Goal: Task Accomplishment & Management: Complete application form

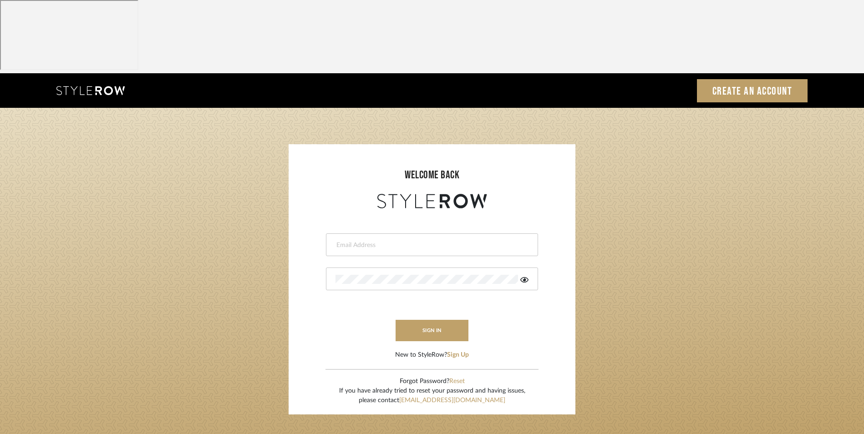
click at [427, 241] on input "email" at bounding box center [431, 245] width 191 height 9
type input "info@dmaestheticsdecor.com"
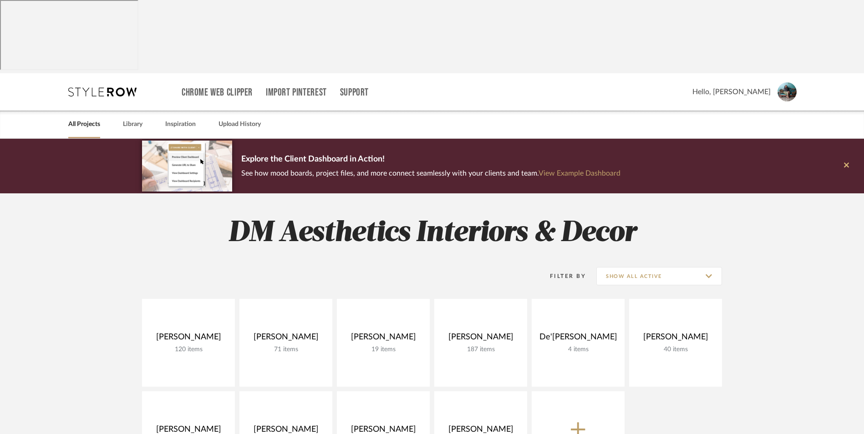
click at [846, 161] on icon at bounding box center [846, 165] width 5 height 8
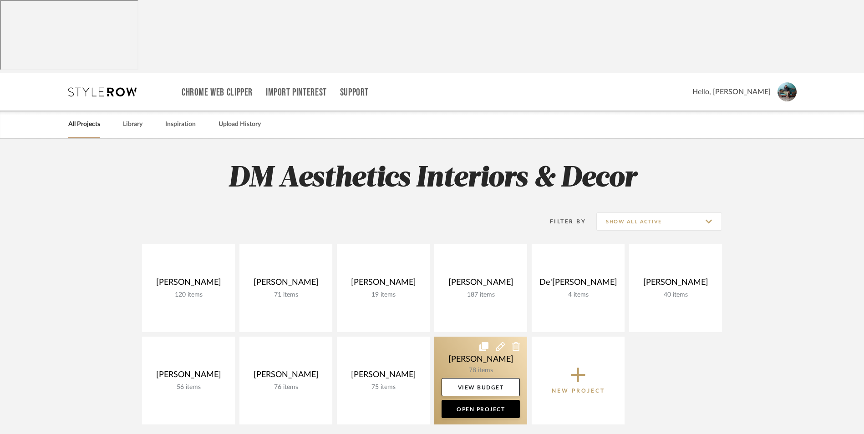
click at [455, 337] on link at bounding box center [480, 381] width 93 height 88
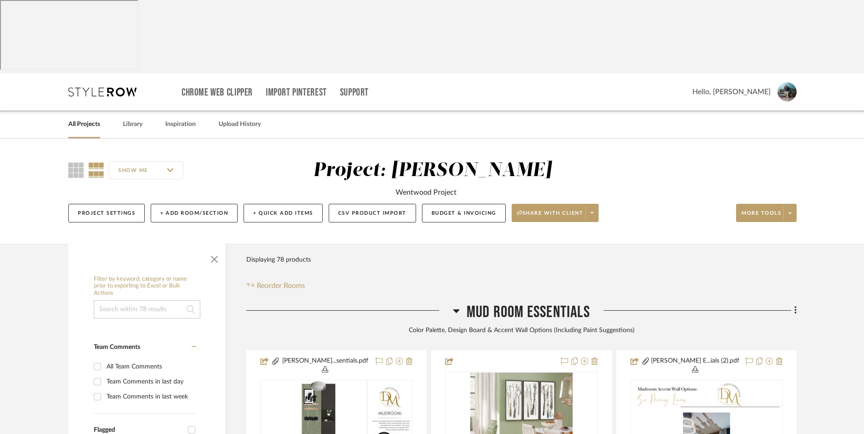
click at [457, 310] on icon at bounding box center [456, 312] width 6 height 4
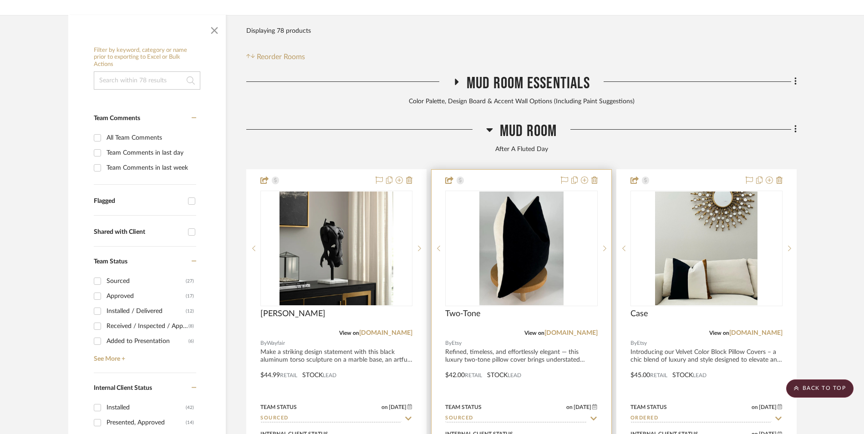
scroll to position [228, 0]
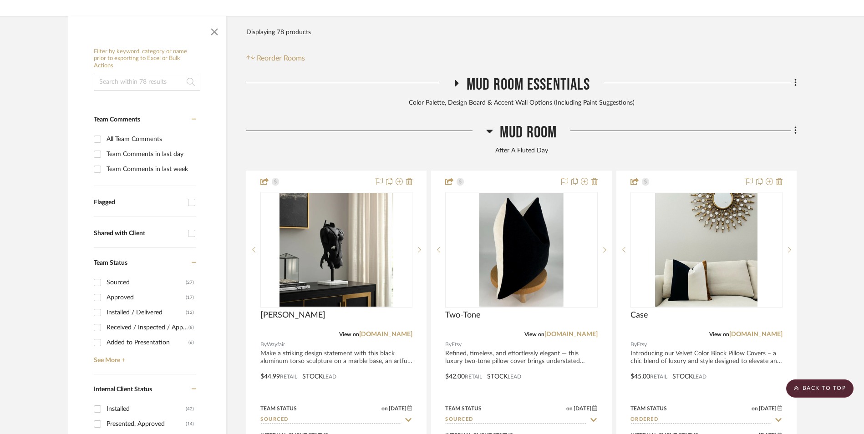
click at [488, 126] on icon at bounding box center [489, 131] width 7 height 11
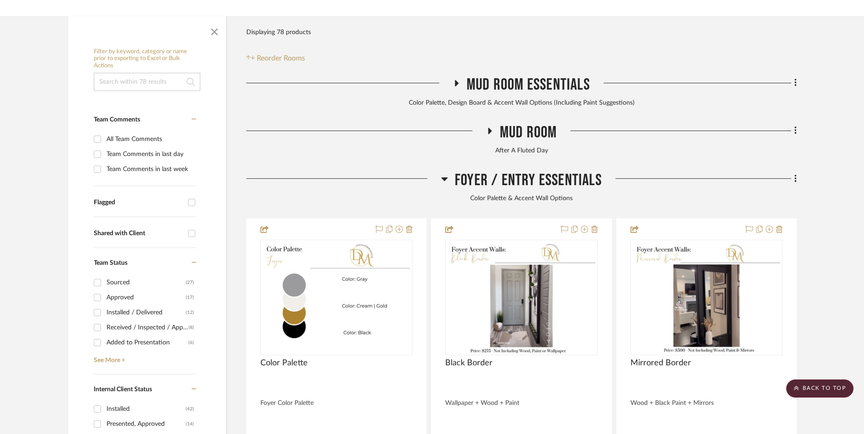
click at [442, 178] on icon at bounding box center [445, 180] width 6 height 4
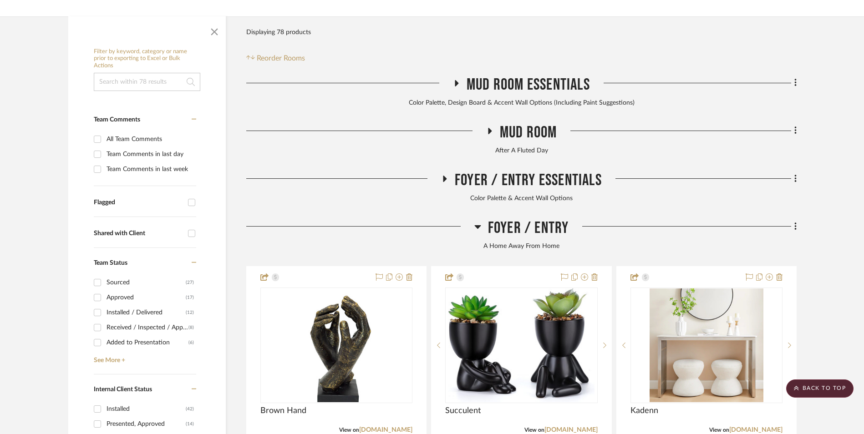
click at [474, 221] on icon at bounding box center [477, 226] width 7 height 11
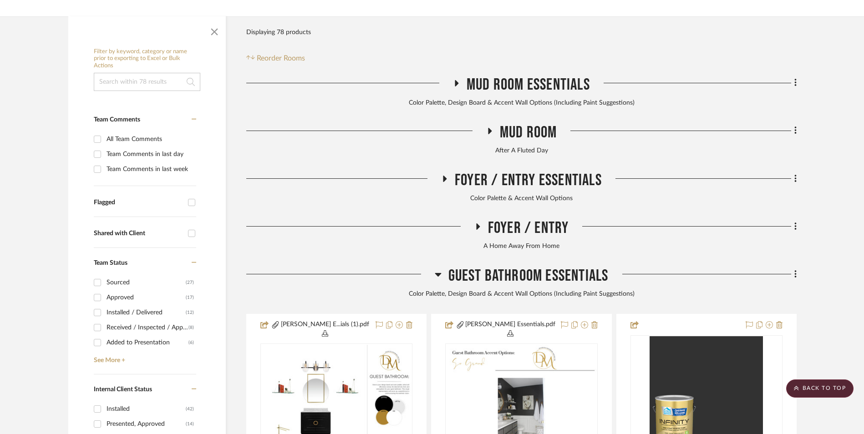
click at [437, 269] on icon at bounding box center [438, 274] width 7 height 11
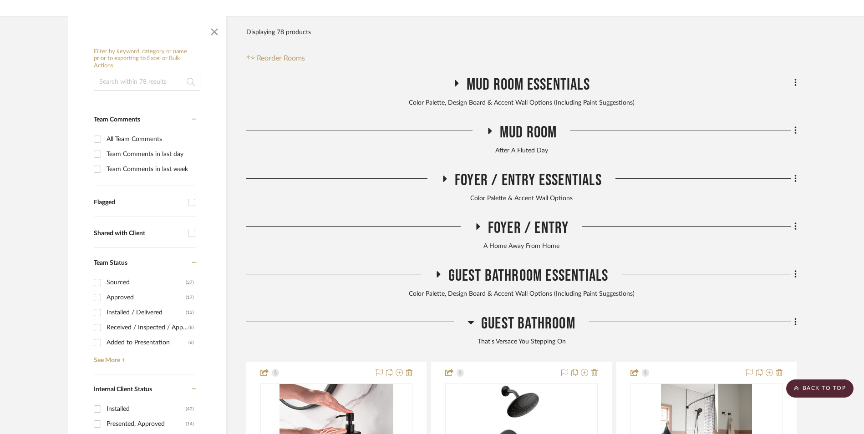
click at [471, 317] on icon at bounding box center [471, 322] width 7 height 11
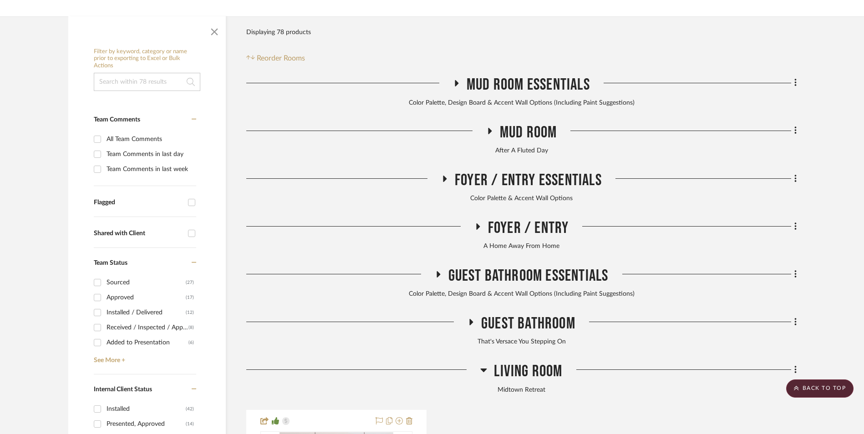
click at [486, 365] on icon at bounding box center [483, 370] width 7 height 11
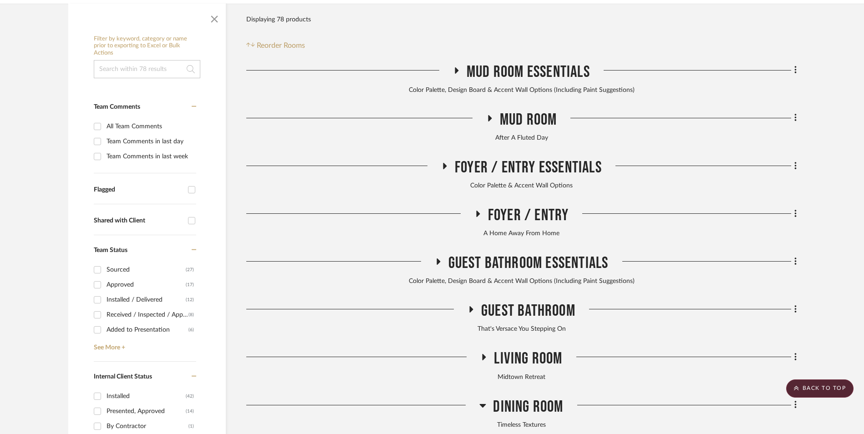
scroll to position [319, 0]
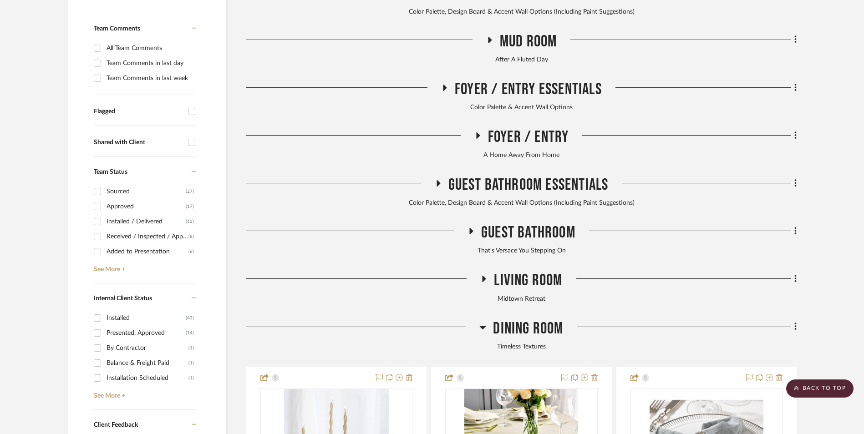
click at [483, 326] on icon at bounding box center [483, 328] width 6 height 4
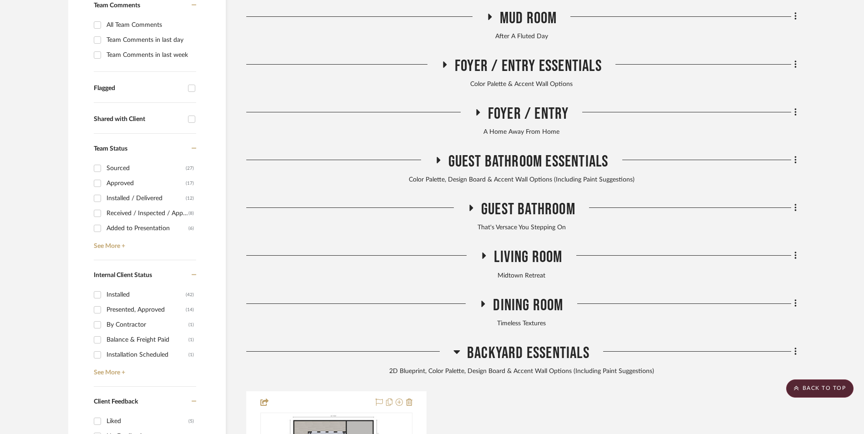
scroll to position [364, 0]
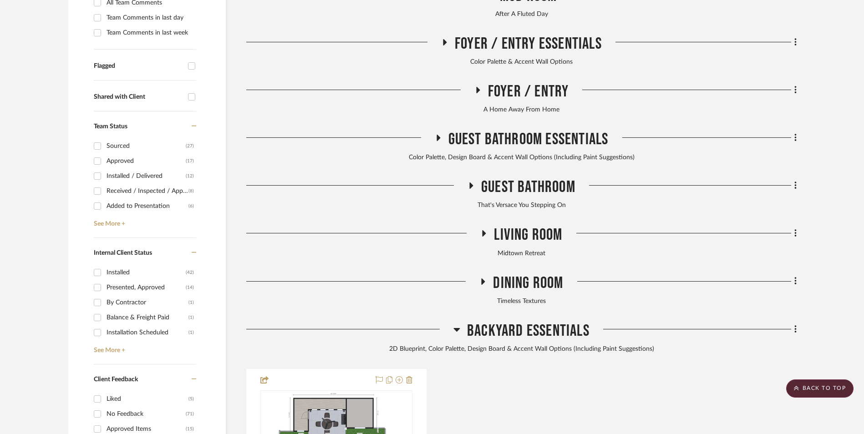
click at [458, 328] on icon at bounding box center [457, 330] width 6 height 4
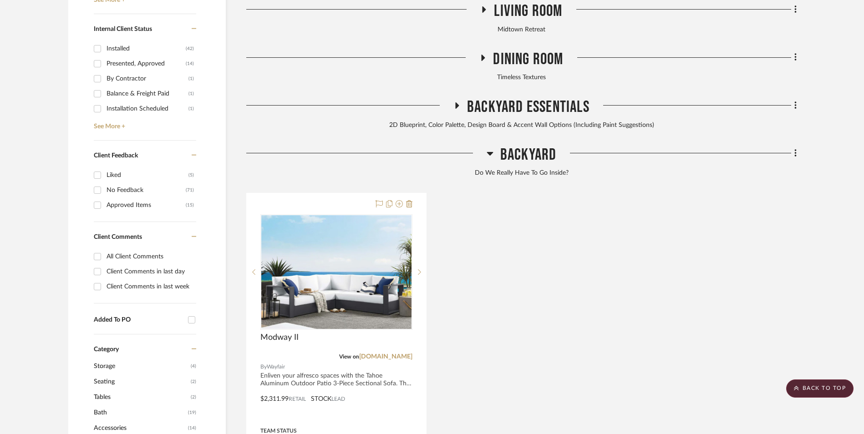
scroll to position [592, 0]
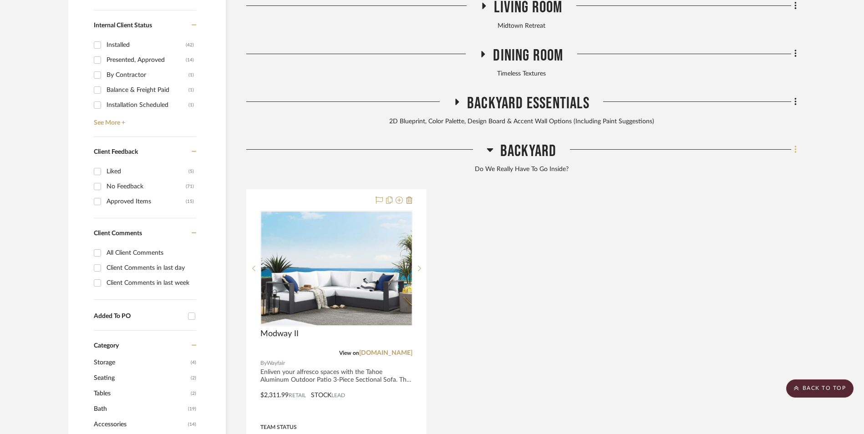
click at [795, 146] on icon at bounding box center [795, 150] width 2 height 8
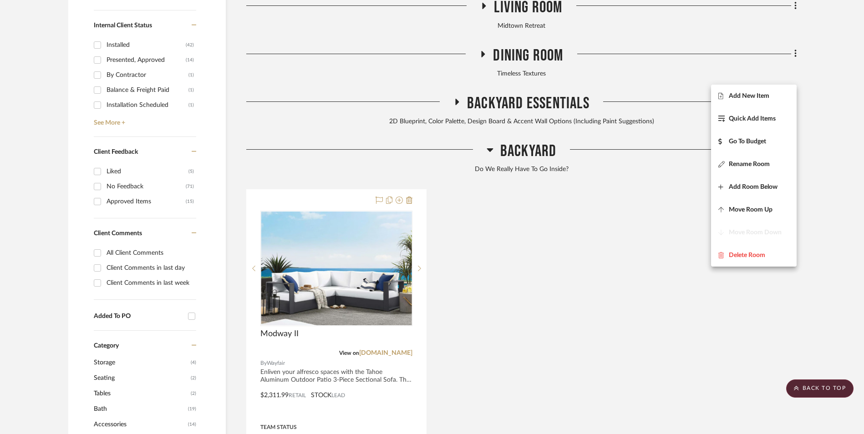
click at [770, 100] on span "Add New Item" at bounding box center [753, 96] width 71 height 8
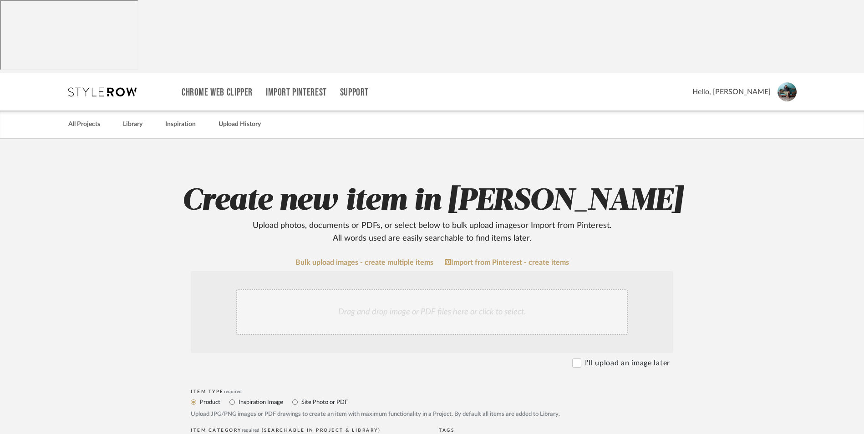
scroll to position [91, 0]
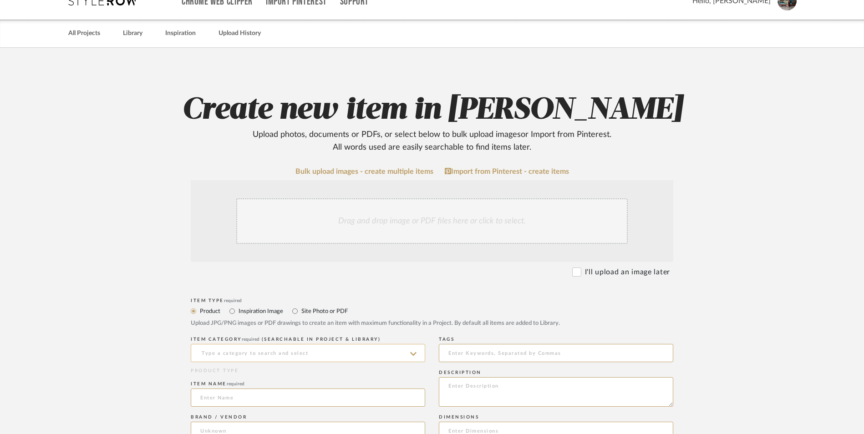
click at [250, 344] on input at bounding box center [308, 353] width 234 height 18
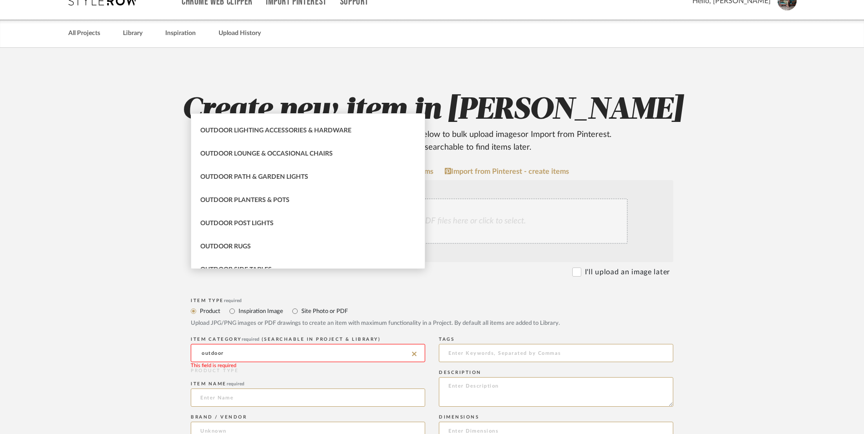
scroll to position [319, 0]
click at [253, 249] on span "Outdoor Side Tables" at bounding box center [235, 247] width 71 height 6
type input "Outdoor Side Tables"
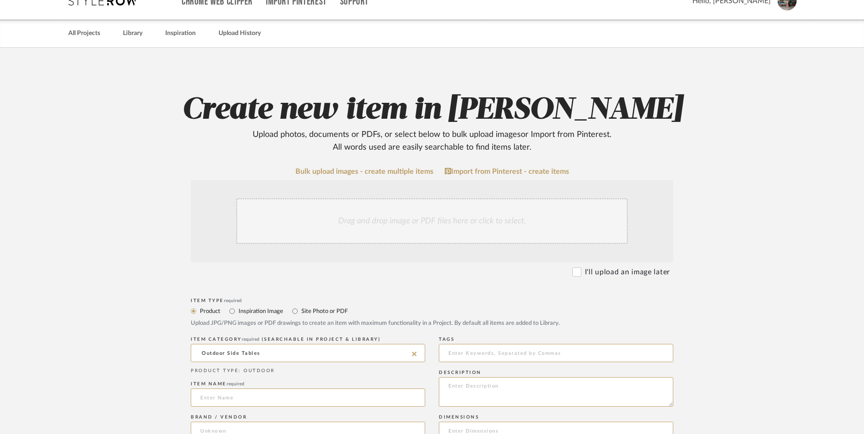
scroll to position [137, 0]
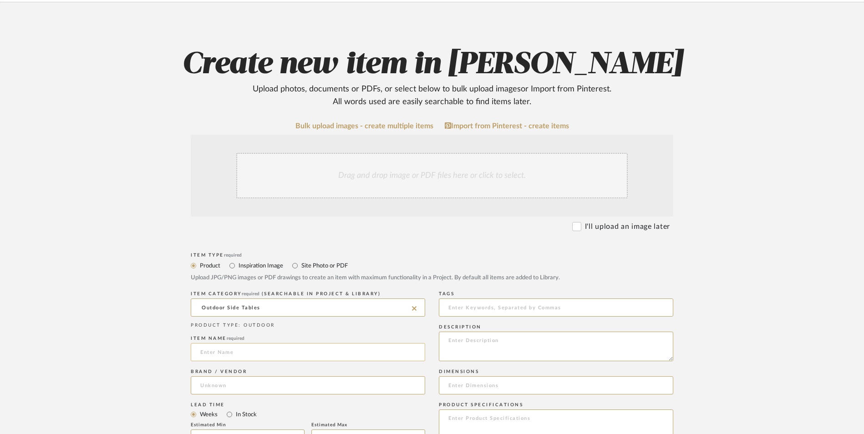
click at [225, 343] on input at bounding box center [308, 352] width 234 height 18
type input "Kensingten"
click at [222, 376] on input at bounding box center [308, 385] width 234 height 18
click at [222, 336] on span "Wayfair" at bounding box center [220, 336] width 24 height 8
type input "Wayfair"
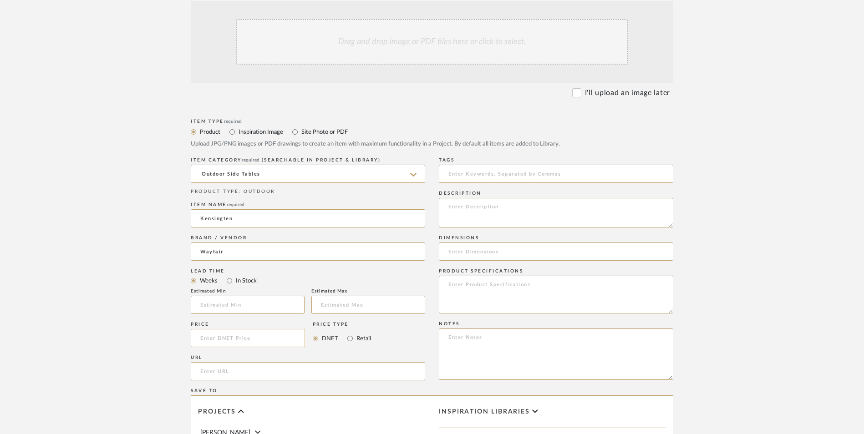
scroll to position [273, 0]
click at [230, 273] on input "In Stock" at bounding box center [229, 278] width 11 height 11
radio input "true"
click at [234, 326] on input at bounding box center [248, 335] width 114 height 18
type input "$75.99"
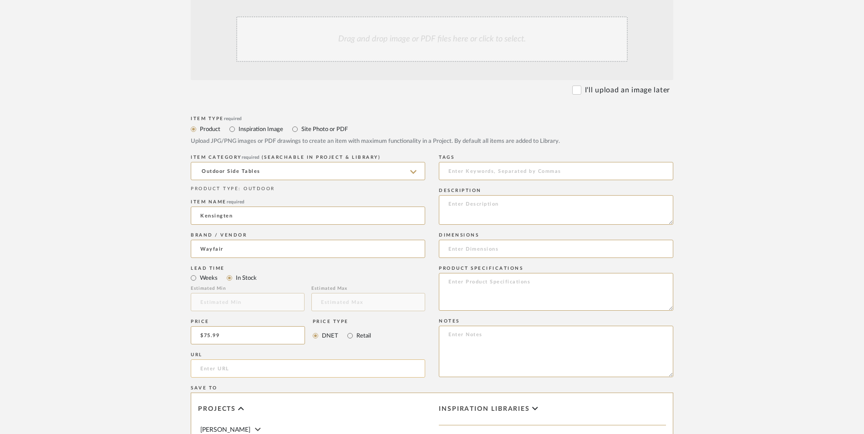
click at [225, 360] on input "url" at bounding box center [308, 369] width 234 height 18
paste input "[URL][DOMAIN_NAME]"
type input "[URL][DOMAIN_NAME]"
click at [120, 239] on upload-items "Create new item in [PERSON_NAME] Upload photos, documents or PDFs, or select be…" at bounding box center [432, 267] width 864 height 803
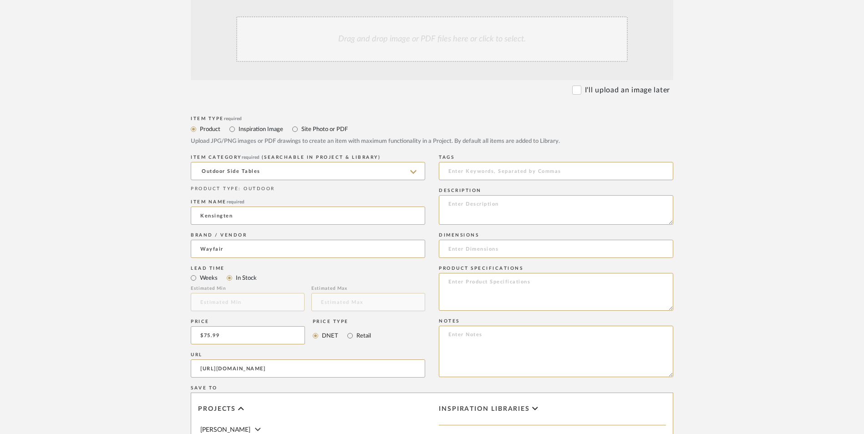
scroll to position [0, 0]
click at [350, 331] on input "Retail" at bounding box center [350, 336] width 11 height 11
radio input "true"
click at [457, 326] on textarea at bounding box center [556, 351] width 234 height 51
paste textarea "Option 1: ETA: SKU: Reviews - Stars Return | Refund Policy:"
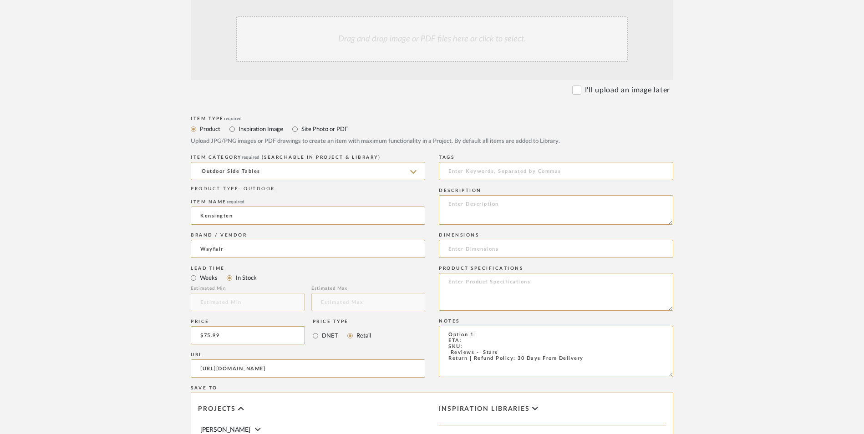
drag, startPoint x: 477, startPoint y: 262, endPoint x: 434, endPoint y: 259, distance: 42.9
click at [434, 259] on div "Item Type required Product Inspiration Image Site Photo or PDF Upload JPG/PNG i…" at bounding box center [432, 380] width 483 height 532
click at [468, 326] on textarea "End Table ETA: SKU: Reviews - Stars Return | Refund Policy: 30 Days From Delive…" at bounding box center [556, 351] width 234 height 51
click at [480, 326] on textarea "End Table ETA: [DATE] SKU: Reviews - Stars Return | Refund Policy: 30 Days From…" at bounding box center [556, 351] width 234 height 51
paste textarea "W111196433"
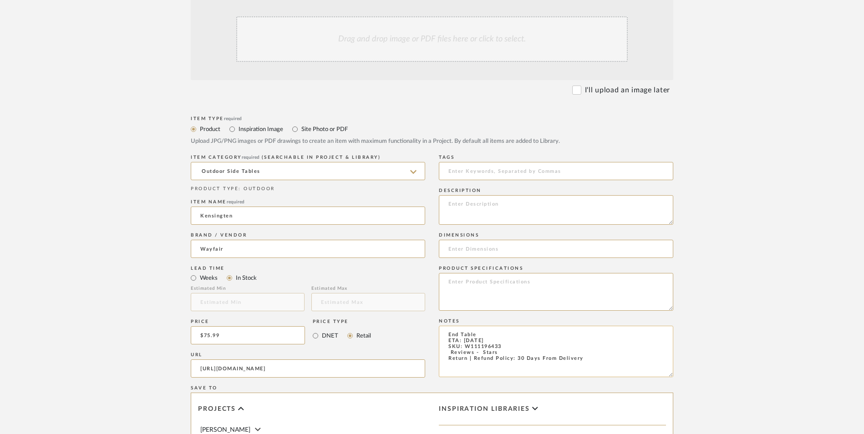
drag, startPoint x: 445, startPoint y: 276, endPoint x: 460, endPoint y: 280, distance: 15.6
click at [445, 326] on textarea "End Table ETA: [DATE] SKU: W111196433 Reviews - Stars Return | Refund Policy: 3…" at bounding box center [556, 351] width 234 height 51
click at [449, 326] on textarea "End Table ETA: [DATE] SKU: W111196433 Reviews - Stars Return | Refund Policy: 3…" at bounding box center [556, 351] width 234 height 51
click at [447, 326] on textarea "End Table ETA: [DATE] SKU: W111196433 Reviews - Stars Return | Refund Policy: 3…" at bounding box center [556, 351] width 234 height 51
type textarea "End Table ETA: [DATE] SKU: W111196433 4 Reviews - 4.8 Stars Return | Refund Pol…"
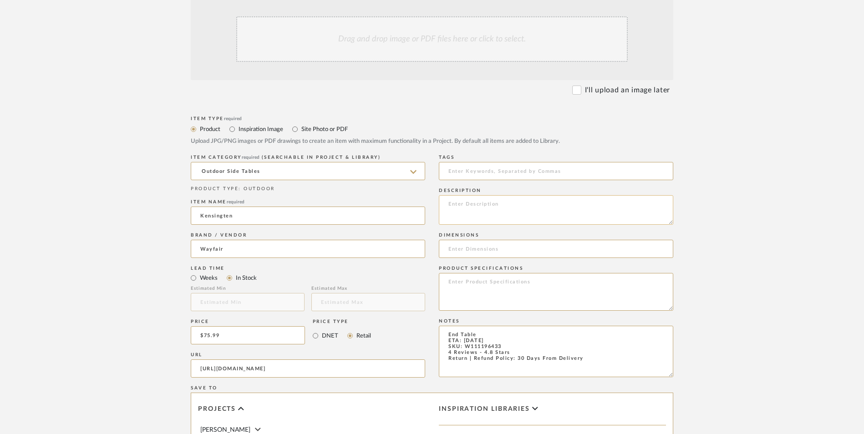
click at [489, 195] on textarea at bounding box center [556, 210] width 234 height 30
paste textarea "Enjoy summertime with this patio end table. Featuring a spacious surface, this …"
type textarea "Enjoy summertime with this patio end table. Featuring a spacious surface, this …"
click at [484, 273] on textarea at bounding box center [556, 292] width 234 height 38
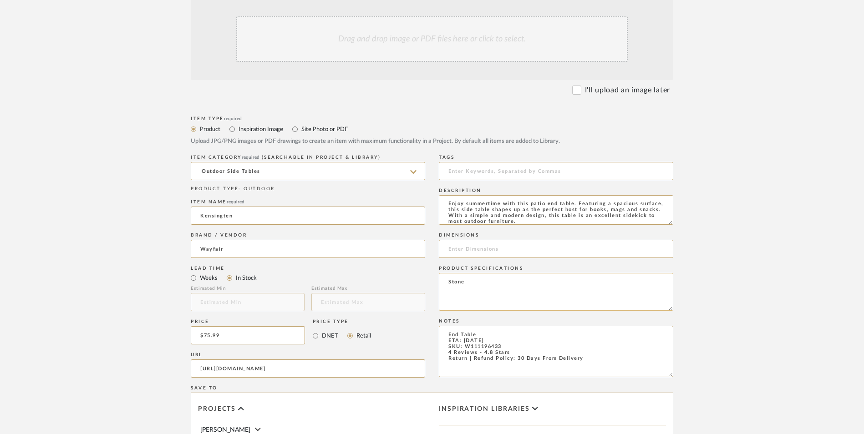
click at [501, 273] on textarea "Stone" at bounding box center [556, 292] width 234 height 38
type textarea "Stone | Concrete"
click at [482, 240] on input at bounding box center [556, 249] width 234 height 18
paste input "18.8'' H X 11.8'' D X 11.8'' W"
type input "18.8'' H X 11.8'' D X 11.8'' W"
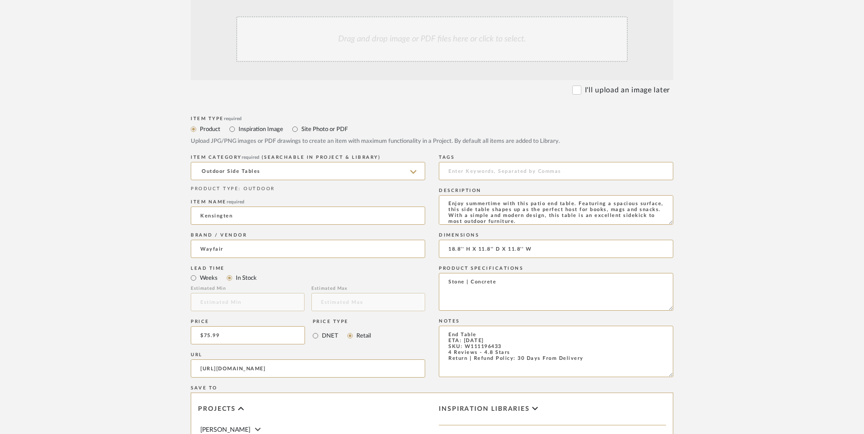
click at [705, 229] on form "Bulk upload images - create multiple items Import from Pinterest - create items…" at bounding box center [432, 315] width 580 height 660
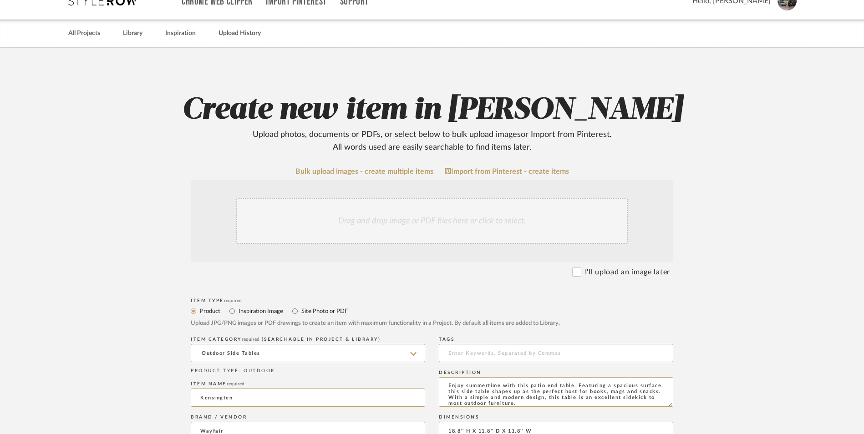
click at [432, 198] on div "Drag and drop image or PDF files here or click to select." at bounding box center [432, 221] width 392 height 46
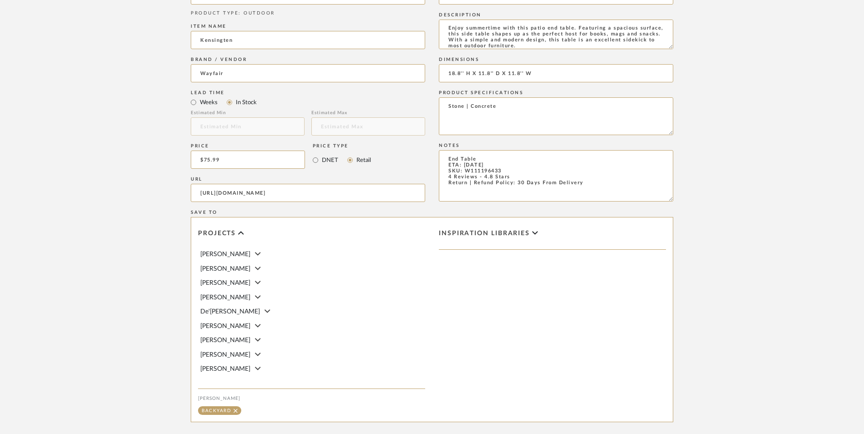
scroll to position [546, 0]
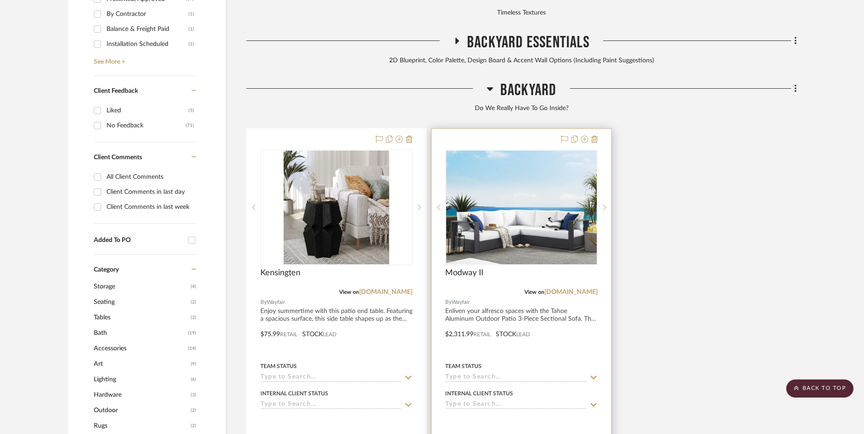
scroll to position [660, 0]
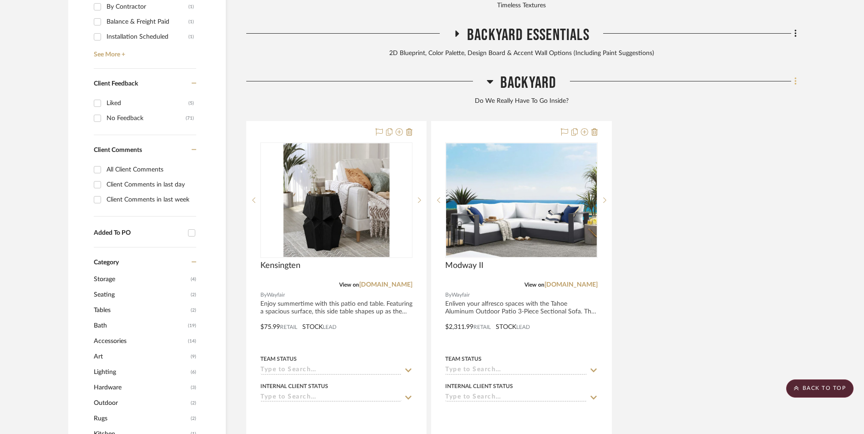
click at [794, 75] on fa-icon at bounding box center [794, 82] width 6 height 15
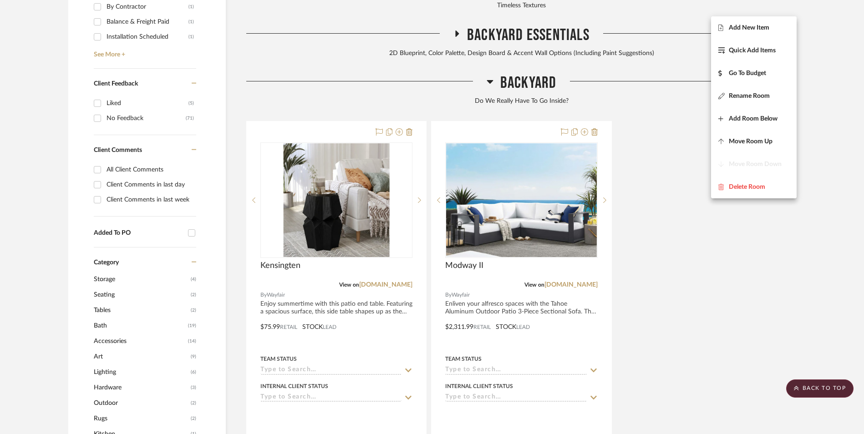
click at [770, 33] on button "Add New Item" at bounding box center [754, 27] width 86 height 23
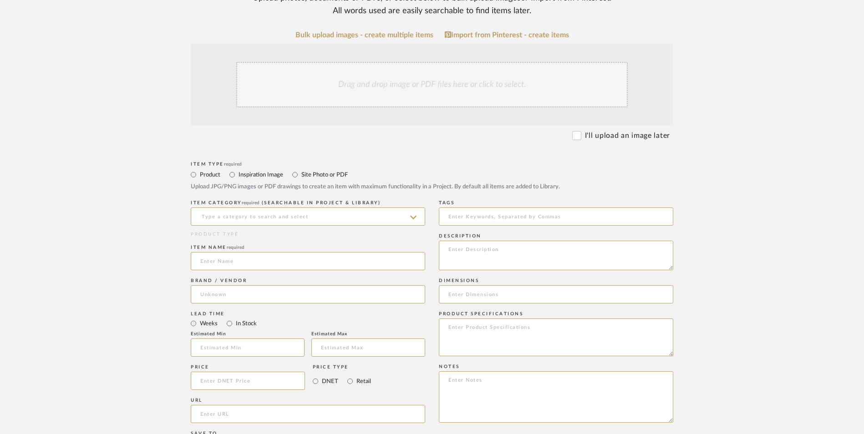
scroll to position [319, 0]
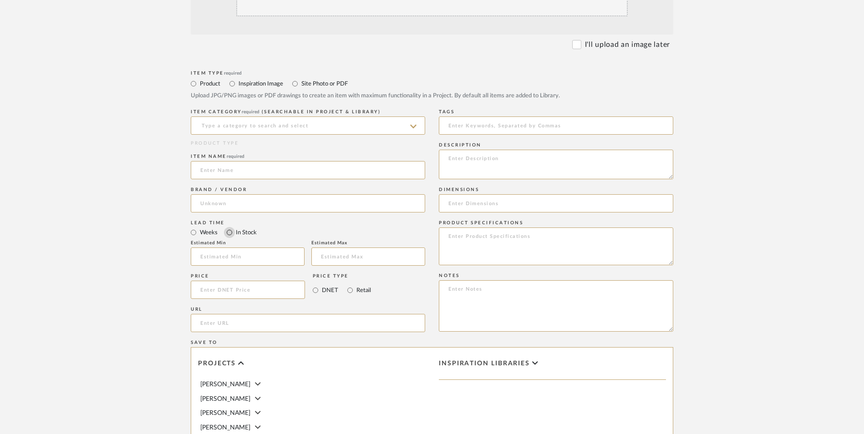
click at [230, 227] on input "In Stock" at bounding box center [229, 232] width 11 height 11
radio input "true"
click at [347, 285] on input "Retail" at bounding box center [350, 290] width 11 height 11
radio input "true"
click at [208, 281] on input at bounding box center [248, 290] width 114 height 18
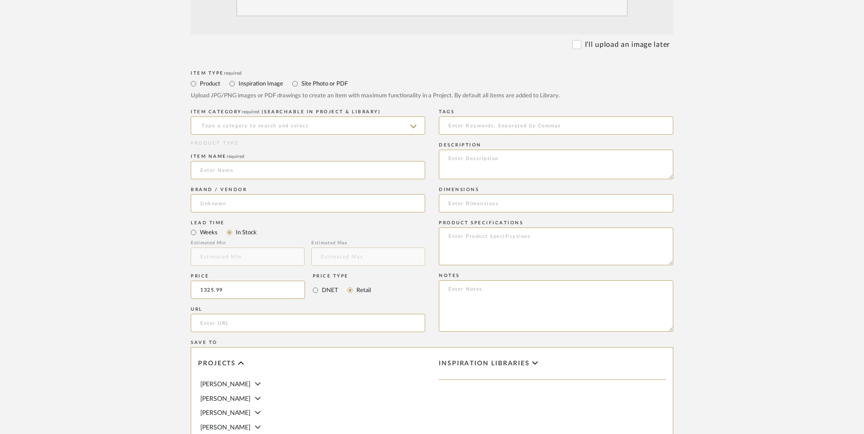
type input "$1,325.99"
click at [129, 252] on upload-items "Create new item in [PERSON_NAME] Upload photos, documents or PDFs, or select be…" at bounding box center [432, 221] width 864 height 803
click at [249, 314] on input "url" at bounding box center [308, 323] width 234 height 18
paste input "[URL][DOMAIN_NAME]"
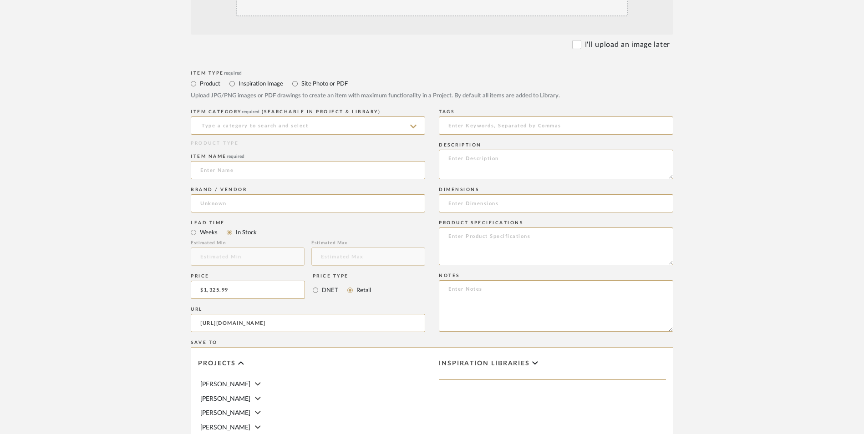
type input "[URL][DOMAIN_NAME]"
click at [107, 186] on upload-items "Create new item in [PERSON_NAME] Upload photos, documents or PDFs, or select be…" at bounding box center [432, 221] width 864 height 803
click at [465, 280] on textarea at bounding box center [556, 305] width 234 height 51
paste textarea "Option 1: ETA: SKU: Reviews - Stars Return | Refund Policy:"
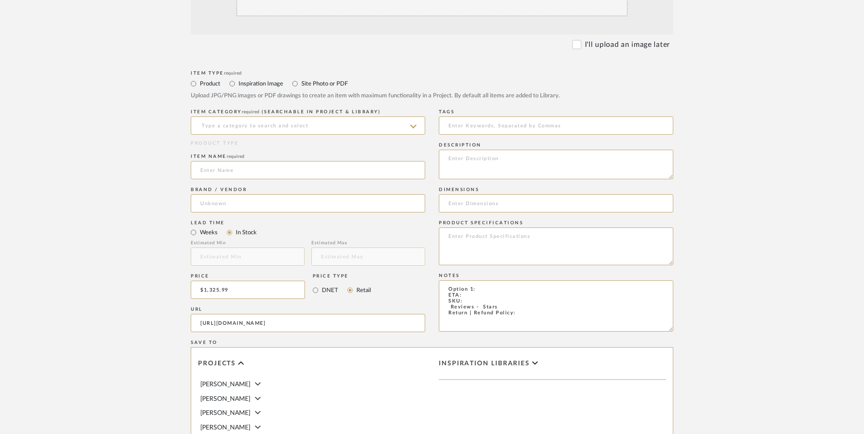
drag, startPoint x: 477, startPoint y: 214, endPoint x: 384, endPoint y: 212, distance: 92.9
click at [376, 215] on div "Item Type required Product Inspiration Image Site Photo or PDF Upload JPG/PNG i…" at bounding box center [432, 334] width 483 height 532
drag, startPoint x: 525, startPoint y: 242, endPoint x: 539, endPoint y: 238, distance: 14.3
click at [525, 280] on textarea "Arm Chairs - Select: ETA: SKU: Reviews - Stars Return | Refund Policy:" at bounding box center [556, 305] width 234 height 51
click at [447, 280] on textarea "Arm Chairs - Select: ETA: SKU: Reviews - Stars Return | Refund Policy: 30 Days …" at bounding box center [556, 305] width 234 height 51
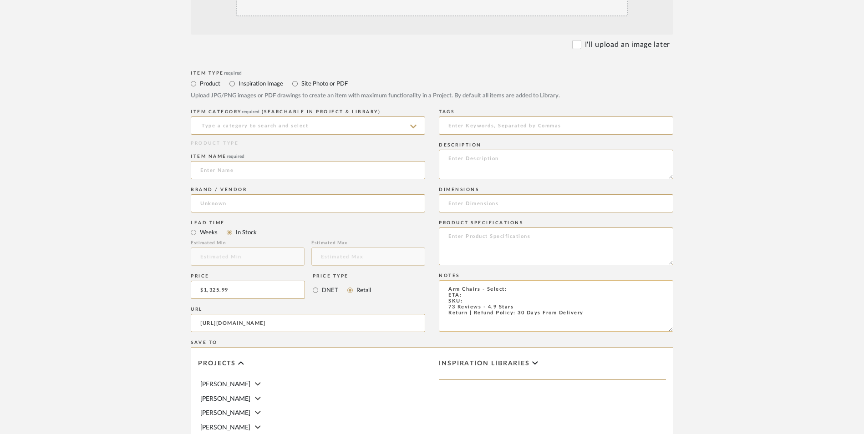
click at [468, 280] on textarea "Arm Chairs - Select: ETA: SKU: 73 Reviews - 4.9 Stars Return | Refund Policy: 3…" at bounding box center [556, 305] width 234 height 51
paste textarea "FOW12869"
click at [463, 280] on textarea "Arm Chairs - Select: ETA: SKU: FOW12869 73 Reviews - 4.9 Stars Return | Refund …" at bounding box center [556, 305] width 234 height 51
click at [521, 280] on textarea "Arm Chairs - Select: ETA: [DATE] SKU: FOW12869 73 Reviews - 4.9 Stars Return | …" at bounding box center [556, 305] width 234 height 51
type textarea "Arm Chairs - Select: White | Gray (Set of 2) ETA: [DATE] SKU: FOW12869 73 Revie…"
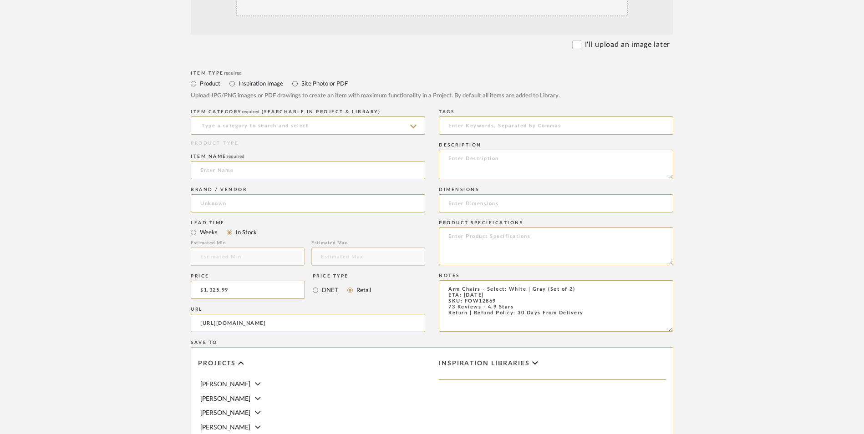
click at [489, 150] on textarea at bounding box center [556, 165] width 234 height 30
paste textarea "Enliven your alfresco spaces with the Tahoe Aluminum 2-piece outdoor patio armc…"
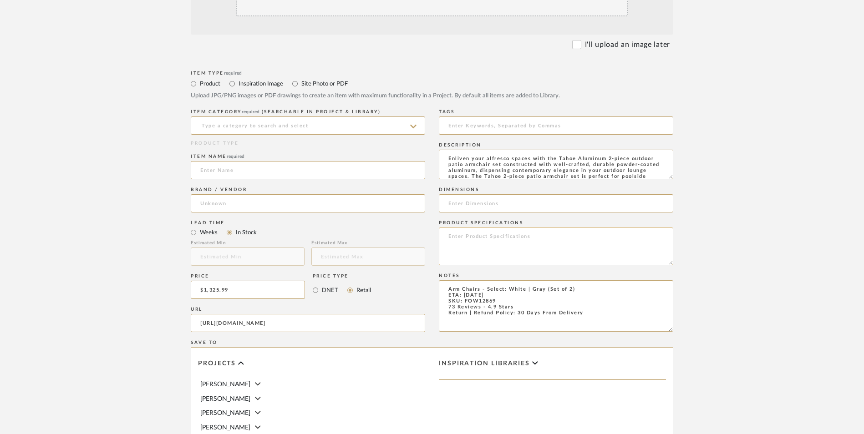
scroll to position [24, 0]
type textarea "Enliven your alfresco spaces with the Tahoe Aluminum 2-piece outdoor patio armc…"
click at [489, 228] on textarea at bounding box center [556, 247] width 234 height 38
drag, startPoint x: 489, startPoint y: 176, endPoint x: 463, endPoint y: 127, distance: 55.6
click at [463, 194] on input at bounding box center [556, 203] width 234 height 18
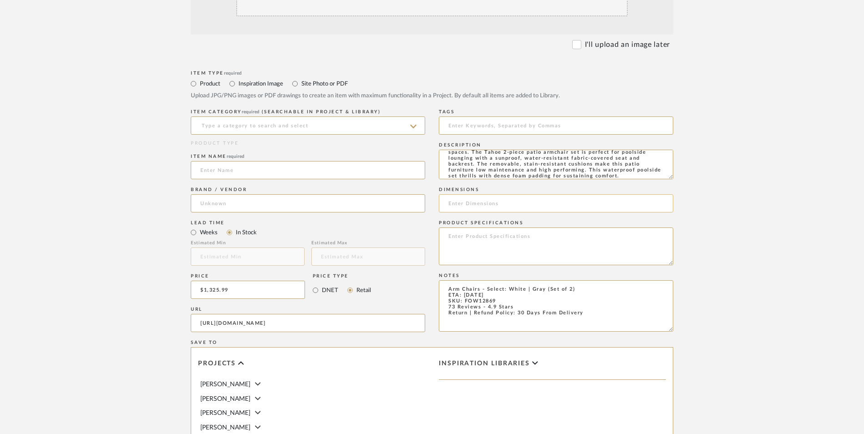
paste input "33'' H X 36'' W X 31.5'' D"
type input "33'' H X 36'' W X 31.5'' D"
click at [478, 228] on textarea at bounding box center [556, 247] width 234 height 38
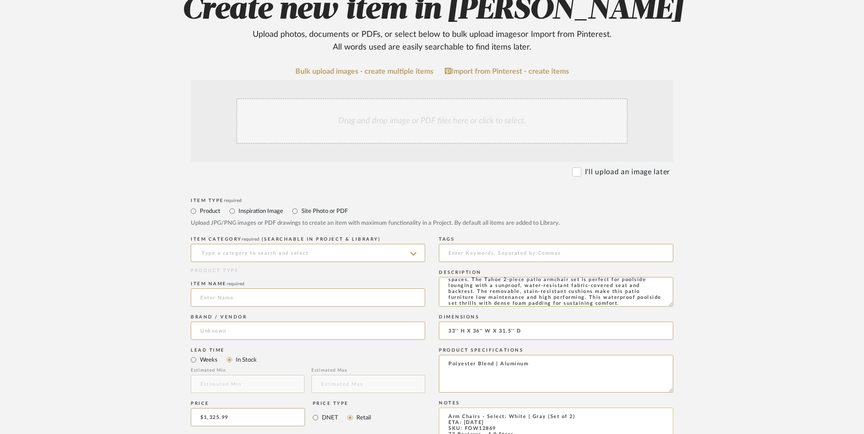
scroll to position [46, 0]
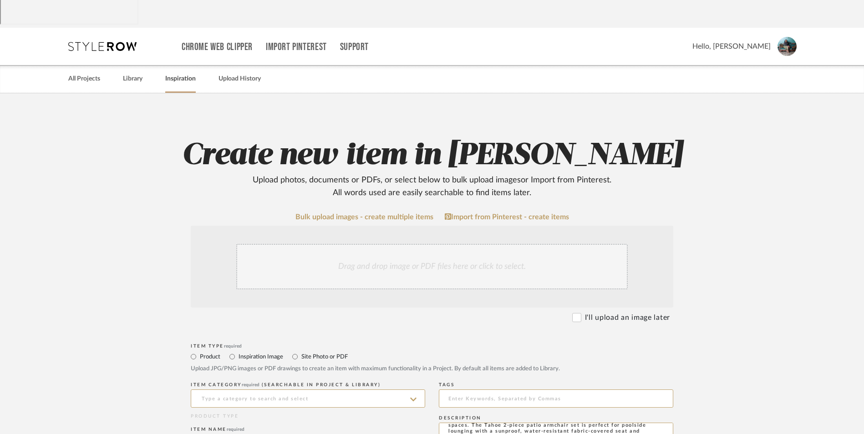
type textarea "Polyester Blend | Aluminum"
click at [417, 244] on div "Drag and drop image or PDF files here or click to select." at bounding box center [432, 267] width 392 height 46
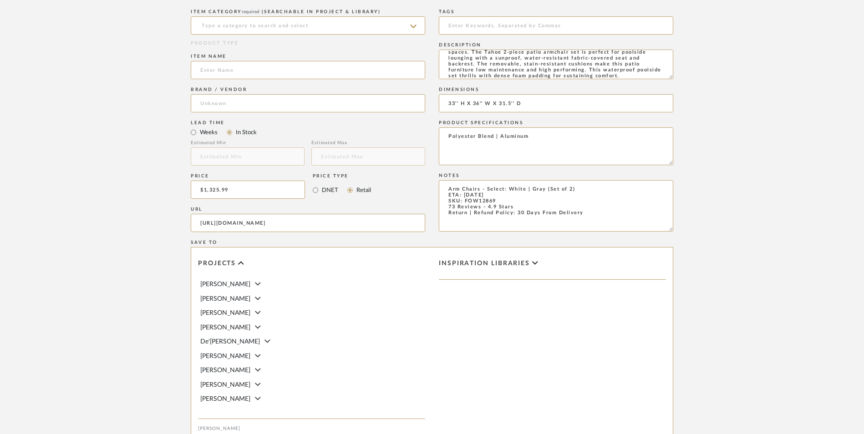
scroll to position [573, 0]
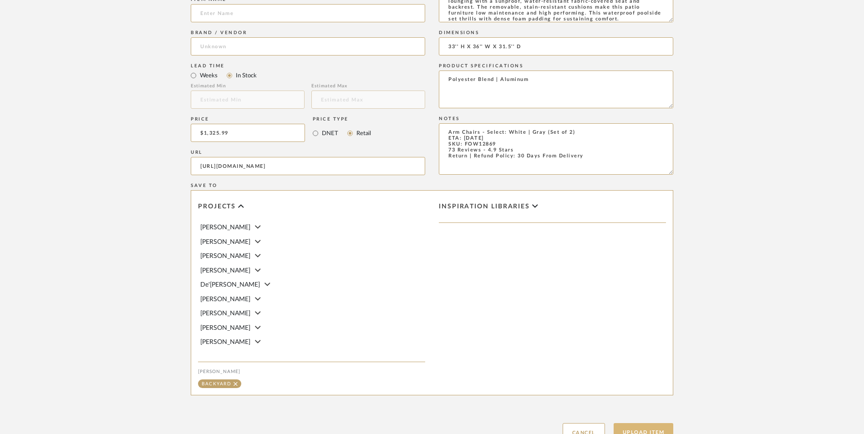
click at [640, 423] on button "Upload Item" at bounding box center [644, 432] width 60 height 19
click at [639, 423] on button "Upload Item" at bounding box center [644, 432] width 60 height 19
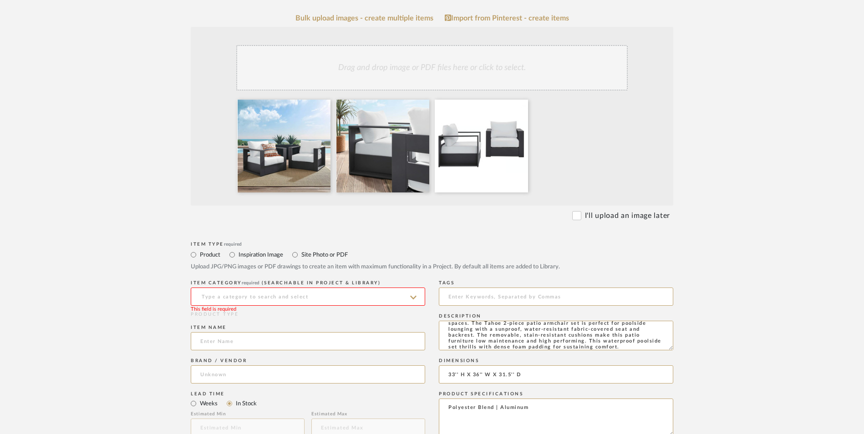
scroll to position [300, 0]
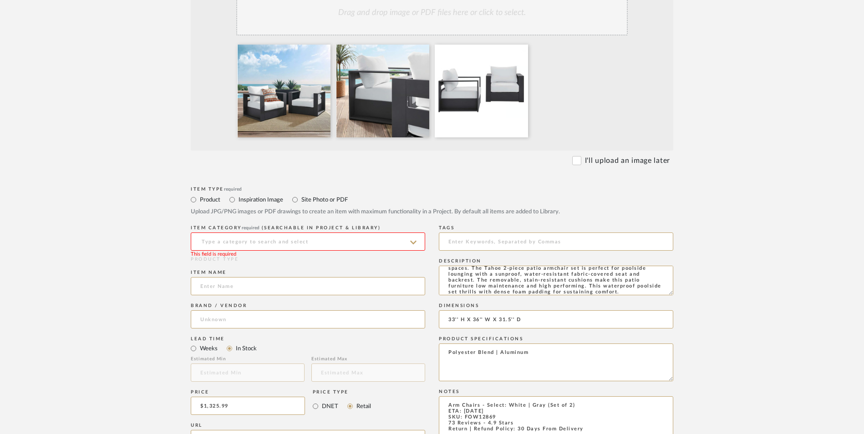
click at [229, 233] on input at bounding box center [308, 242] width 234 height 18
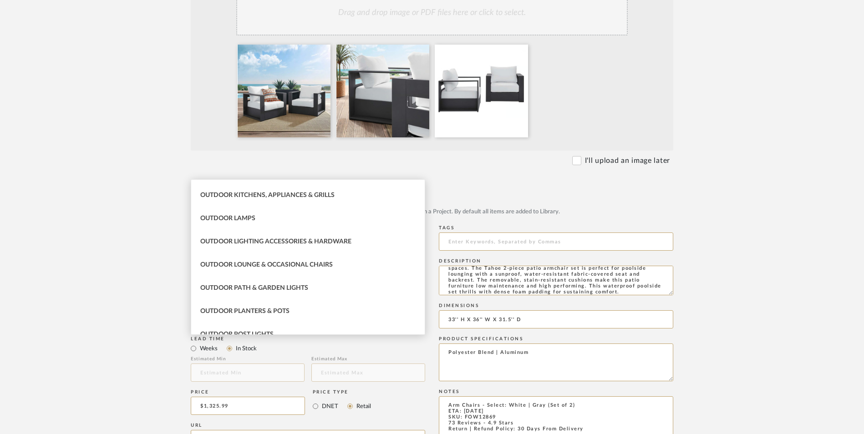
scroll to position [273, 0]
click at [263, 244] on span "Outdoor Lounge & Occasional Chairs" at bounding box center [266, 243] width 132 height 6
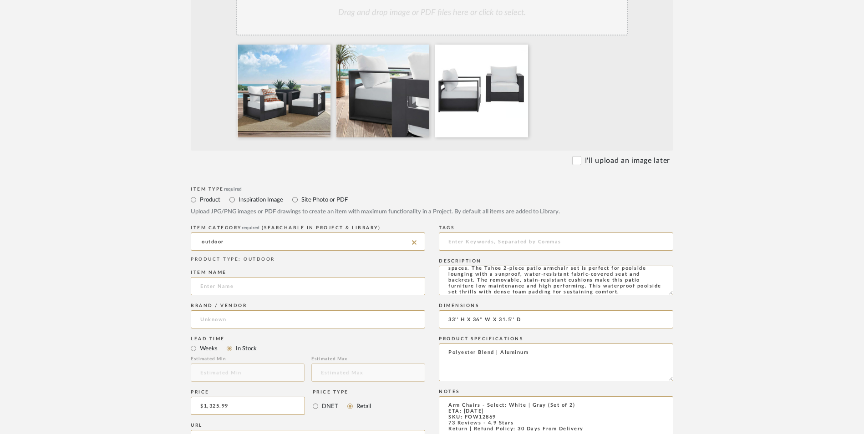
type input "Outdoor Lounge & Occasional Chairs"
click at [239, 277] on input at bounding box center [308, 286] width 234 height 18
type input "Modway"
click at [226, 310] on input at bounding box center [308, 319] width 234 height 18
drag, startPoint x: 226, startPoint y: 274, endPoint x: 207, endPoint y: 277, distance: 19.9
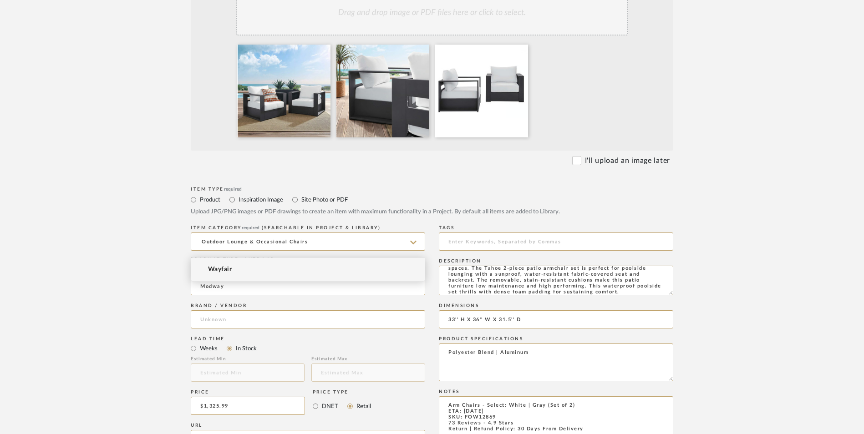
click at [225, 274] on span "Wayfair" at bounding box center [220, 270] width 24 height 8
type input "Wayfair"
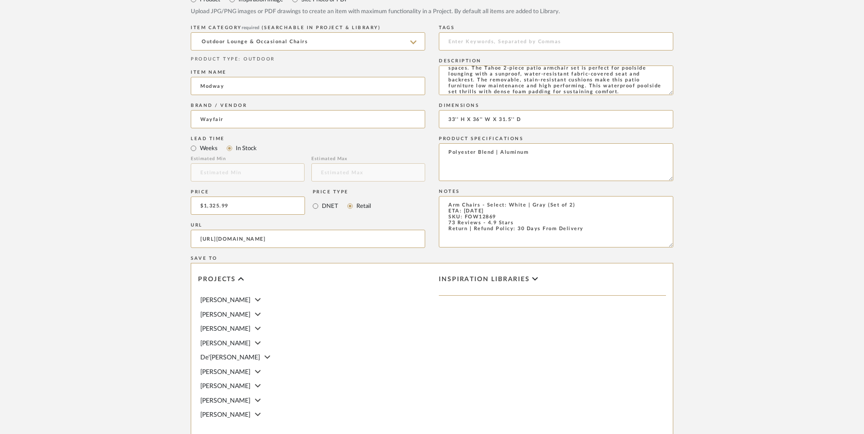
scroll to position [527, 0]
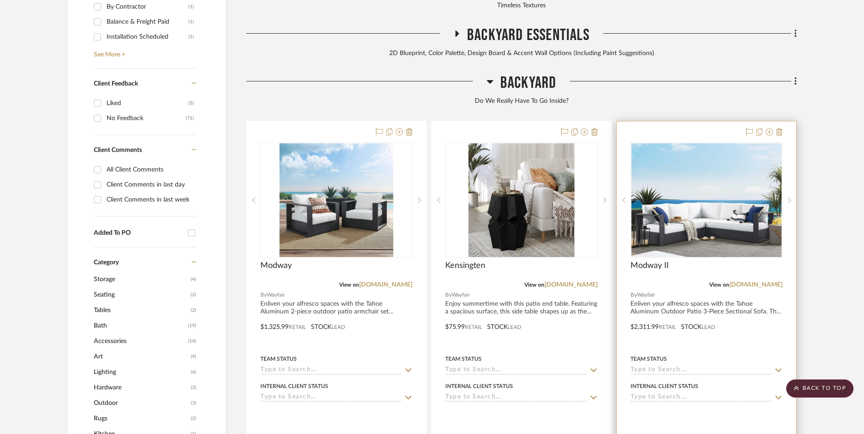
scroll to position [706, 0]
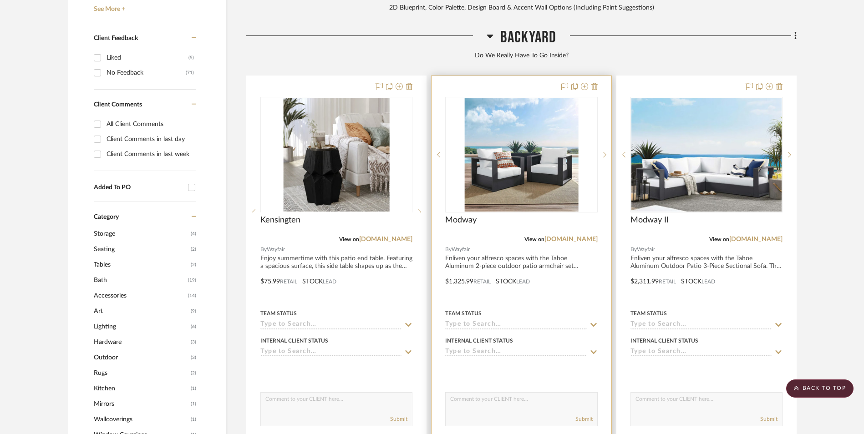
click at [521, 105] on img "0" at bounding box center [521, 155] width 114 height 114
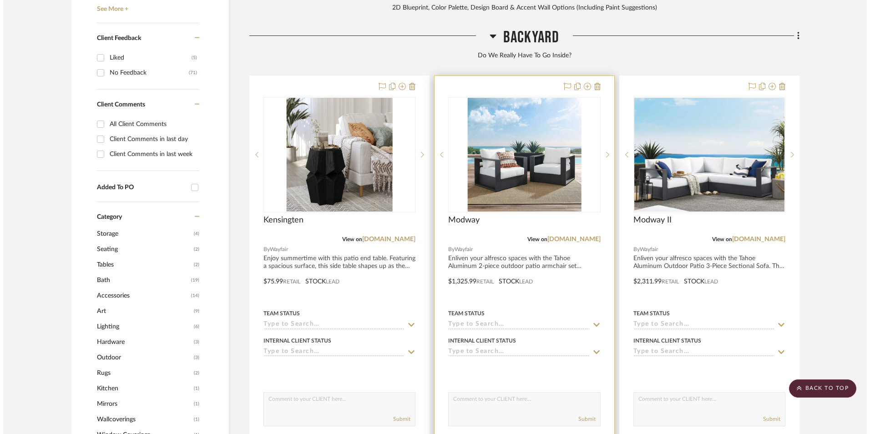
scroll to position [0, 0]
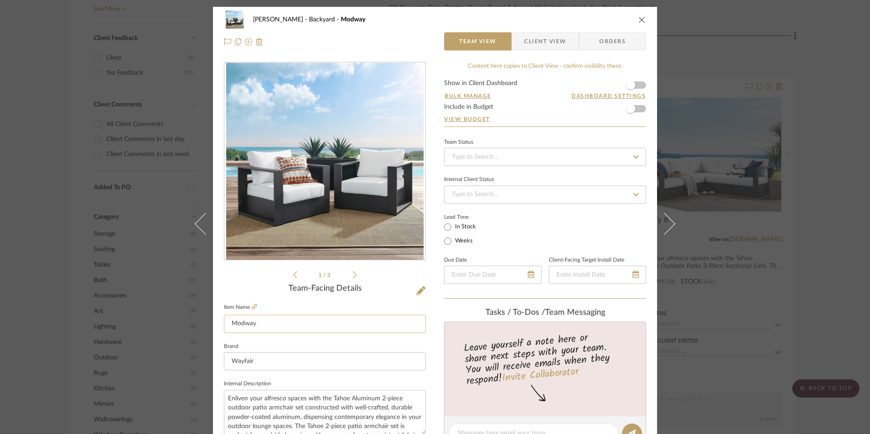
click at [272, 325] on input "Modway" at bounding box center [325, 324] width 202 height 18
type input "Modway I"
click at [453, 297] on div "Team Status Internal Client Status Lead Time In Stock Weeks Due Date Client-Fac…" at bounding box center [545, 217] width 202 height 163
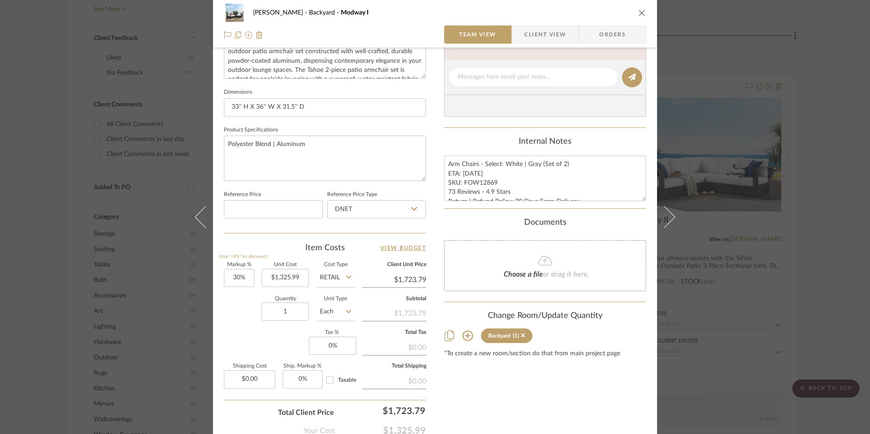
scroll to position [410, 0]
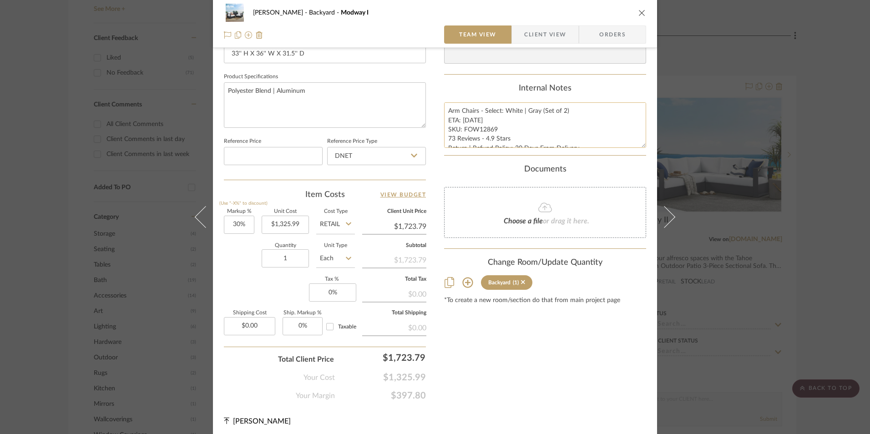
click at [476, 124] on textarea "Arm Chairs - Select: White | Gray (Set of 2) ETA: [DATE] SKU: FOW12869 73 Revie…" at bounding box center [545, 124] width 202 height 45
drag, startPoint x: 493, startPoint y: 129, endPoint x: 462, endPoint y: 129, distance: 31.9
click at [462, 129] on textarea "Arm Chairs - Select: White | Gray (Set of 2) ETA: [DATE] SKU: FOW12869 73 Revie…" at bounding box center [545, 124] width 202 height 45
click at [355, 154] on input "DNET" at bounding box center [376, 156] width 99 height 18
click at [349, 204] on span "Retail" at bounding box center [341, 202] width 15 height 6
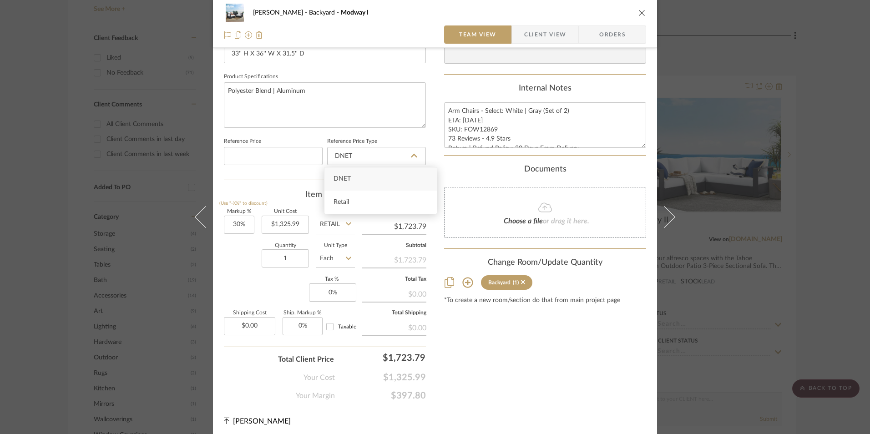
type input "Retail"
click at [236, 234] on sr-form-field "Markup % (Use "-X%" to discount) 30%" at bounding box center [239, 225] width 31 height 32
type input "30"
click at [229, 221] on input "30" at bounding box center [239, 225] width 31 height 18
click at [252, 274] on div "Quantity 1 Unit Type Each" at bounding box center [289, 260] width 131 height 32
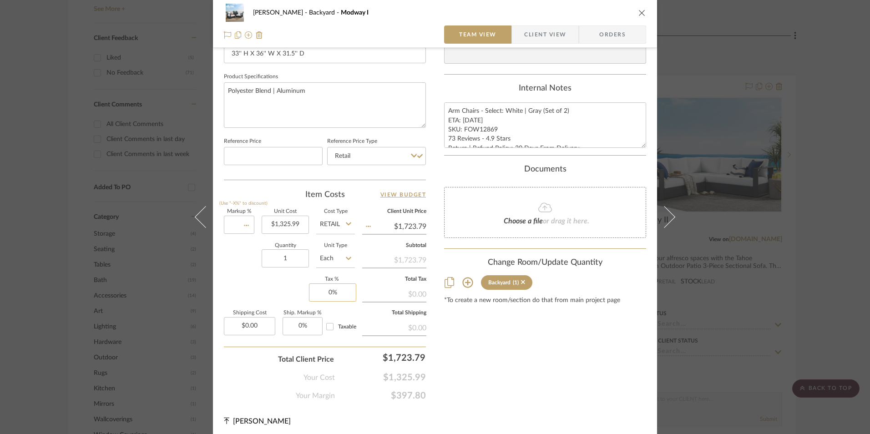
type input "0%"
type input "$1,325.99"
click at [340, 289] on input "0" at bounding box center [332, 293] width 47 height 18
type input "8.25%"
click at [557, 372] on div "Content here copies to Client View - confirm visibility there. Show in Client D…" at bounding box center [545, 26] width 202 height 749
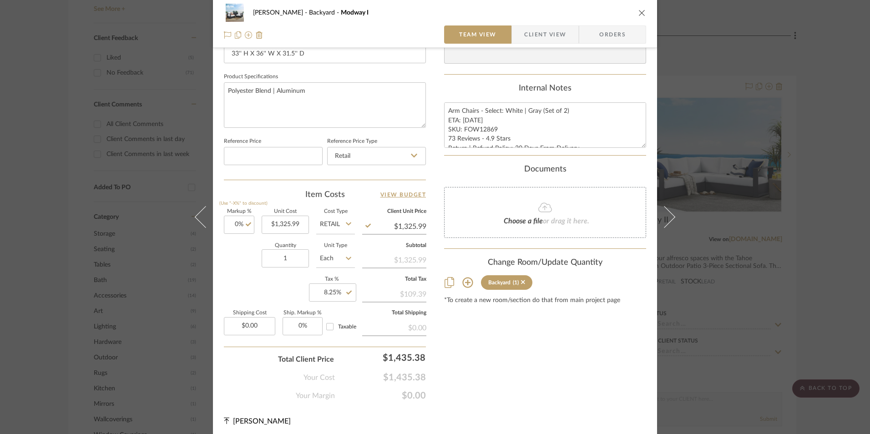
click at [615, 32] on span "Orders" at bounding box center [613, 34] width 46 height 18
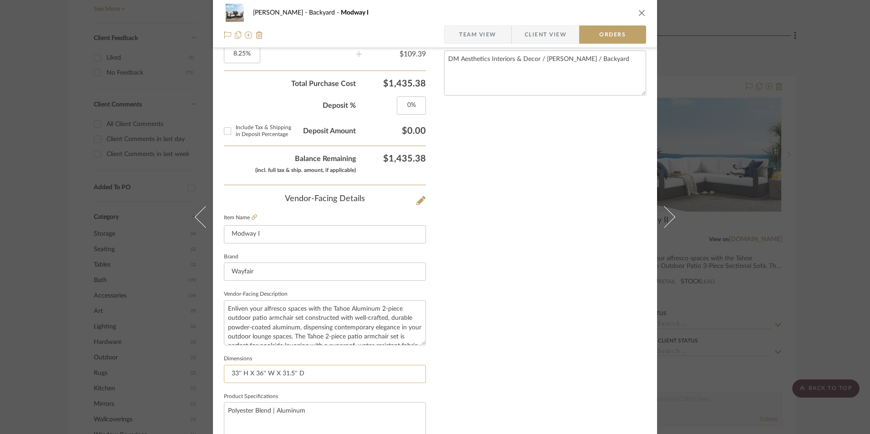
scroll to position [534, 0]
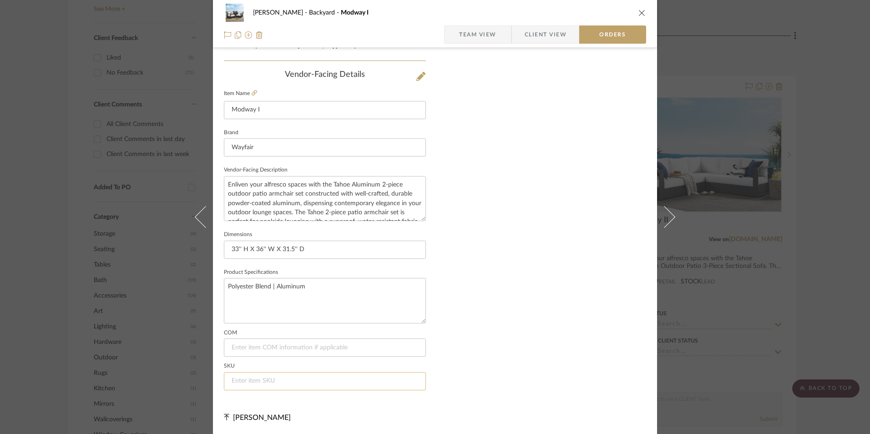
click at [282, 384] on input at bounding box center [325, 381] width 202 height 18
paste input "FOW12869"
type input "FOW12869"
click at [638, 9] on button "close" at bounding box center [642, 13] width 8 height 8
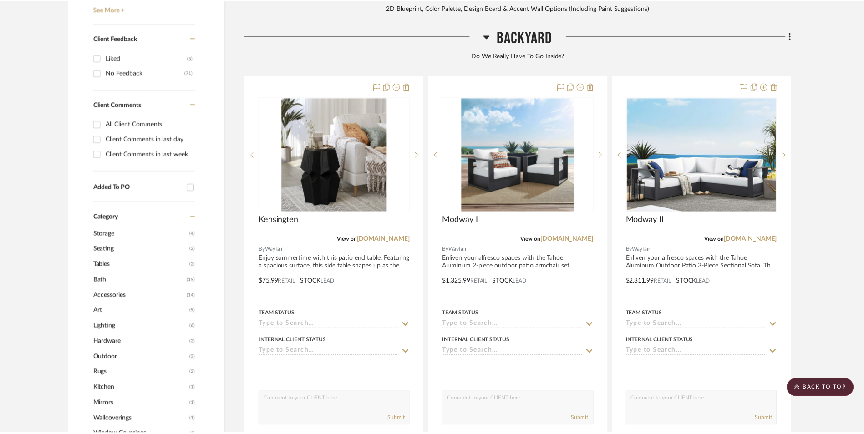
scroll to position [706, 0]
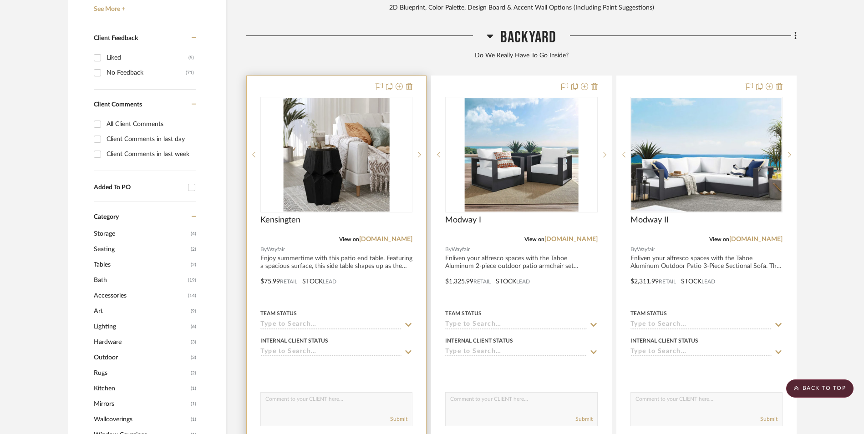
click at [348, 117] on img "0" at bounding box center [337, 155] width 106 height 114
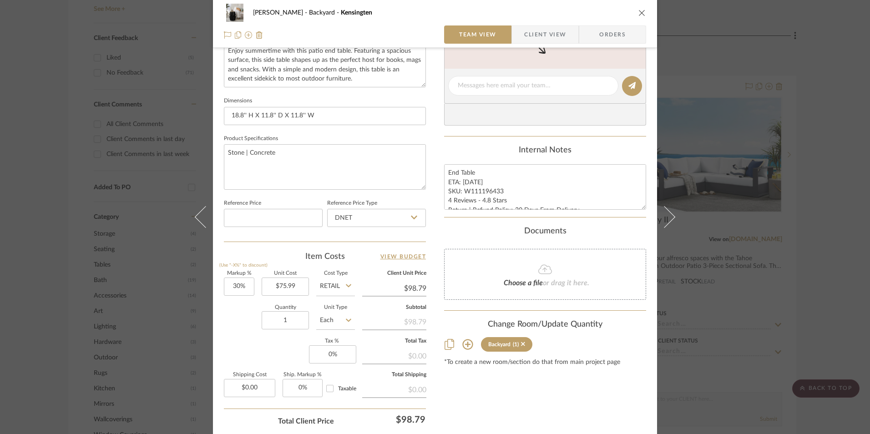
scroll to position [364, 0]
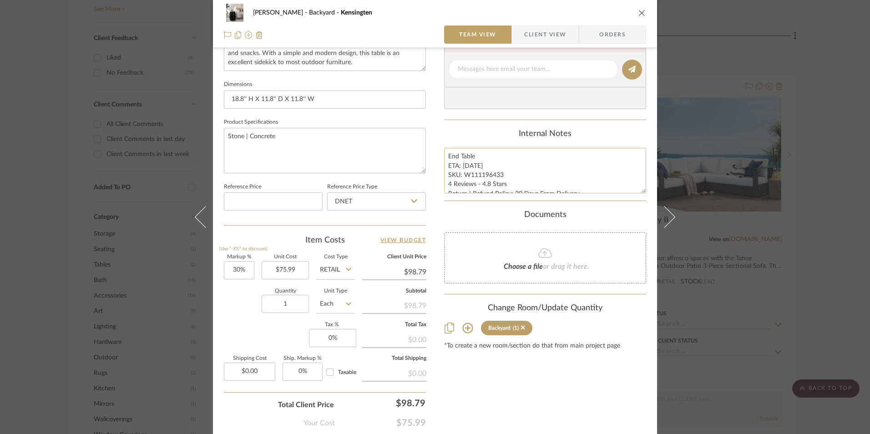
click at [478, 179] on textarea "End Table ETA: [DATE] SKU: W111196433 4 Reviews - 4.8 Stars Return | Refund Pol…" at bounding box center [545, 170] width 202 height 45
drag, startPoint x: 500, startPoint y: 174, endPoint x: 462, endPoint y: 175, distance: 37.8
click at [462, 175] on textarea "End Table ETA: [DATE] SKU: W111196433 4 Reviews - 4.8 Stars Return | Refund Pol…" at bounding box center [545, 170] width 202 height 45
type input "30"
click at [238, 272] on input "30" at bounding box center [239, 270] width 31 height 18
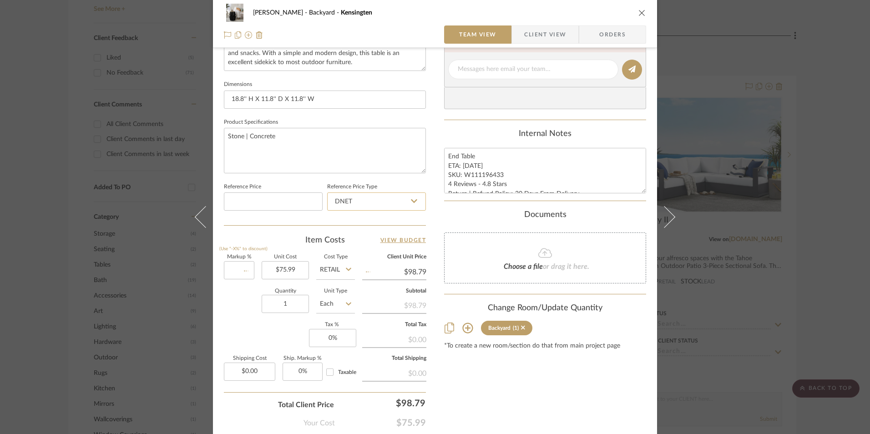
drag, startPoint x: 292, startPoint y: 236, endPoint x: 353, endPoint y: 208, distance: 67.4
click at [292, 236] on div "Item Costs View Budget" at bounding box center [325, 240] width 202 height 11
type input "0%"
type input "$75.99"
click at [353, 206] on input "DNET" at bounding box center [376, 202] width 99 height 18
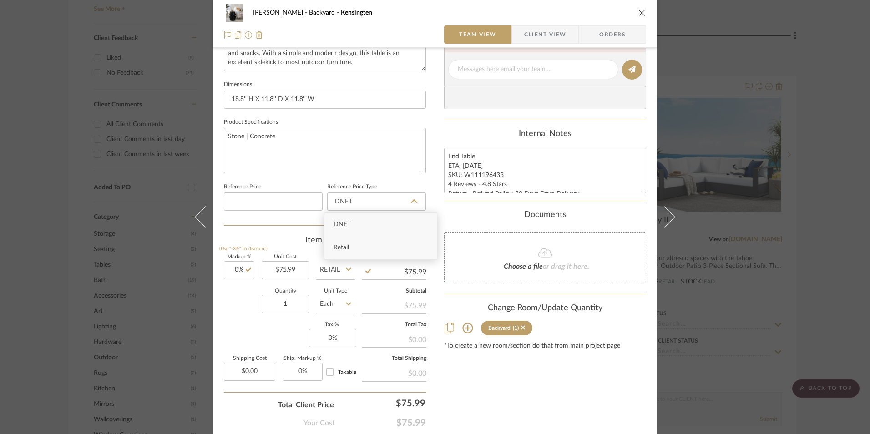
click at [352, 250] on div "Retail" at bounding box center [381, 247] width 112 height 23
type input "Retail"
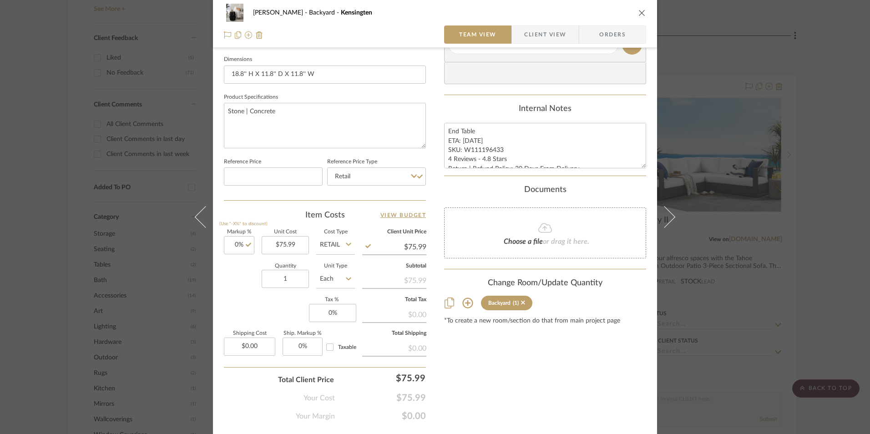
scroll to position [413, 0]
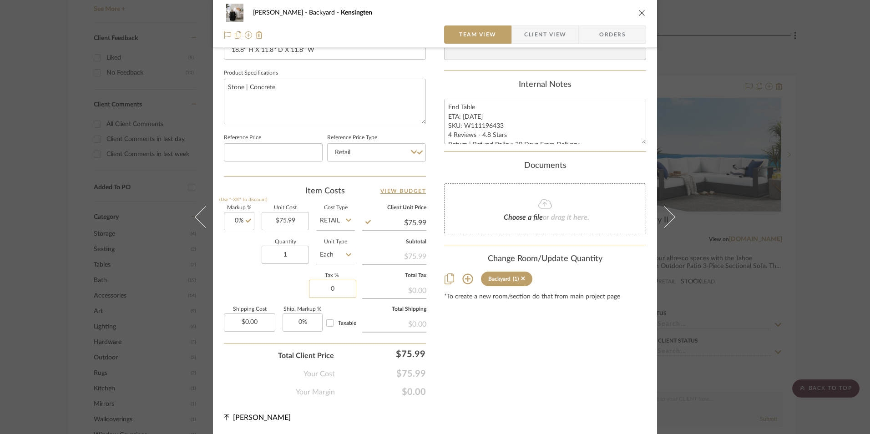
drag, startPoint x: 311, startPoint y: 290, endPoint x: 320, endPoint y: 293, distance: 9.1
click at [311, 292] on input "0" at bounding box center [332, 289] width 47 height 18
type input "8.25%"
click at [489, 342] on div "Content here copies to Client View - confirm visibility there. Show in Client D…" at bounding box center [545, 23] width 202 height 749
click at [613, 40] on span "Orders" at bounding box center [613, 34] width 46 height 18
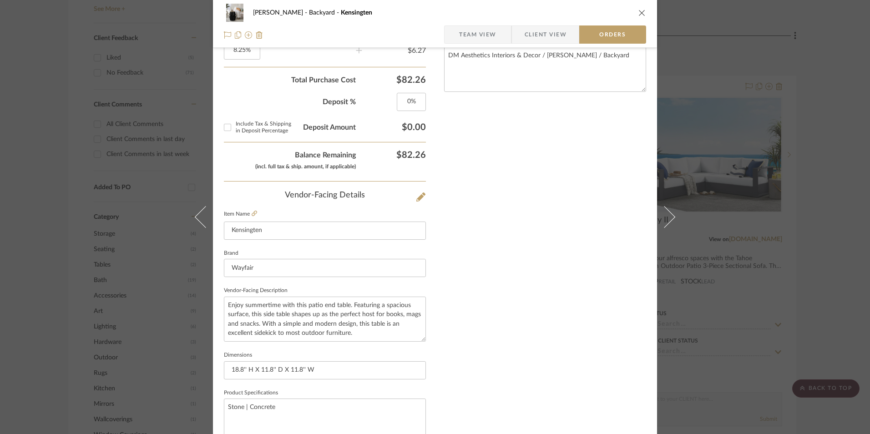
scroll to position [534, 0]
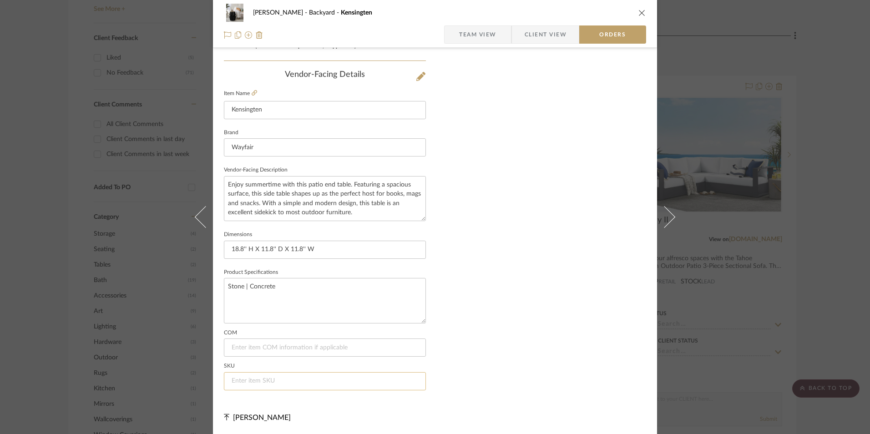
click at [288, 373] on input at bounding box center [325, 381] width 202 height 18
paste input "W111196433"
type input "W111196433"
click at [495, 21] on div "[PERSON_NAME] Backyard Kensingten" at bounding box center [435, 13] width 422 height 18
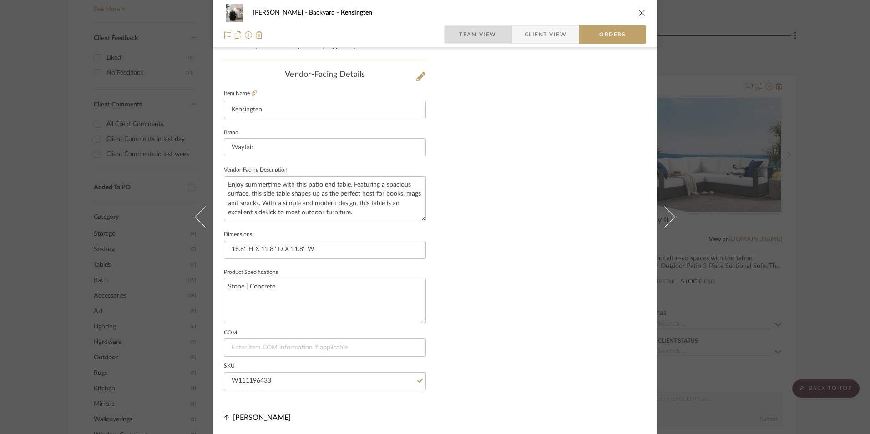
click at [488, 35] on span "Team View" at bounding box center [477, 34] width 37 height 18
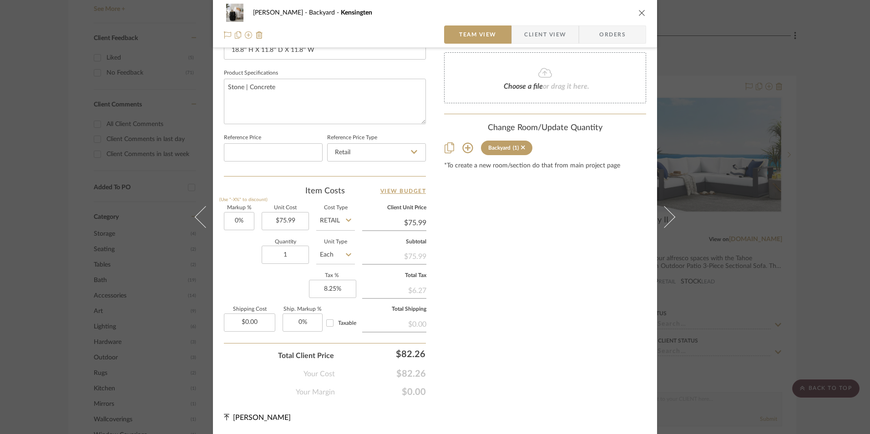
click at [640, 16] on icon "close" at bounding box center [642, 12] width 7 height 7
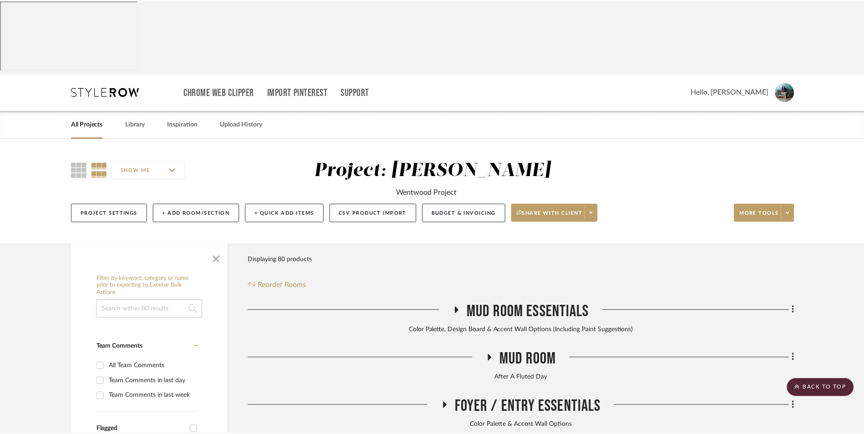
scroll to position [706, 0]
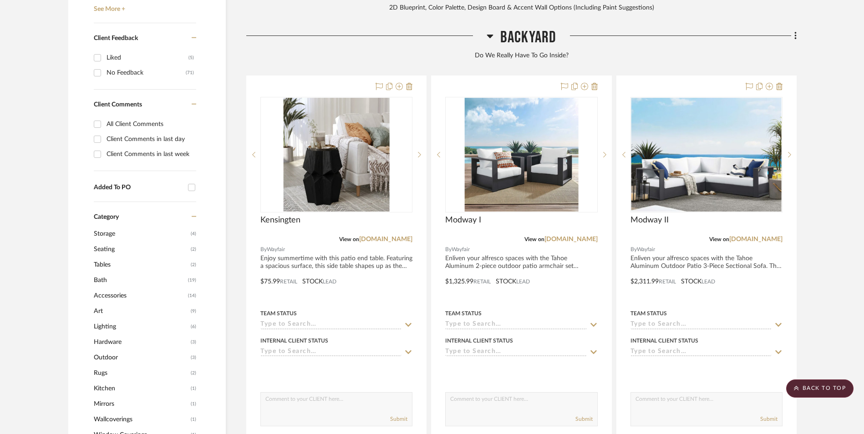
click at [825, 168] on project-details-page "SHOW ME Project: [PERSON_NAME] Wentwood Project Project Settings + Add Room/Sec…" at bounding box center [432, 255] width 864 height 1645
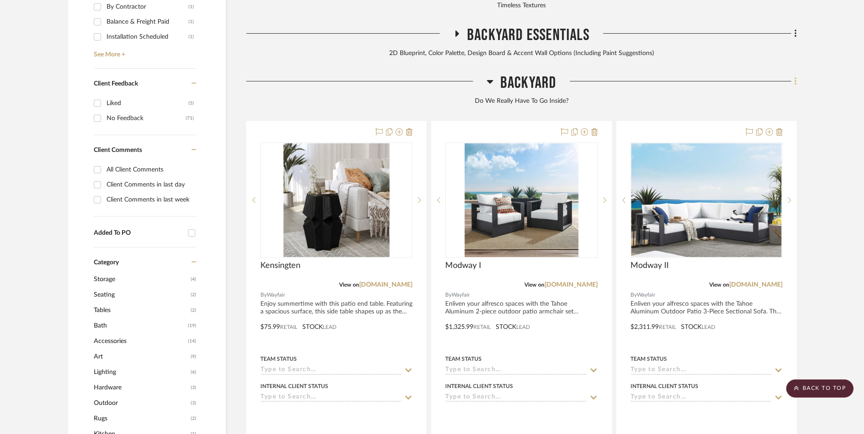
click at [797, 76] on icon at bounding box center [795, 81] width 3 height 10
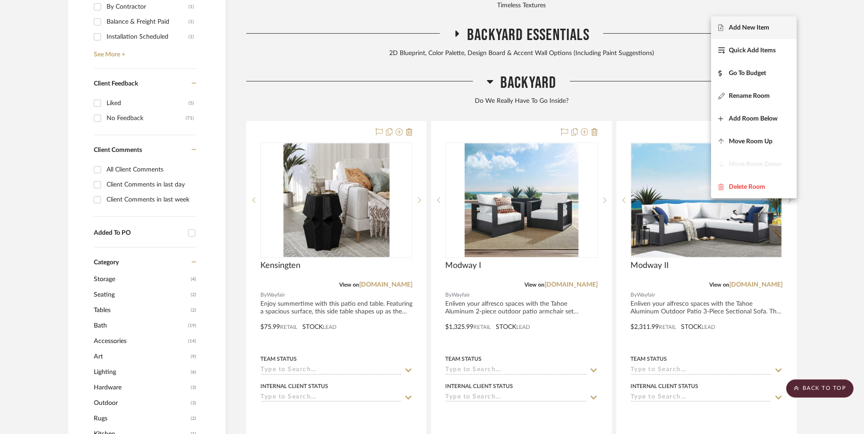
click at [760, 31] on span "Add New Item" at bounding box center [749, 28] width 41 height 8
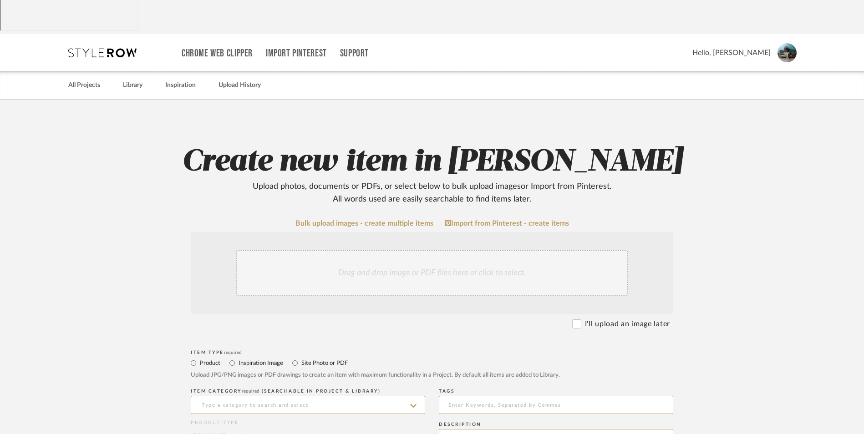
scroll to position [273, 0]
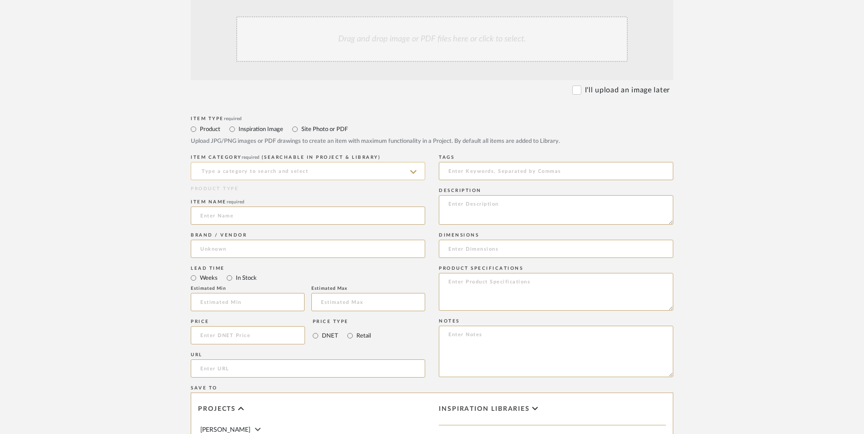
click at [310, 162] on input at bounding box center [308, 171] width 234 height 18
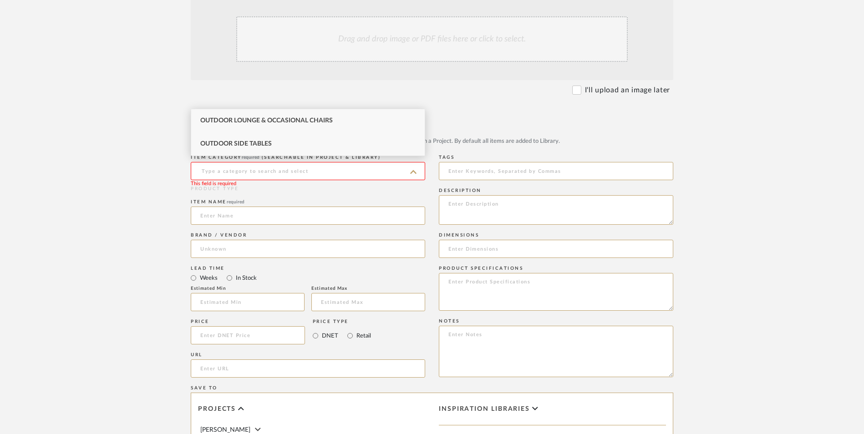
click at [291, 147] on div "Outdoor Side Tables" at bounding box center [308, 143] width 234 height 23
type input "Outdoor Side Tables"
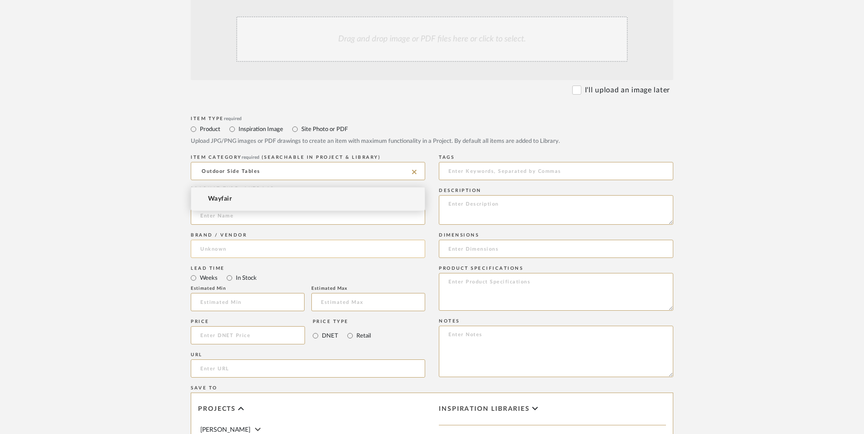
click at [245, 240] on input at bounding box center [308, 249] width 234 height 18
click at [232, 198] on mat-option "Wayfair" at bounding box center [308, 199] width 234 height 23
type input "Wayfair"
click at [229, 273] on input "In Stock" at bounding box center [229, 278] width 11 height 11
radio input "true"
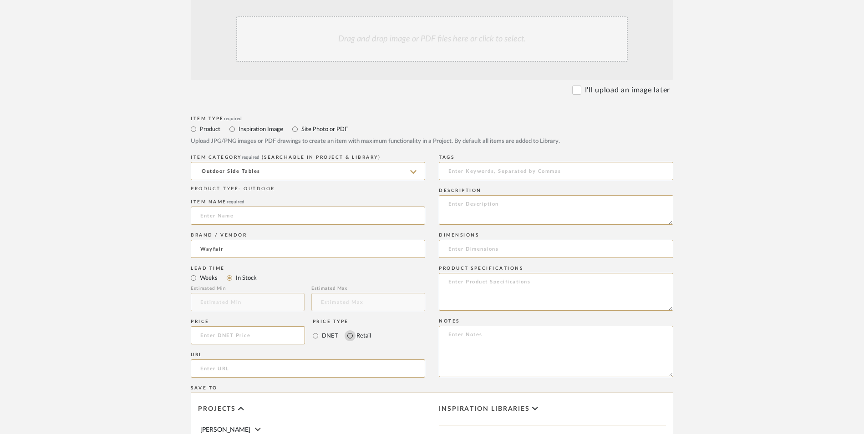
click at [350, 331] on input "Retail" at bounding box center [350, 336] width 11 height 11
radio input "true"
click at [227, 326] on input at bounding box center [248, 335] width 114 height 18
type input "$122.99"
drag, startPoint x: 76, startPoint y: 296, endPoint x: 183, endPoint y: 300, distance: 106.2
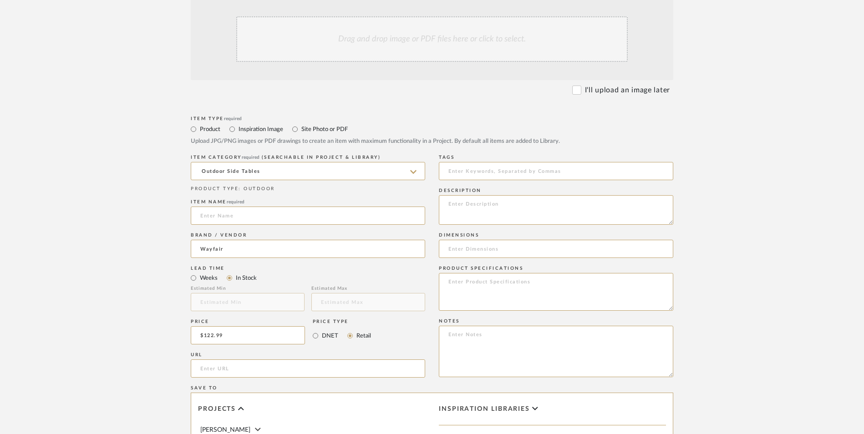
click at [78, 295] on upload-items "Create new item in [PERSON_NAME] Upload photos, documents or PDFs, or select be…" at bounding box center [432, 267] width 864 height 803
click at [198, 360] on input "url" at bounding box center [308, 369] width 234 height 18
paste input "[URL][DOMAIN_NAME]"
type input "[URL][DOMAIN_NAME]"
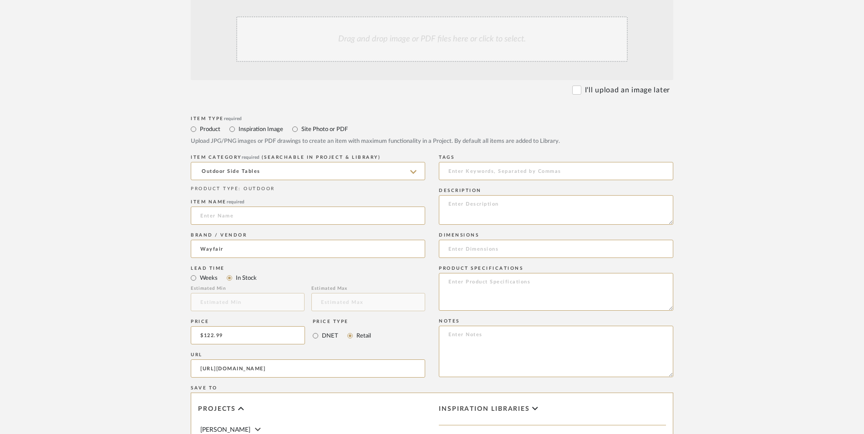
click at [168, 242] on form "Bulk upload images - create multiple items Import from Pinterest - create items…" at bounding box center [432, 315] width 580 height 660
click at [546, 326] on textarea at bounding box center [556, 351] width 234 height 51
paste textarea "Option 1: ETA: SKU: Reviews - Stars Return | Refund Policy:"
click at [474, 326] on textarea "Option 1: ETA: SKU: Reviews - Stars Return | Refund Policy:" at bounding box center [556, 351] width 234 height 51
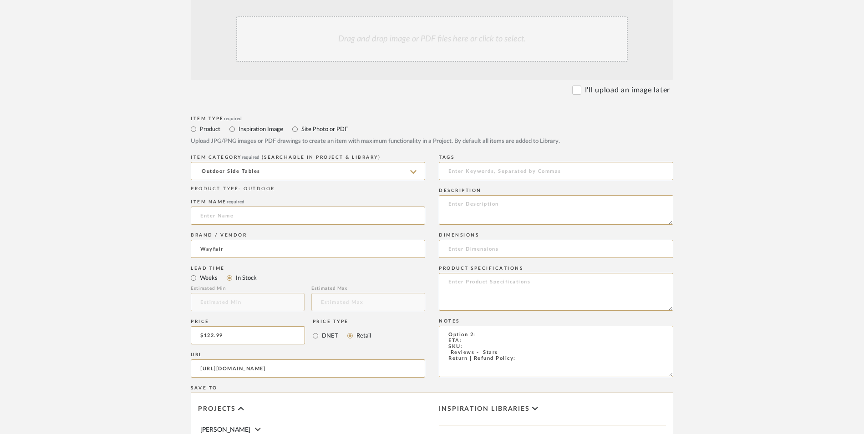
click at [492, 326] on textarea "Option 2: ETA: SKU: Reviews - Stars Return | Refund Policy:" at bounding box center [556, 351] width 234 height 51
click at [516, 326] on textarea "Option 2: End Tables ETA: SKU: Reviews - Stars Return | Refund Policy:" at bounding box center [556, 351] width 234 height 51
click at [476, 326] on textarea "Option 2: End Tables ETA: SKU: Reviews - Stars Return | Refund Policy: 30 Days …" at bounding box center [556, 351] width 234 height 51
type textarea "Option 2: End Tables ETA: SKU: Reviews - Stars Return | Refund Policy: 30 Days …"
click at [315, 207] on input at bounding box center [308, 216] width 234 height 18
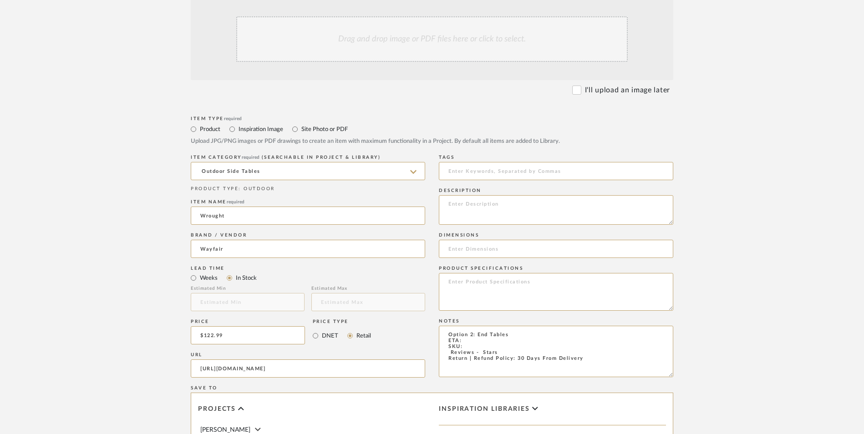
type input "Wrought"
click at [468, 326] on textarea "Option 2: End Tables ETA: SKU: Reviews - Stars Return | Refund Policy: 30 Days …" at bounding box center [556, 351] width 234 height 51
click at [478, 326] on textarea "Option 2: End Tables ETA: [DATE] SKU: Reviews - Stars Return | Refund Policy: 3…" at bounding box center [556, 351] width 234 height 51
paste textarea "W114258427"
drag, startPoint x: 497, startPoint y: 281, endPoint x: 439, endPoint y: 278, distance: 57.9
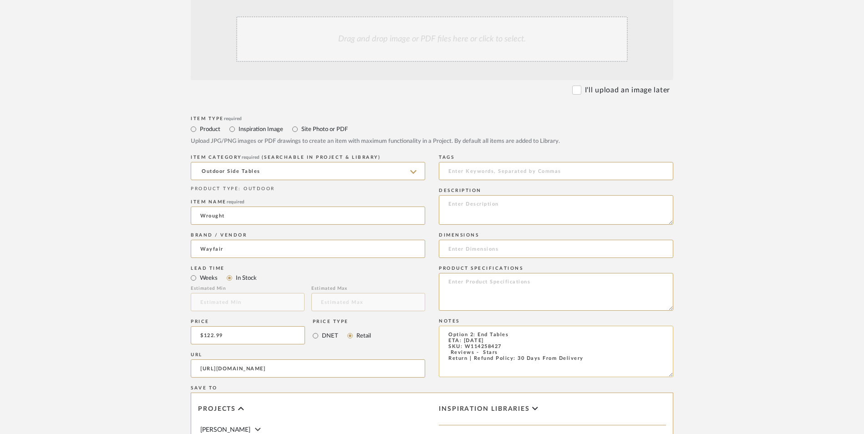
click at [439, 326] on textarea "Option 2: End Tables ETA: [DATE] SKU: W114258427 Reviews - Stars Return | Refun…" at bounding box center [556, 351] width 234 height 51
type textarea "Option 2: End Tables ETA: [DATE] SKU: W114258427 Return | Refund Policy: 30 Day…"
click at [483, 195] on textarea at bounding box center [556, 210] width 234 height 30
paste textarea "We believe that coming home should be the best part of your day—a time filled w…"
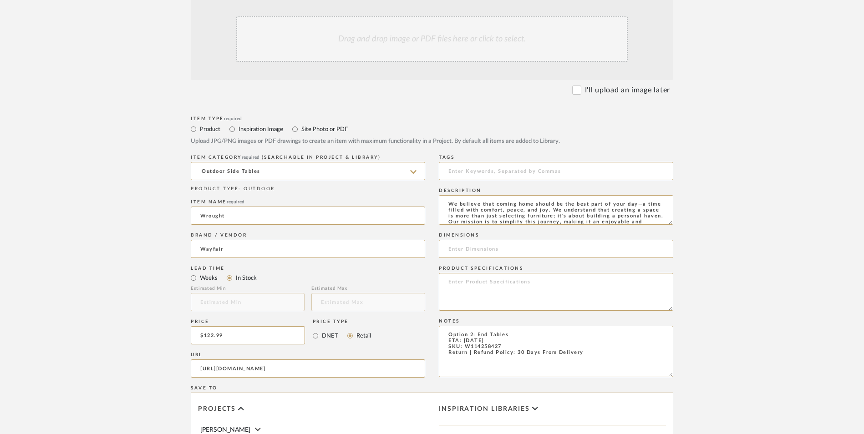
scroll to position [36, 0]
type textarea "We believe that coming home should be the best part of your day—a time filled w…"
click at [482, 240] on input at bounding box center [556, 249] width 234 height 18
paste input "19'' H X 13.75'' D X 13.75'' W"
type input "19'' H X 13.75'' D X 13.75'' W"
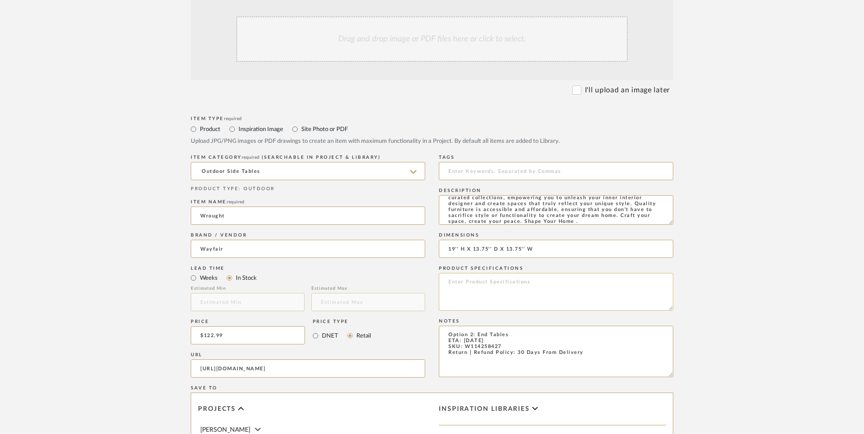
click at [457, 273] on textarea at bounding box center [556, 292] width 234 height 38
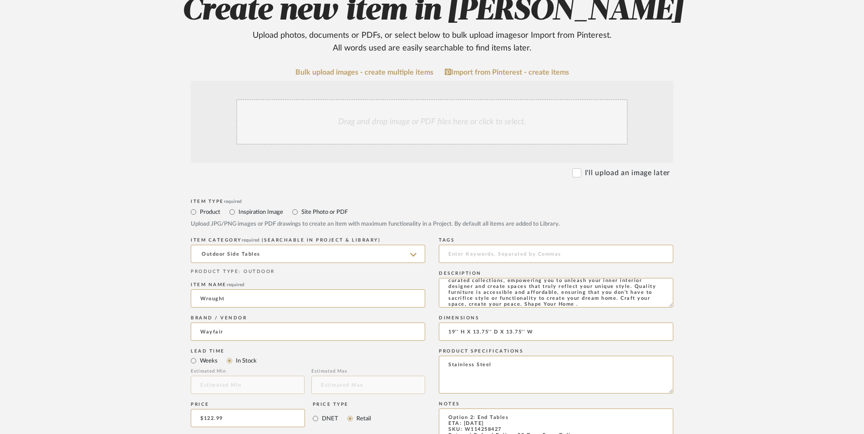
scroll to position [182, 0]
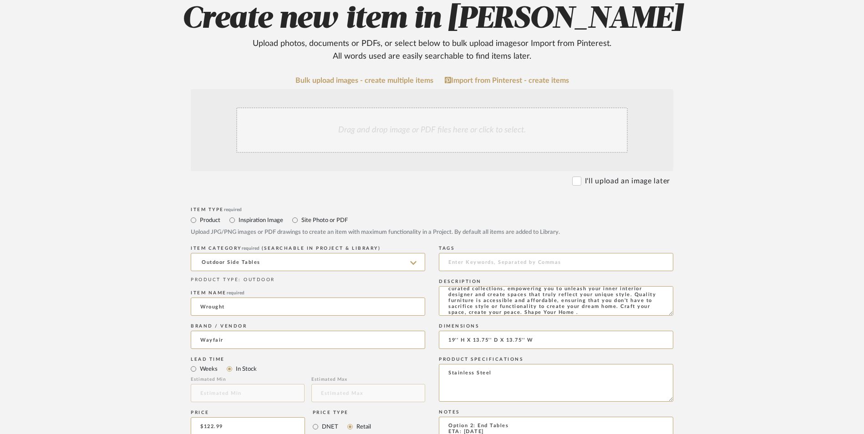
type textarea "Stainless Steel"
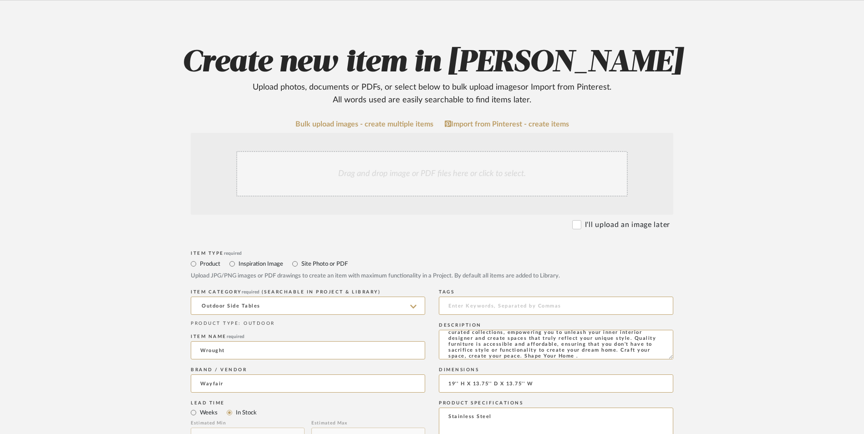
scroll to position [91, 0]
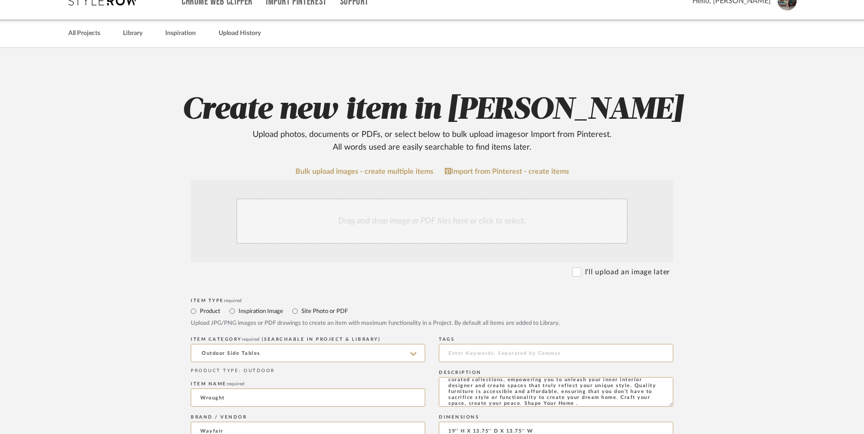
click at [370, 198] on div "Drag and drop image or PDF files here or click to select." at bounding box center [432, 221] width 392 height 46
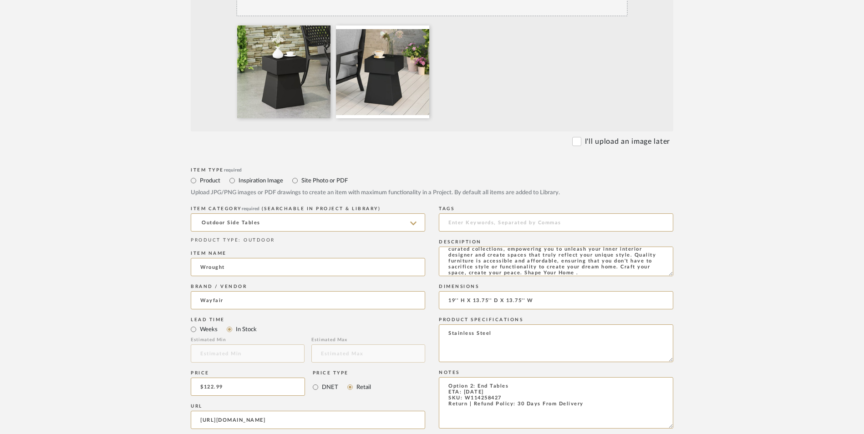
scroll to position [546, 0]
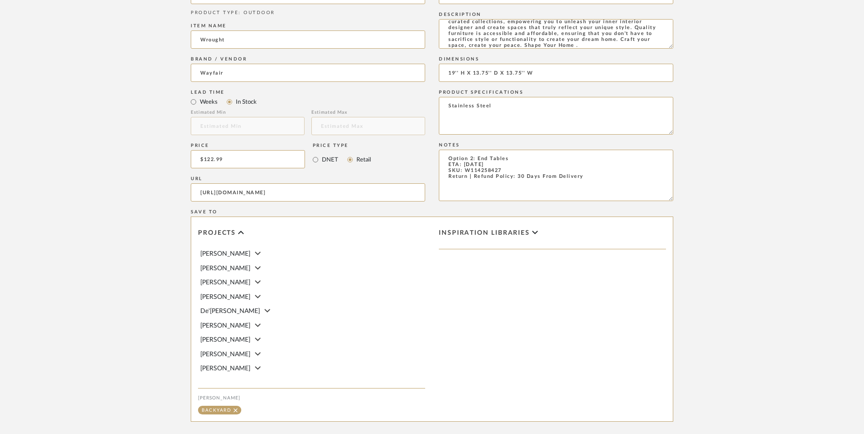
drag, startPoint x: 652, startPoint y: 391, endPoint x: 718, endPoint y: 377, distance: 67.0
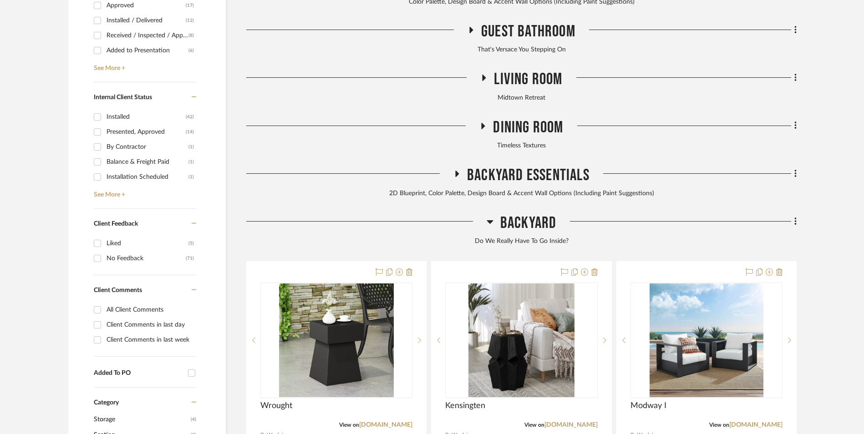
scroll to position [660, 0]
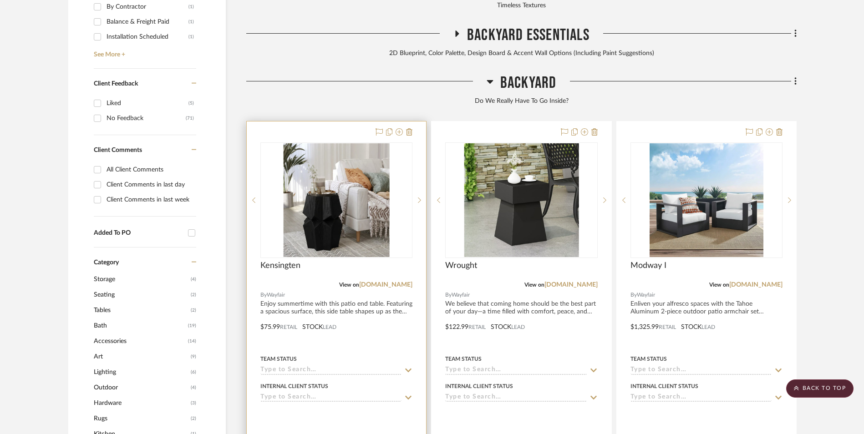
click at [344, 143] on img "0" at bounding box center [337, 200] width 106 height 114
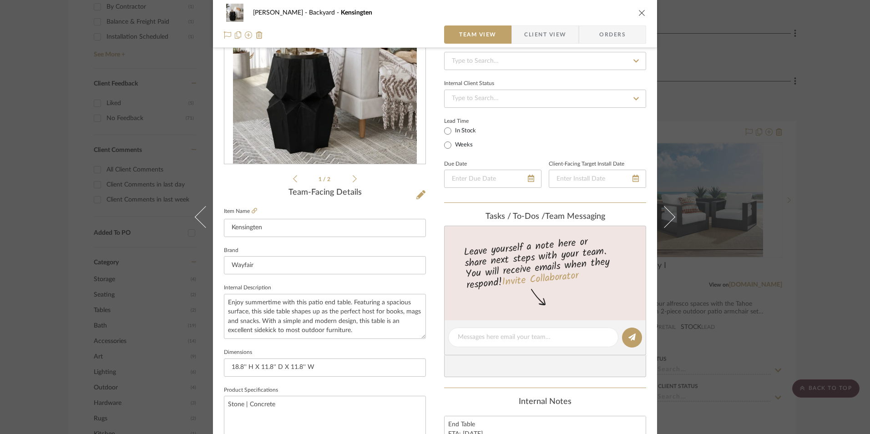
scroll to position [228, 0]
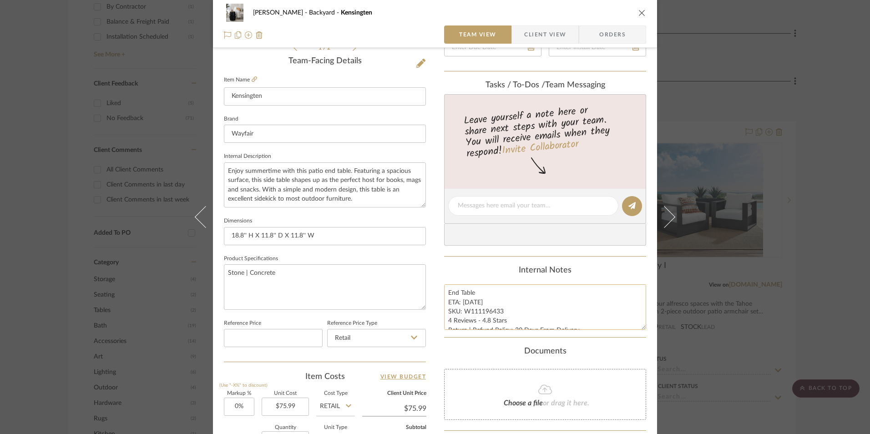
click at [445, 292] on textarea "End Table ETA: [DATE] SKU: W111196433 4 Reviews - 4.8 Stars Return | Refund Pol…" at bounding box center [545, 307] width 202 height 45
click at [507, 298] on textarea "Option 1: End Table ETA: [DATE] SKU: W111196433 4 Reviews - 4.8 Stars Return | …" at bounding box center [545, 307] width 202 height 45
click at [503, 294] on textarea "Option 1: End Table ETA: [DATE] SKU: W111196433 4 Reviews - 4.8 Stars Return | …" at bounding box center [545, 307] width 202 height 45
type textarea "Option 1: End Tables ETA: [DATE] SKU: W111196433 4 Reviews - 4.8 Stars Return |…"
click at [455, 269] on div "Internal Notes" at bounding box center [545, 271] width 202 height 10
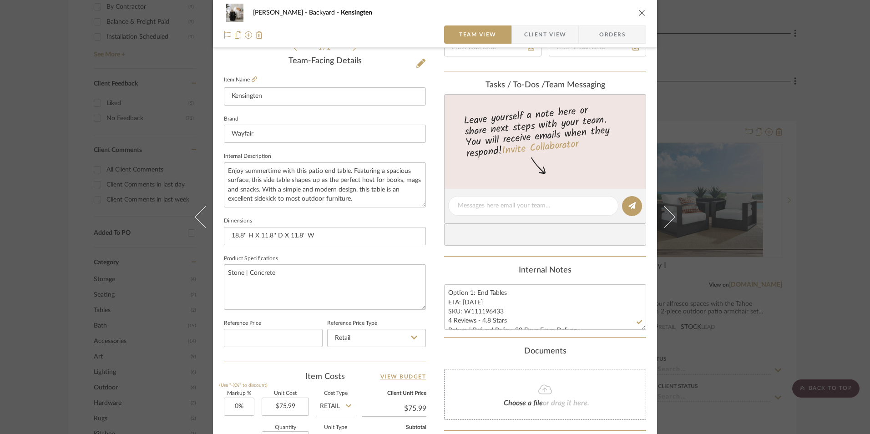
click at [639, 15] on icon "close" at bounding box center [642, 12] width 7 height 7
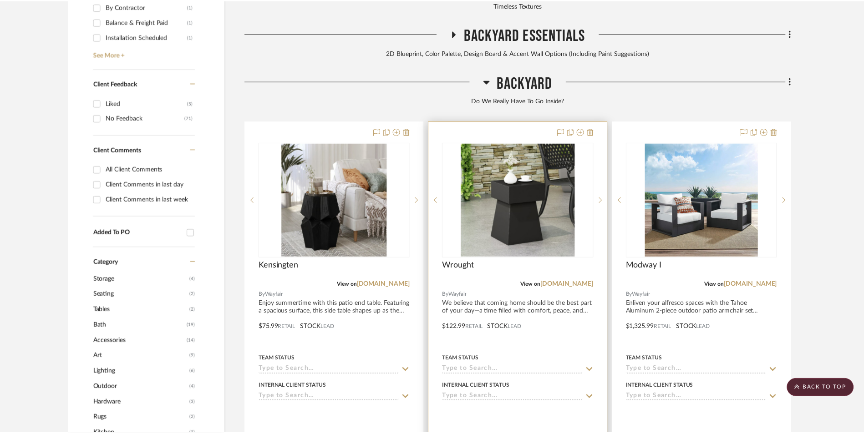
scroll to position [660, 0]
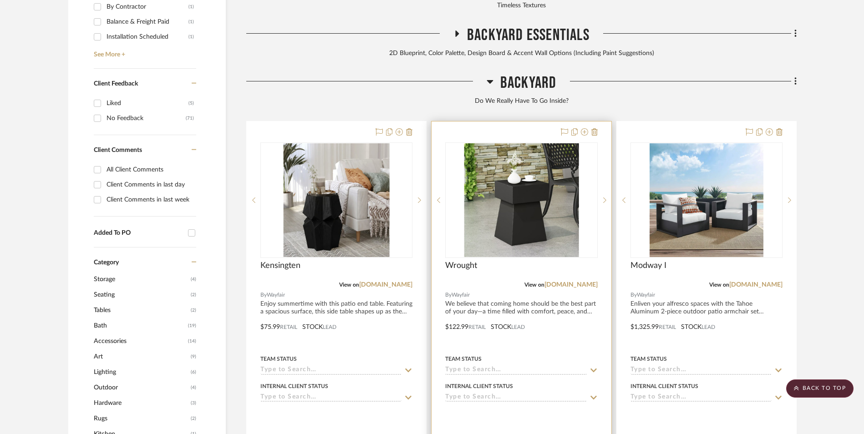
click at [540, 143] on img "0" at bounding box center [521, 200] width 114 height 114
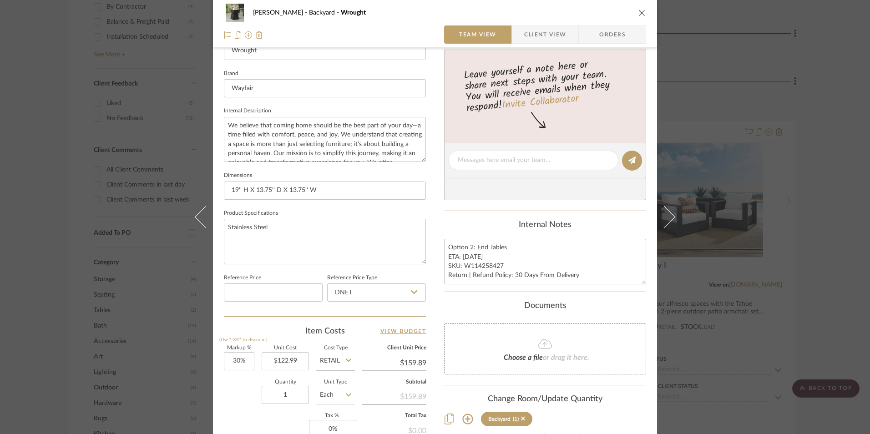
scroll to position [364, 0]
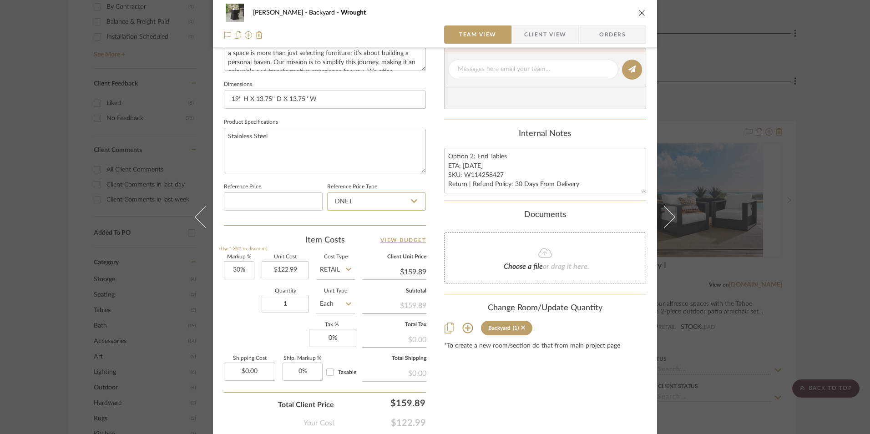
click at [377, 203] on input "DNET" at bounding box center [376, 202] width 99 height 18
drag, startPoint x: 356, startPoint y: 252, endPoint x: 262, endPoint y: 288, distance: 101.3
click at [354, 252] on div "Retail" at bounding box center [381, 247] width 112 height 23
type input "Retail"
type input "30"
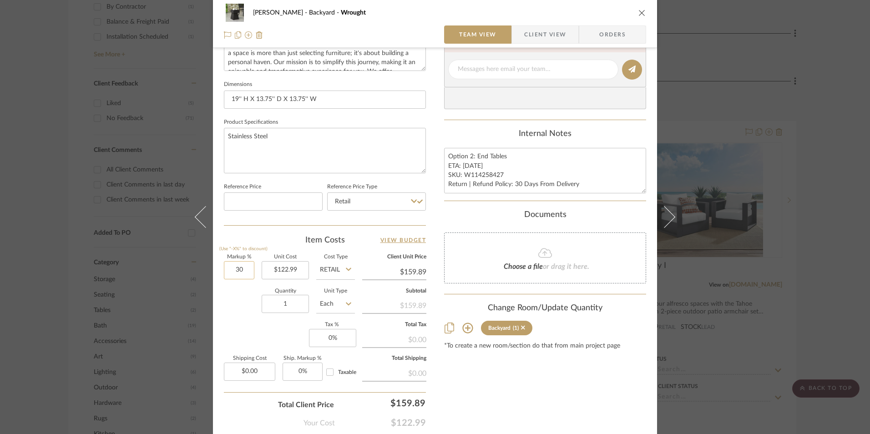
drag, startPoint x: 241, startPoint y: 265, endPoint x: 245, endPoint y: 274, distance: 9.2
click at [241, 266] on input "30" at bounding box center [239, 270] width 31 height 18
click at [240, 348] on div "Markup % (Use "-X%" to discount) Unit Cost $122.99 Cost Type Retail Client Unit…" at bounding box center [325, 321] width 202 height 133
type input "0%"
type input "$122.99"
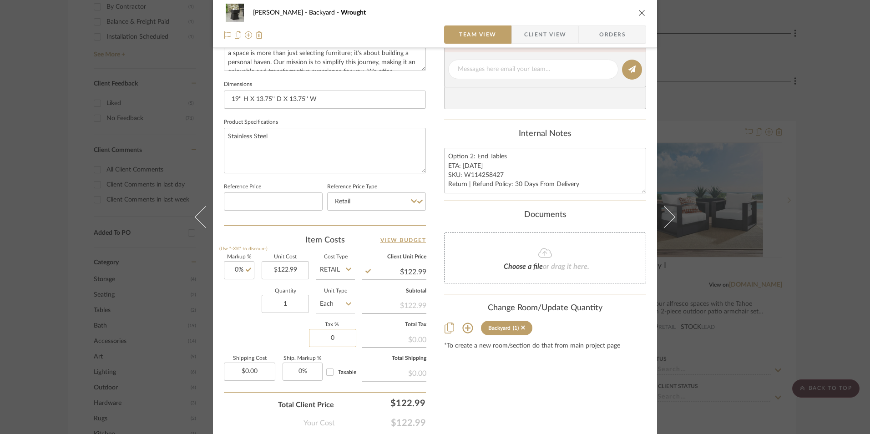
drag, startPoint x: 322, startPoint y: 330, endPoint x: 346, endPoint y: 336, distance: 24.4
click at [322, 331] on input "0" at bounding box center [332, 338] width 47 height 18
type input "8.25%"
click at [440, 374] on div "[PERSON_NAME] Backyard Wrought Team View Client View Orders 1 / 2 Team-Facing D…" at bounding box center [435, 63] width 444 height 841
click at [489, 182] on textarea "Option 2: End Tables ETA: [DATE] SKU: W114258427 Return | Refund Policy: 30 Day…" at bounding box center [545, 170] width 202 height 45
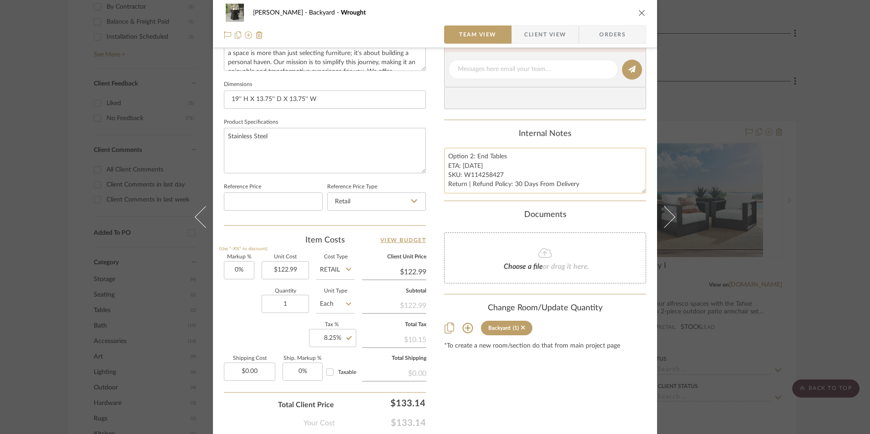
drag, startPoint x: 493, startPoint y: 174, endPoint x: 461, endPoint y: 176, distance: 31.9
click at [461, 176] on textarea "Option 2: End Tables ETA: [DATE] SKU: W114258427 Return | Refund Policy: 30 Day…" at bounding box center [545, 170] width 202 height 45
click at [608, 36] on span "Orders" at bounding box center [613, 34] width 46 height 18
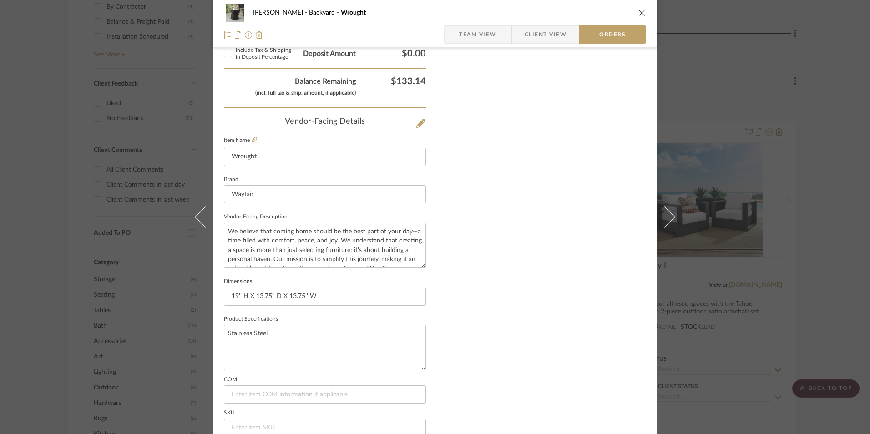
scroll to position [534, 0]
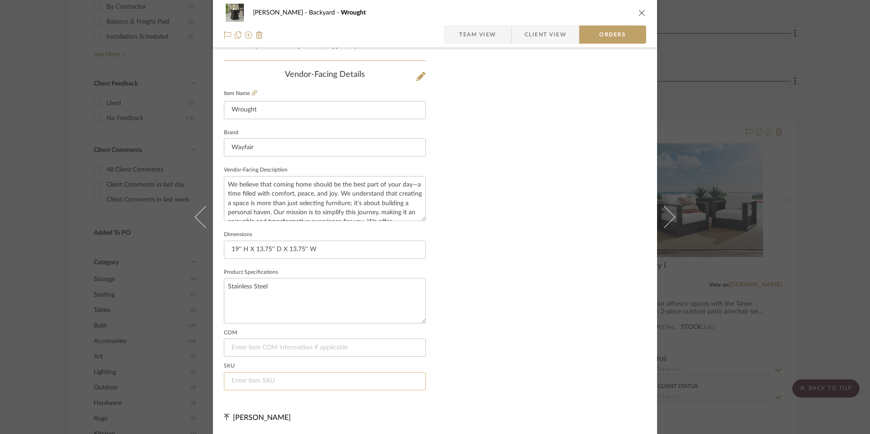
click at [280, 385] on input at bounding box center [325, 381] width 202 height 18
paste input "W114258427"
type input "W114258427"
click at [639, 12] on icon "close" at bounding box center [642, 12] width 7 height 7
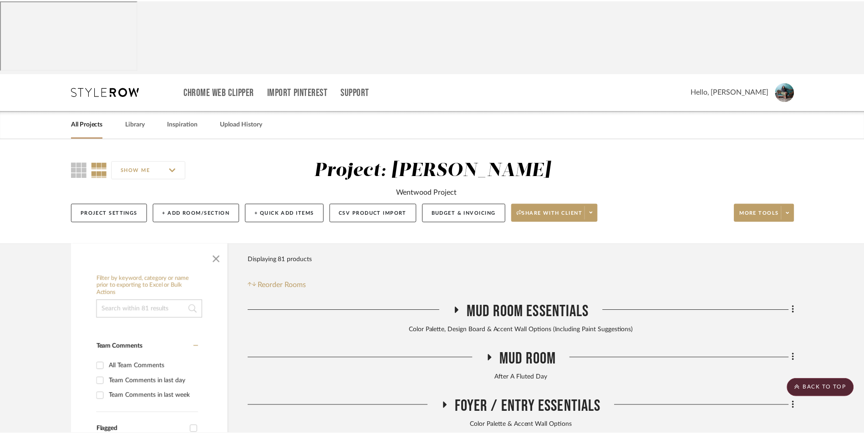
scroll to position [660, 0]
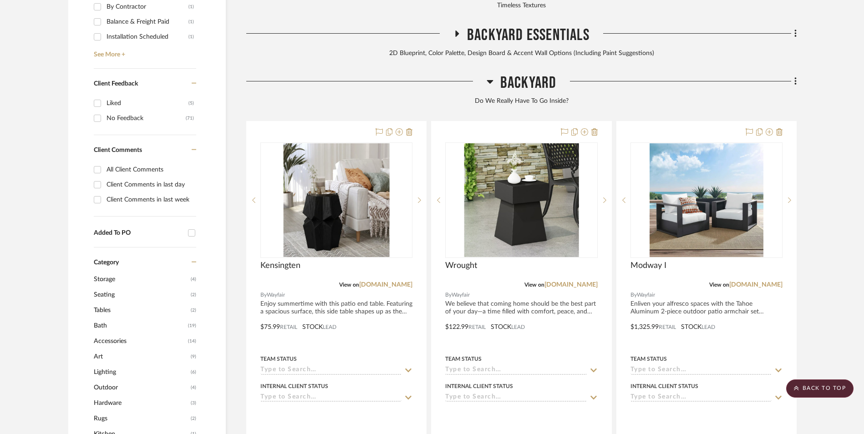
click at [828, 191] on project-details-page "SHOW ME Project: [PERSON_NAME] Wentwood Project Project Settings + Add Room/Sec…" at bounding box center [432, 301] width 864 height 1645
click at [795, 76] on icon at bounding box center [795, 81] width 3 height 10
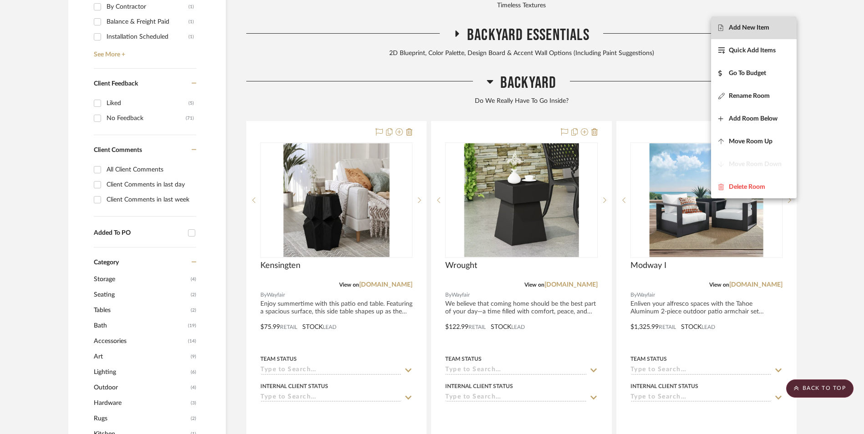
click at [768, 32] on button "Add New Item" at bounding box center [754, 27] width 86 height 23
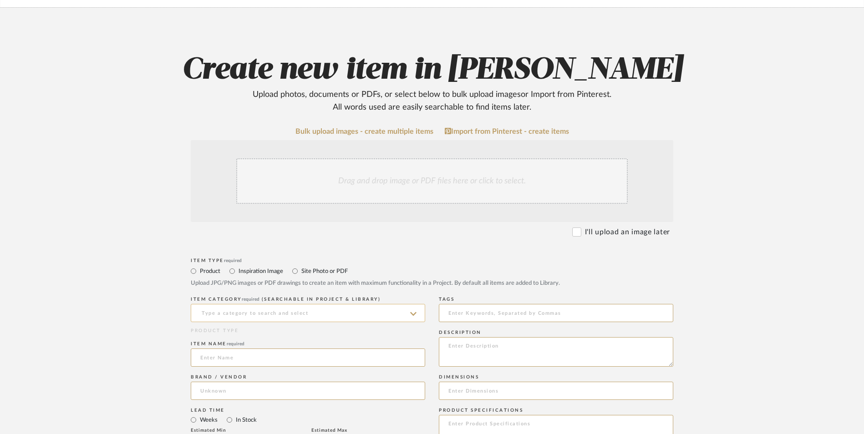
scroll to position [137, 0]
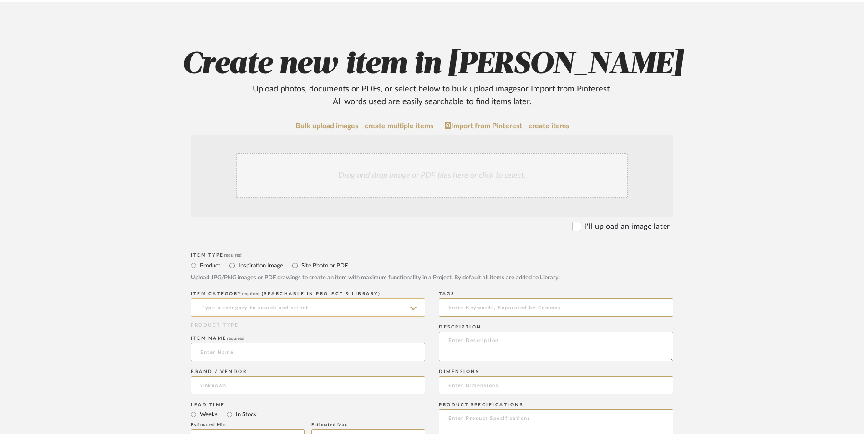
click at [264, 299] on input at bounding box center [308, 308] width 234 height 18
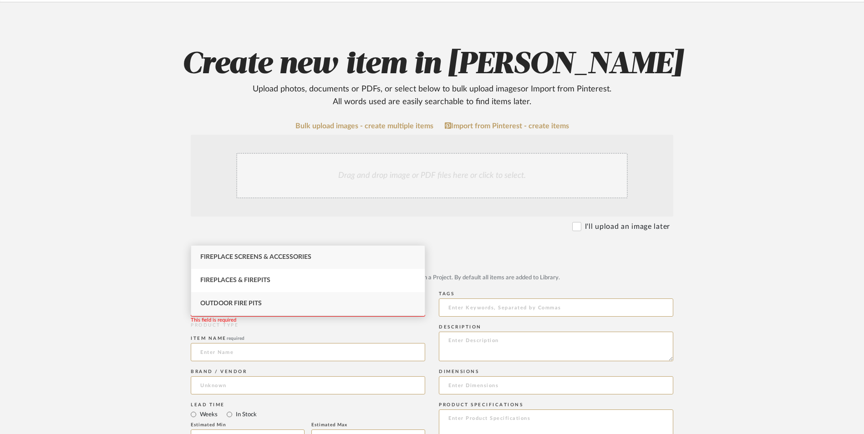
click at [264, 302] on div "Outdoor Fire Pits" at bounding box center [308, 303] width 234 height 23
type input "Outdoor Fire Pits"
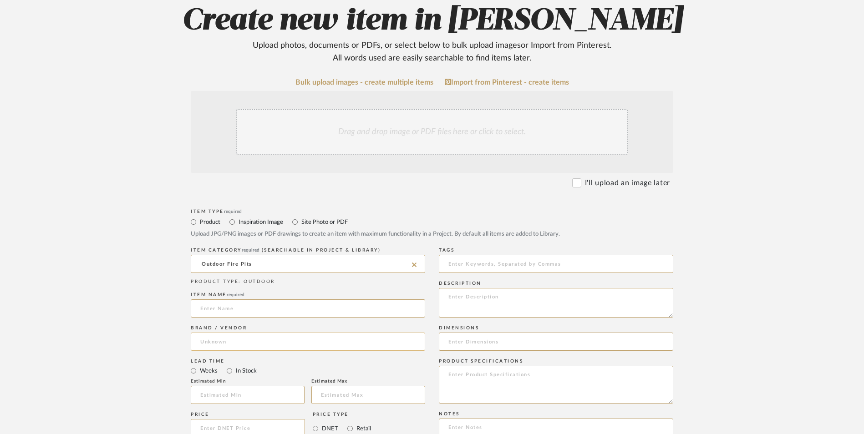
scroll to position [228, 0]
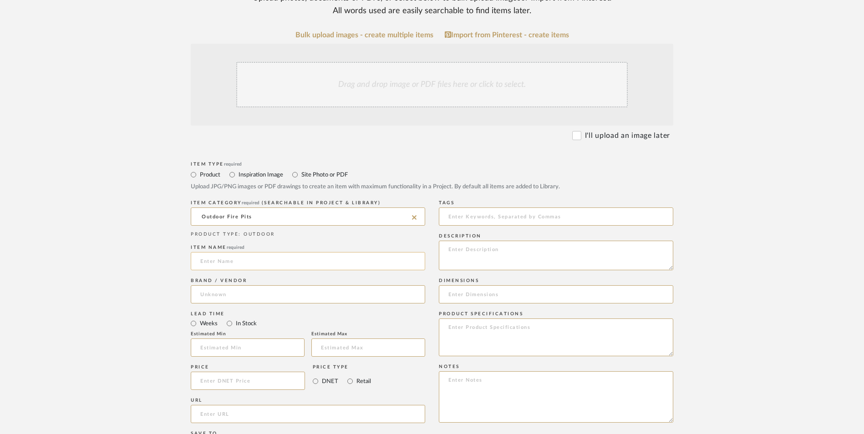
click at [221, 252] on input at bounding box center [308, 261] width 234 height 18
type input "Varadero"
click at [250, 285] on input at bounding box center [308, 294] width 234 height 18
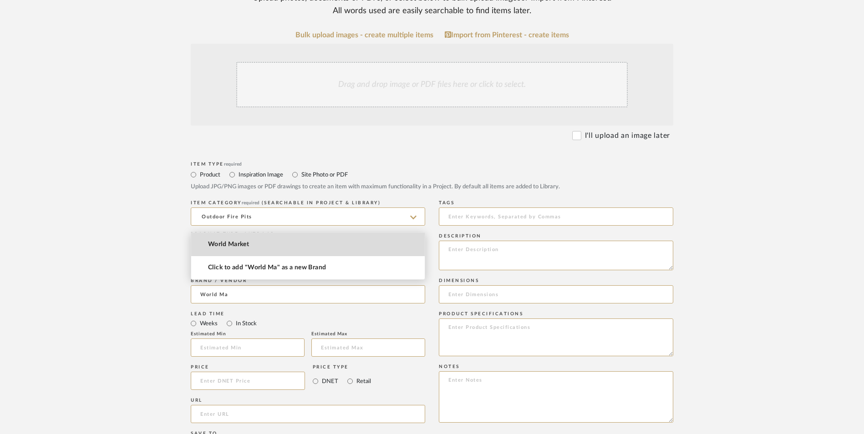
click at [249, 238] on mat-option "World Market" at bounding box center [308, 244] width 234 height 23
type input "World Market"
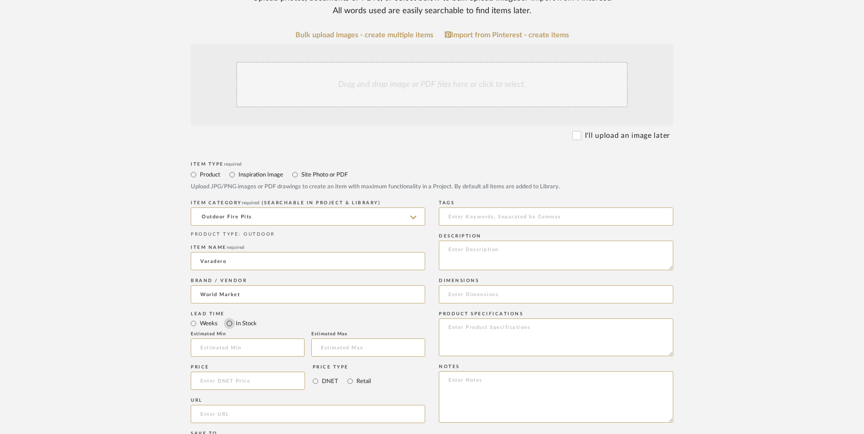
click at [233, 318] on input "In Stock" at bounding box center [229, 323] width 11 height 11
radio input "true"
click at [350, 376] on input "Retail" at bounding box center [350, 381] width 11 height 11
radio input "true"
click at [258, 372] on input at bounding box center [248, 381] width 114 height 18
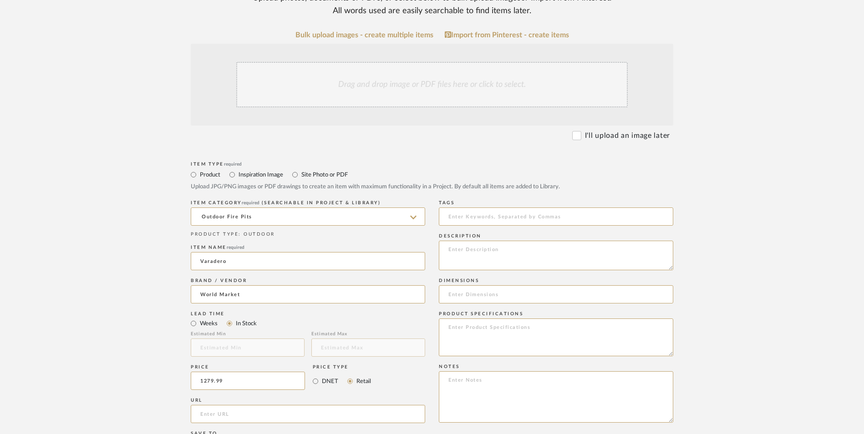
type input "$1,279.99"
click at [112, 371] on upload-items "Create new item in [PERSON_NAME] Upload photos, documents or PDFs, or select be…" at bounding box center [432, 312] width 864 height 803
click at [273, 405] on input "url" at bounding box center [308, 414] width 234 height 18
paste input "[URL][DOMAIN_NAME]"
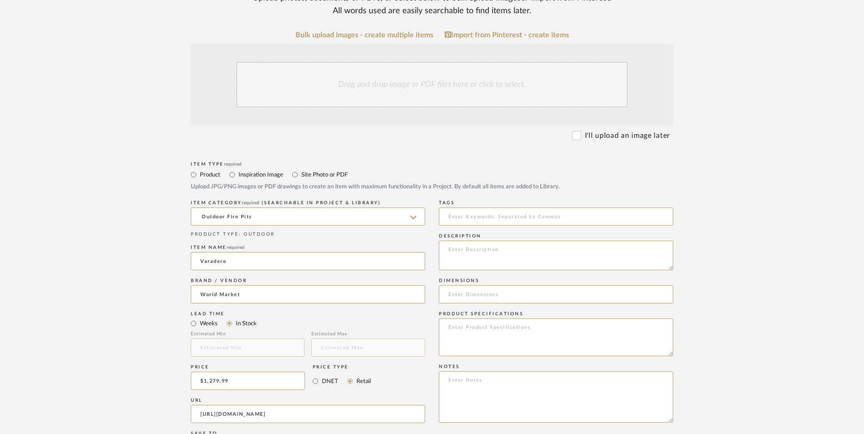
type input "[URL][DOMAIN_NAME]"
click at [87, 257] on upload-items "Create new item in [PERSON_NAME] Upload photos, documents or PDFs, or select be…" at bounding box center [432, 312] width 864 height 803
click at [484, 371] on textarea at bounding box center [556, 396] width 234 height 51
paste textarea "Option 1: ETA: SKU: Reviews - Stars Return | Refund Policy:"
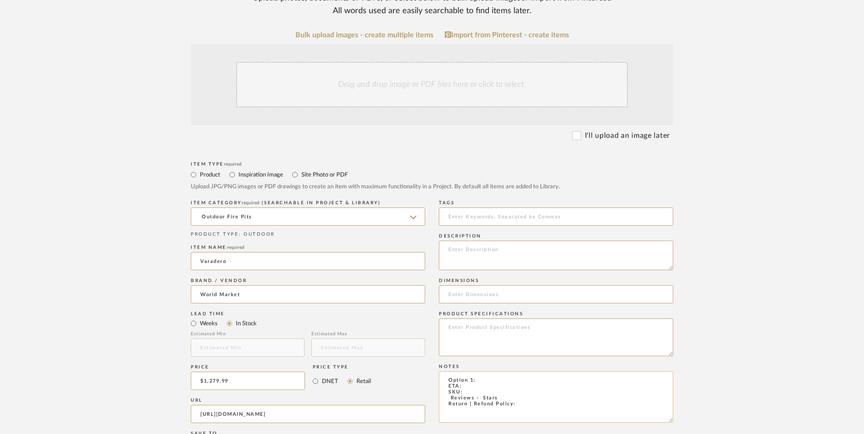
click at [488, 371] on textarea "Option 1: ETA: SKU: Reviews - Stars Return | Refund Policy:" at bounding box center [556, 396] width 234 height 51
click at [471, 371] on textarea "Option 1: Fire Pits - Select: ETA: SKU: Reviews - Stars Return | Refund Policy:" at bounding box center [556, 396] width 234 height 51
click at [540, 371] on textarea "Option 1: Fire Pits - Select: ETA: [DATE] SKU: Reviews - Stars Return | Refund …" at bounding box center [556, 396] width 234 height 51
click at [477, 371] on textarea "Option 1: Fire Pits - Select: Black ETA: [DATE] SKU: Reviews - Stars Return | R…" at bounding box center [556, 396] width 234 height 51
paste textarea "57008957"
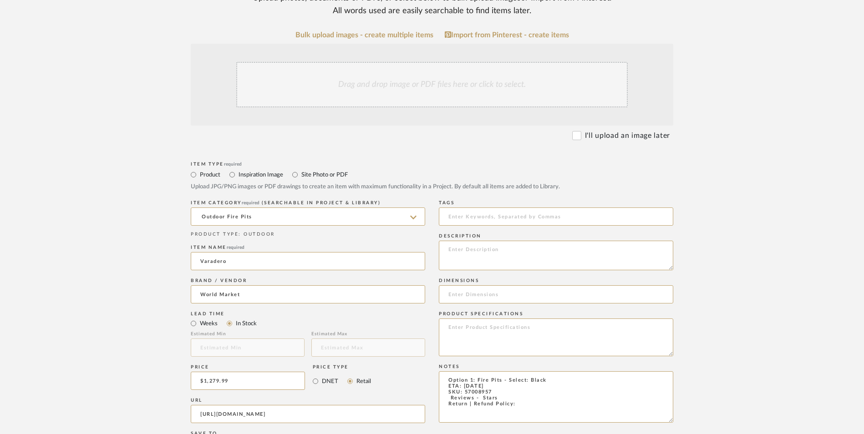
type textarea "Option 1: Fire Pits - Select: Black ETA: [DATE] SKU: 57008957 Reviews - Stars R…"
click at [507, 241] on textarea at bounding box center [556, 256] width 234 height 30
paste textarea "The Varadero fire pit table is crafted of durable steel with a low round shape …"
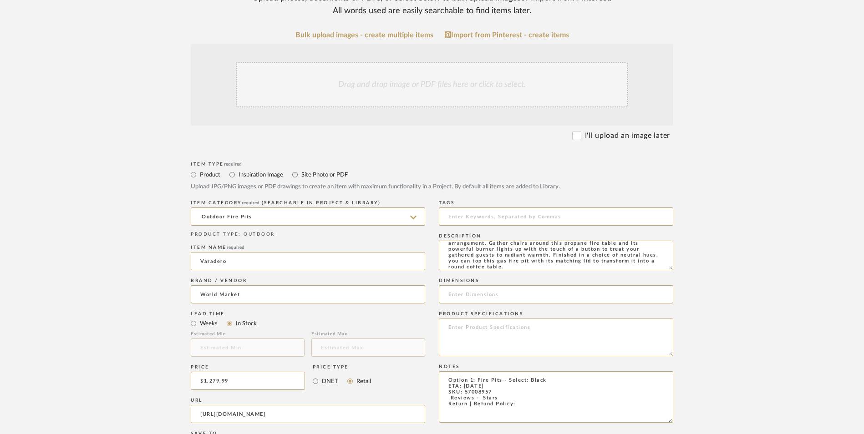
type textarea "The Varadero fire pit table is crafted of durable steel with a low round shape …"
click at [483, 319] on textarea at bounding box center [556, 338] width 234 height 38
type textarea "Steel"
click at [523, 371] on textarea "Option 1: Fire Pits - Select: Black ETA: [DATE] SKU: 57008957 Reviews - Stars R…" at bounding box center [556, 396] width 234 height 51
drag, startPoint x: 485, startPoint y: 327, endPoint x: 439, endPoint y: 328, distance: 46.4
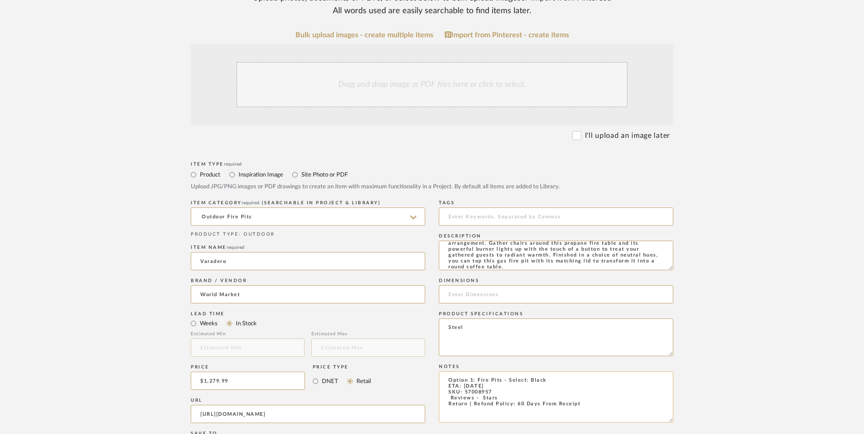
click at [439, 371] on textarea "Option 1: Fire Pits - Select: Black ETA: [DATE] SKU: 57008957 Reviews - Stars R…" at bounding box center [556, 396] width 234 height 51
type textarea "Option 1: Fire Pits - Select: Black ETA: [DATE] SKU: 57008957 Return | Refund P…"
click at [471, 285] on input at bounding box center [556, 294] width 234 height 18
paste input "36"Dia. x 15"H"
drag, startPoint x: 466, startPoint y: 221, endPoint x: 459, endPoint y: 223, distance: 6.6
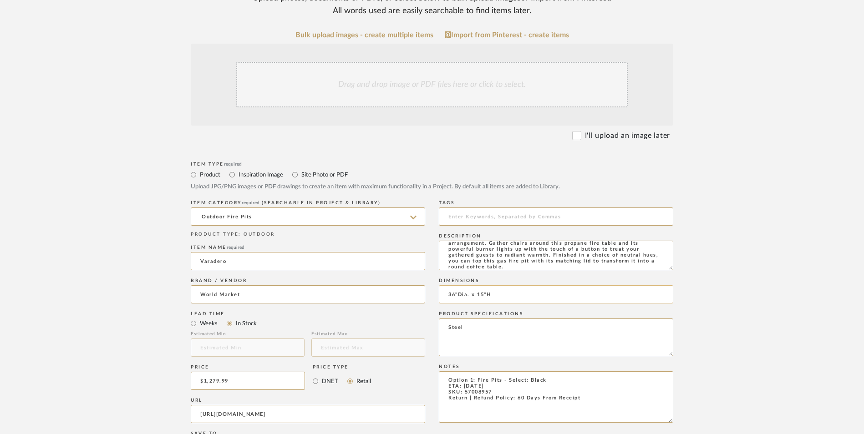
click at [459, 285] on input "36"Dia. x 15"H" at bounding box center [556, 294] width 234 height 18
click at [467, 285] on input "36"Dia. x 15"H" at bounding box center [556, 294] width 234 height 18
click at [489, 285] on input "36" D x 15"H" at bounding box center [556, 294] width 234 height 18
type input "36" D x 15" H"
click at [659, 309] on div "Product Specifications Steel" at bounding box center [556, 335] width 234 height 53
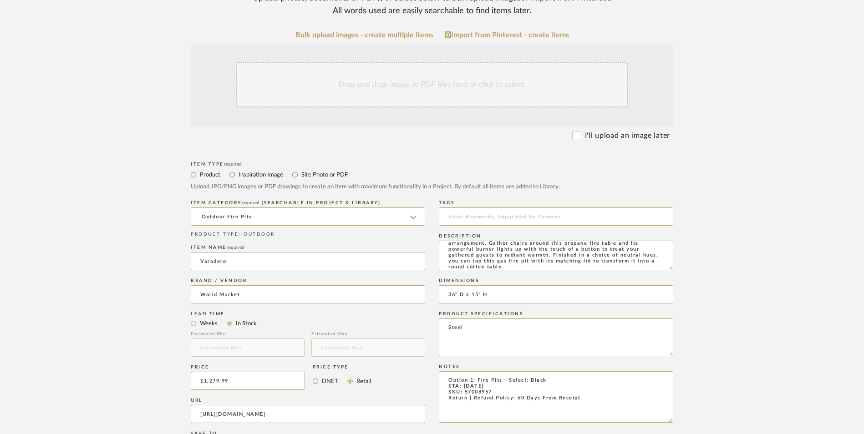
click at [435, 62] on div "Drag and drop image or PDF files here or click to select." at bounding box center [432, 85] width 392 height 46
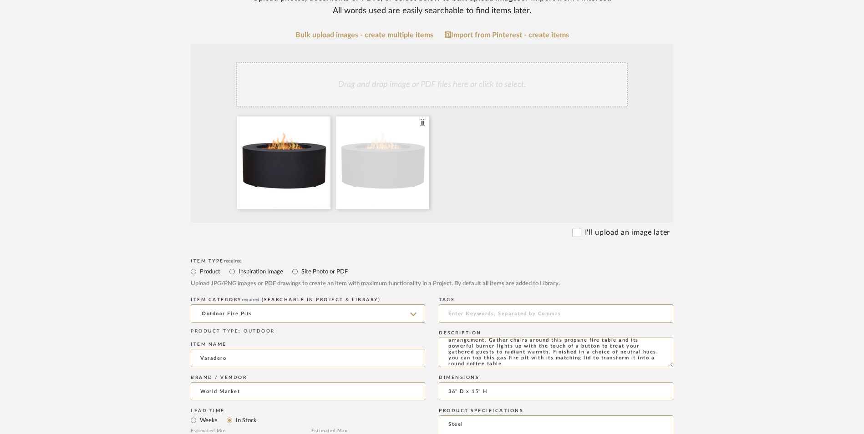
click at [423, 117] on fa-icon at bounding box center [422, 122] width 6 height 11
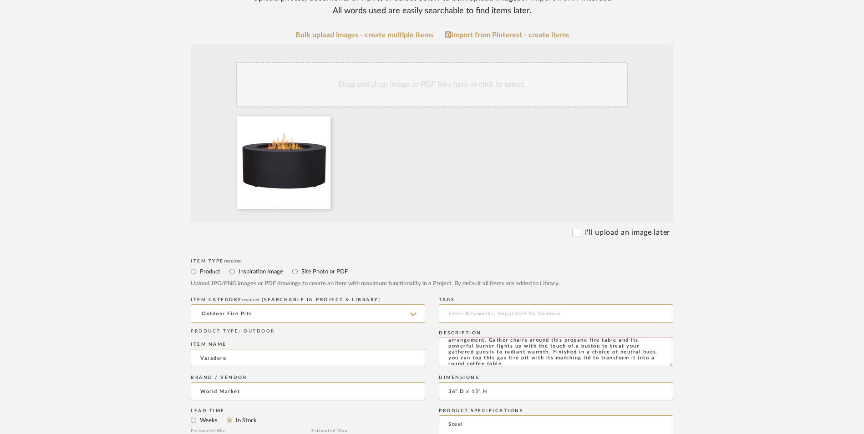
click at [405, 117] on div at bounding box center [433, 165] width 401 height 97
click at [409, 62] on div "Drag and drop image or PDF files here or click to select." at bounding box center [432, 85] width 392 height 46
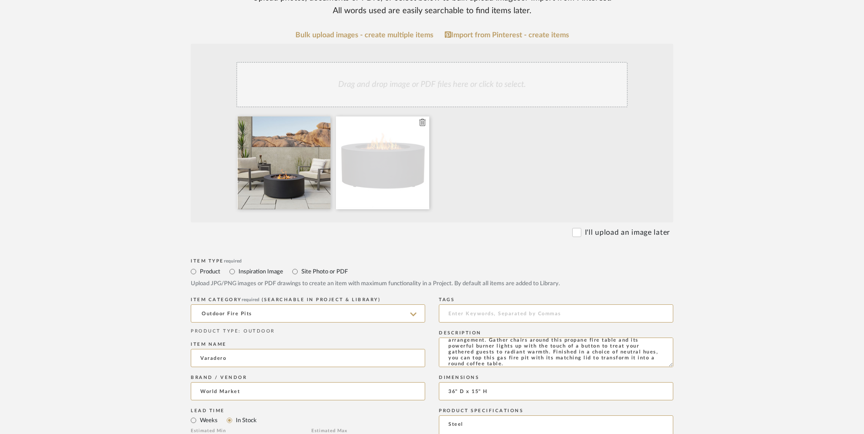
click at [423, 119] on icon at bounding box center [422, 122] width 6 height 7
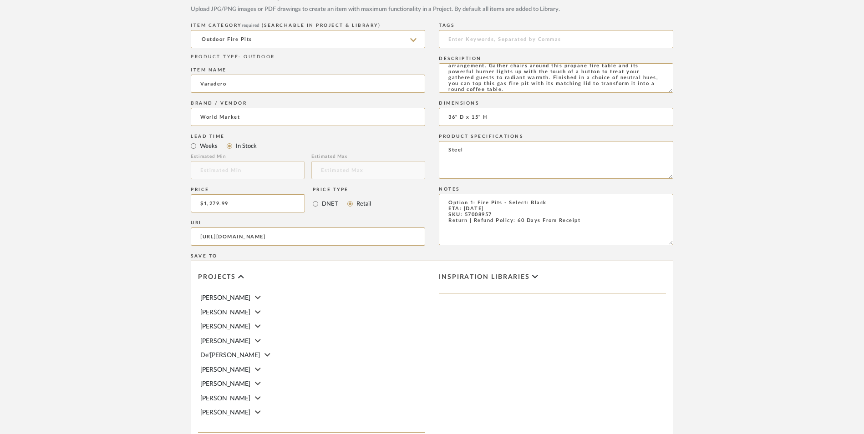
scroll to position [573, 0]
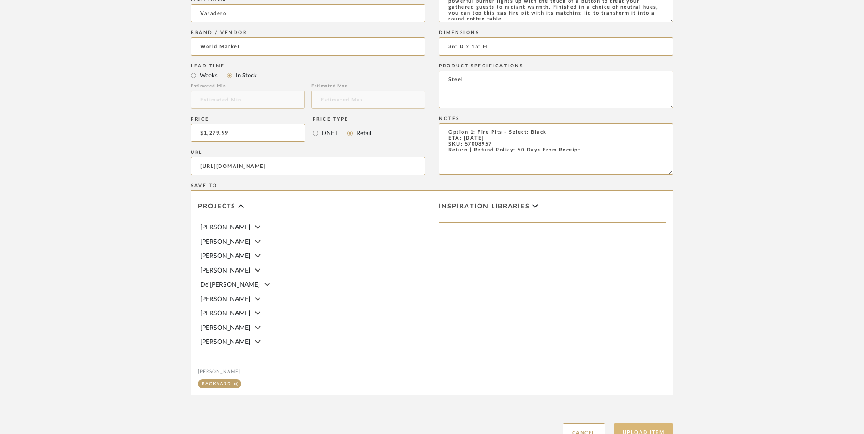
click at [653, 423] on button "Upload Item" at bounding box center [644, 432] width 60 height 19
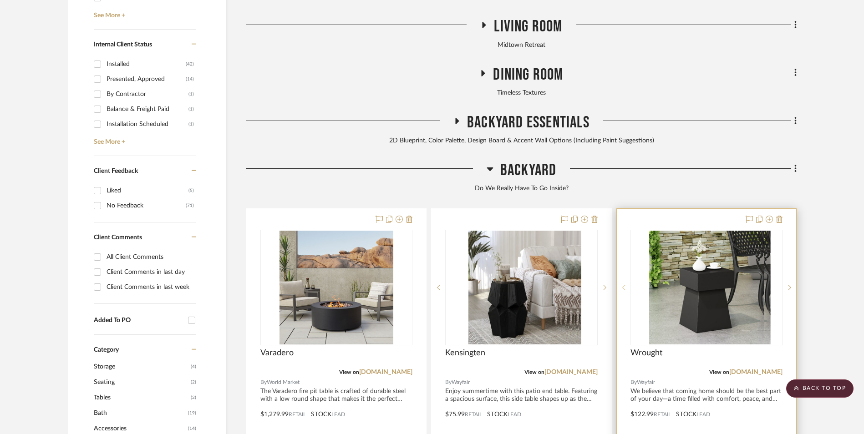
scroll to position [660, 0]
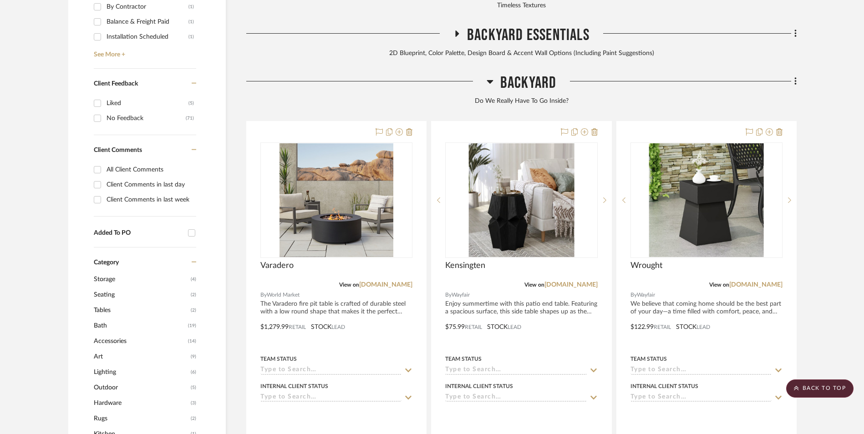
click at [793, 75] on fa-icon at bounding box center [794, 82] width 6 height 15
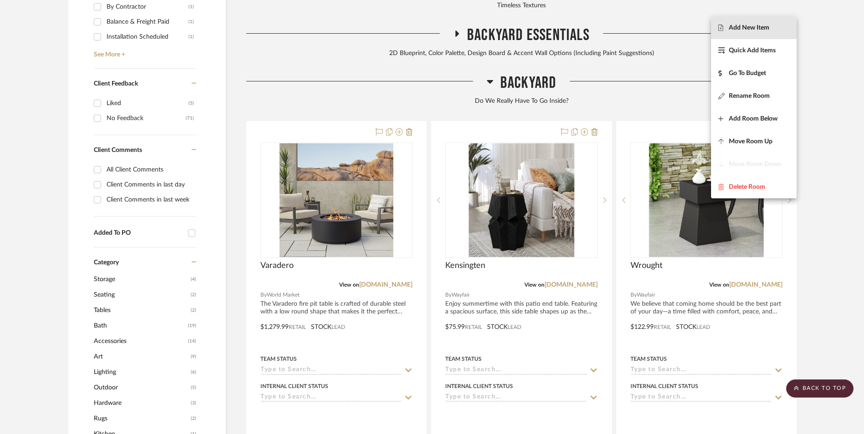
click at [758, 25] on span "Add New Item" at bounding box center [749, 28] width 41 height 8
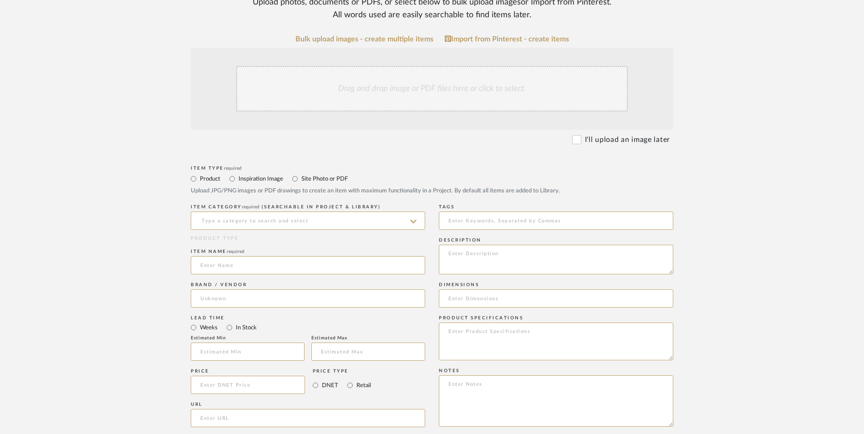
scroll to position [273, 0]
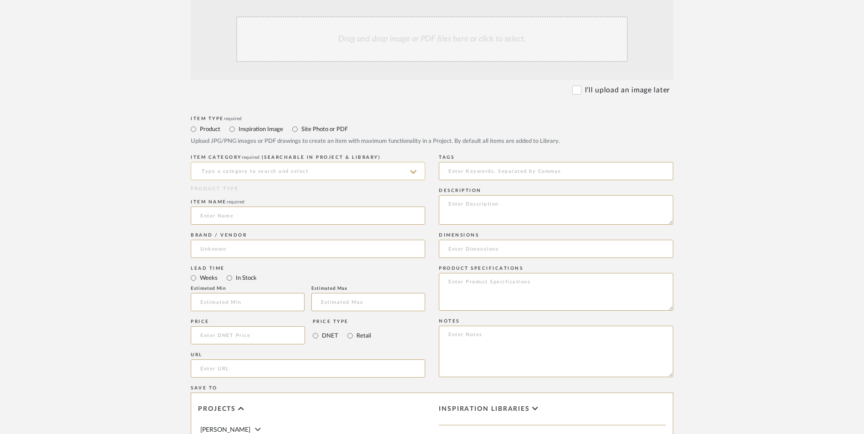
click at [259, 162] on input at bounding box center [308, 171] width 234 height 18
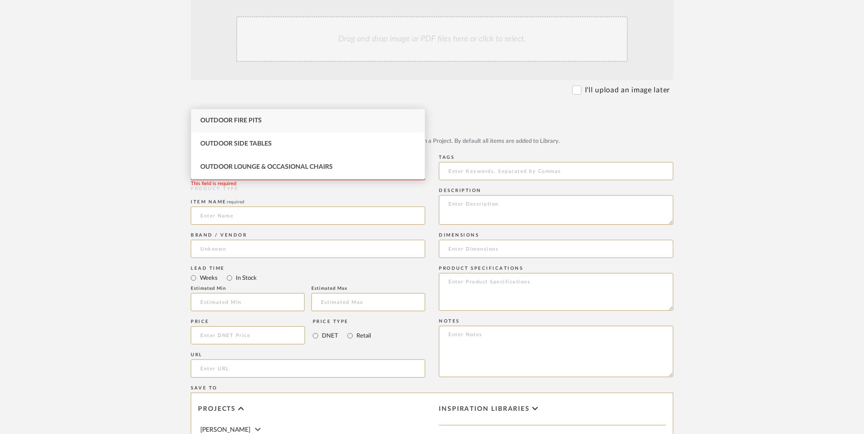
click at [258, 116] on div "Outdoor Fire Pits" at bounding box center [308, 120] width 234 height 23
type input "Outdoor Fire Pits"
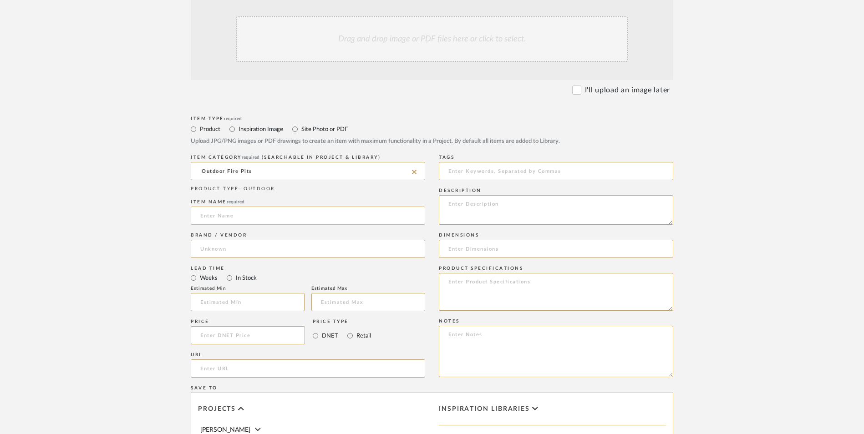
click at [244, 207] on input at bounding box center [308, 216] width 234 height 18
type input "[GEOGRAPHIC_DATA]"
click at [256, 240] on input at bounding box center [308, 249] width 234 height 18
click at [260, 194] on mat-option "Home Depot" at bounding box center [308, 199] width 234 height 23
type input "Home Depot"
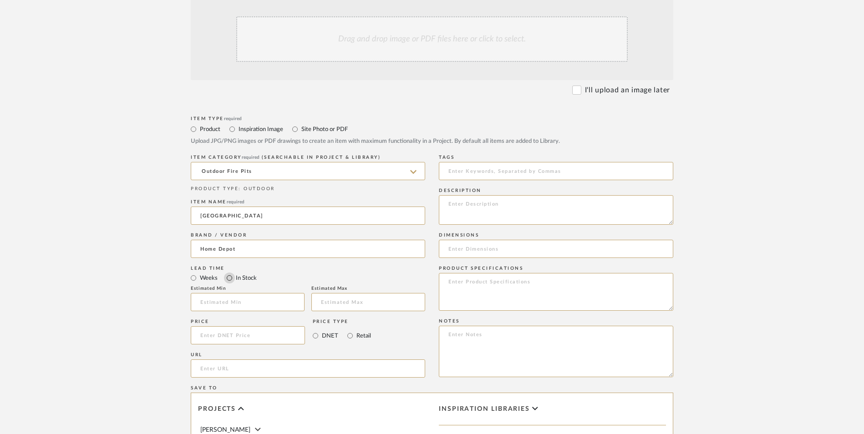
click at [228, 273] on input "In Stock" at bounding box center [229, 278] width 11 height 11
radio input "true"
click at [351, 331] on input "Retail" at bounding box center [350, 336] width 11 height 11
radio input "true"
click at [262, 326] on input at bounding box center [248, 335] width 114 height 18
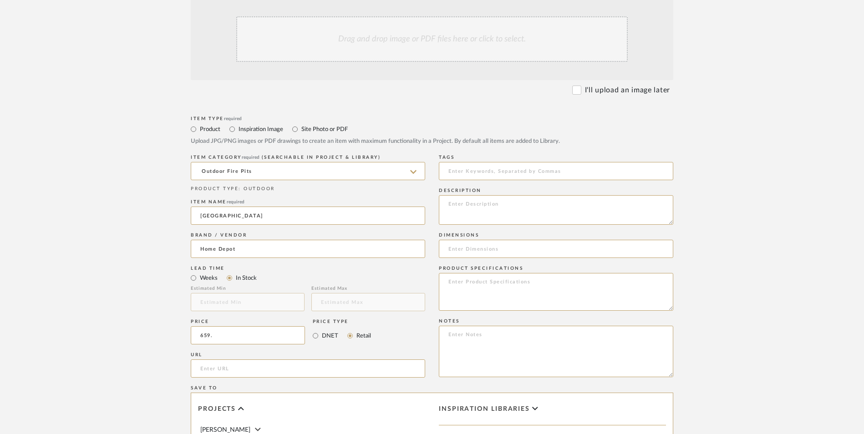
type input "$659.00"
drag, startPoint x: 112, startPoint y: 265, endPoint x: 251, endPoint y: 300, distance: 144.1
click at [112, 264] on upload-items "Create new item in [PERSON_NAME] Upload photos, documents or PDFs, or select be…" at bounding box center [432, 267] width 864 height 803
click at [250, 360] on input "url" at bounding box center [308, 369] width 234 height 18
paste input "[URL][DOMAIN_NAME]"
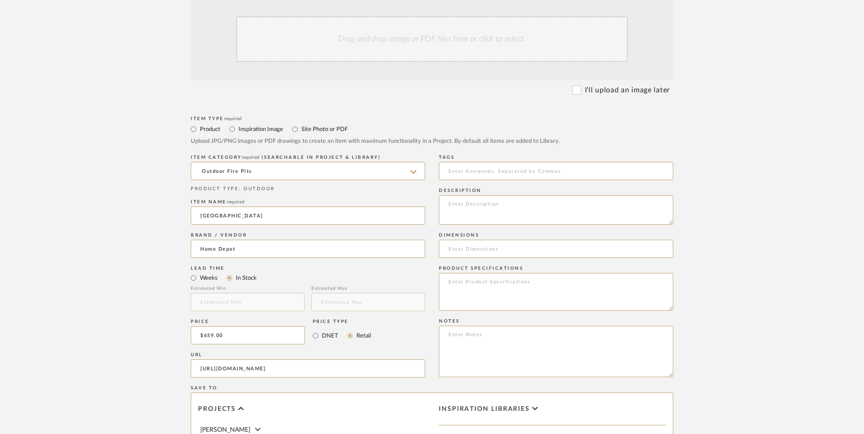
scroll to position [0, 268]
type input "[URL][DOMAIN_NAME]"
click at [152, 239] on form "Bulk upload images - create multiple items Import from Pinterest - create items…" at bounding box center [432, 315] width 580 height 660
click at [508, 326] on textarea at bounding box center [556, 351] width 234 height 51
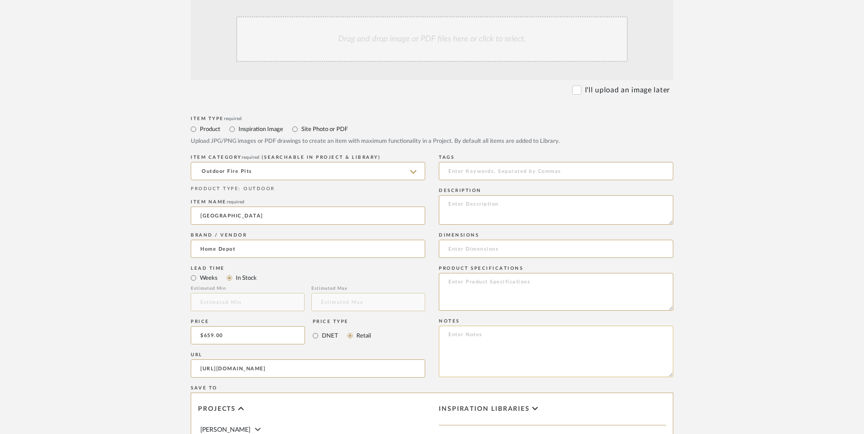
paste textarea "Option 1: ETA: SKU: Reviews - Stars Return | Refund Policy:"
click at [485, 326] on textarea "Option 1: ETA: SKU: Reviews - Stars Return | Refund Policy:" at bounding box center [556, 351] width 234 height 51
click at [445, 326] on textarea "Option 1: Fire Pits - Select: ETA: SKU: Reviews - Stars Return | Refund Policy:" at bounding box center [556, 351] width 234 height 51
click at [448, 326] on textarea "Option 1: Fire Pits - Select: ETA: SKU: Reviews - Stars Return | Refund Policy:" at bounding box center [556, 351] width 234 height 51
click at [479, 326] on textarea "Option 1: Fire Pits - Select: ETA: SKU: 9 Reviews - 5.0 Stars Return | Refund P…" at bounding box center [556, 351] width 234 height 51
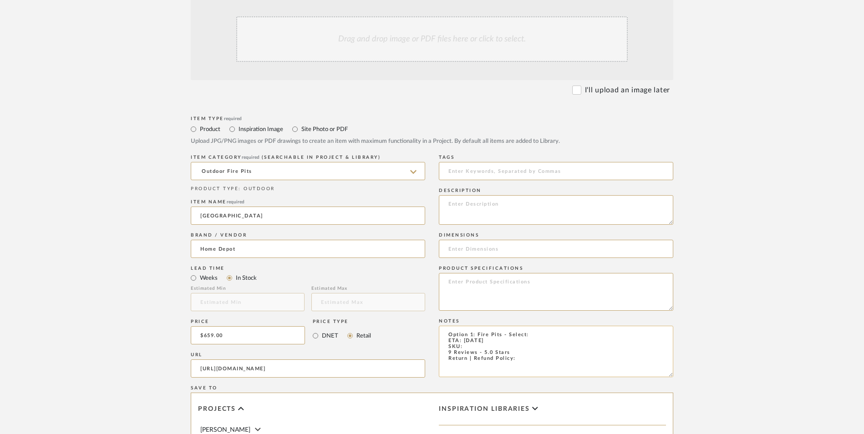
click at [476, 326] on textarea "Option 1: Fire Pits - Select: ETA: [DATE] SKU: 9 Reviews - 5.0 Stars Return | R…" at bounding box center [556, 351] width 234 height 51
paste textarea "312100819"
click at [539, 326] on textarea "Option 1: Fire Pits - Select: ETA: [DATE] SKU: 312100819 9 Reviews - 5.0 Stars …" at bounding box center [556, 351] width 234 height 51
click at [518, 326] on textarea "Option 1: Fire Pits - Select: Black ETA: [DATE] SKU: 312100819 9 Reviews - 5.0 …" at bounding box center [556, 351] width 234 height 51
type textarea "Option 1: Fire Pits - Select: Black ETA: [DATE] SKU: 312100819 9 Reviews - 5.0 …"
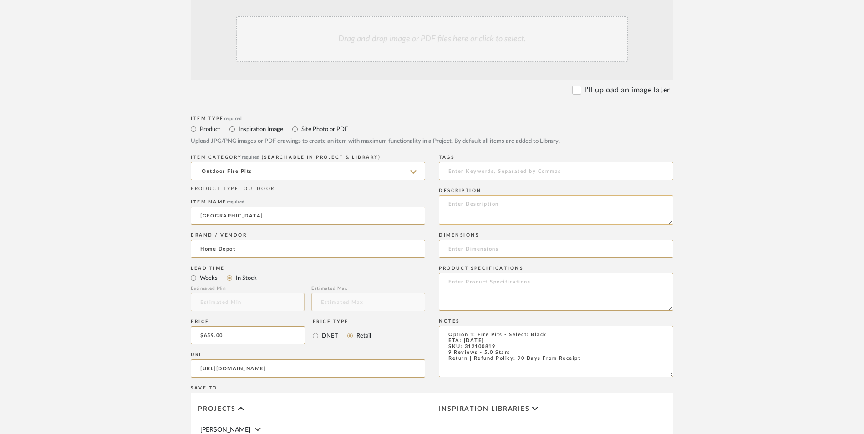
click at [486, 195] on textarea at bounding box center [556, 210] width 234 height 30
paste textarea "Enjoy the ambiance and warmth of the outdoor fire pits dancing flames in your b…"
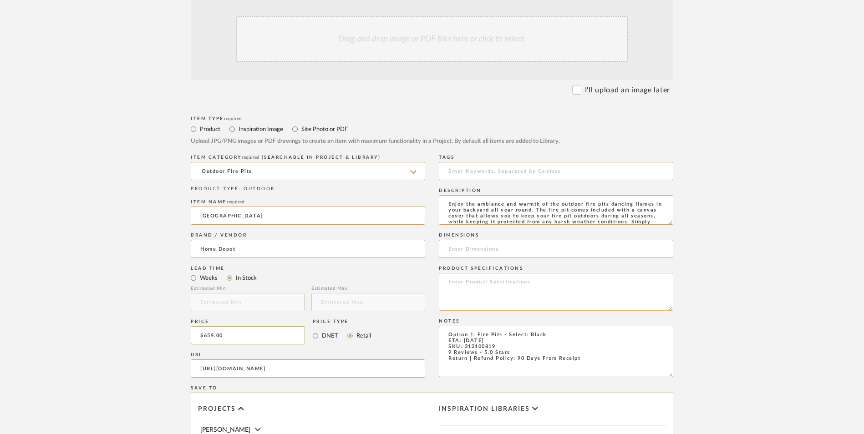
scroll to position [48, 0]
type textarea "Enjoy the ambiance and warmth of the outdoor fire pits dancing flames in your b…"
click at [471, 273] on textarea at bounding box center [556, 292] width 234 height 38
click at [460, 240] on input at bounding box center [556, 249] width 234 height 18
click at [500, 240] on input "14" H x" at bounding box center [556, 249] width 234 height 18
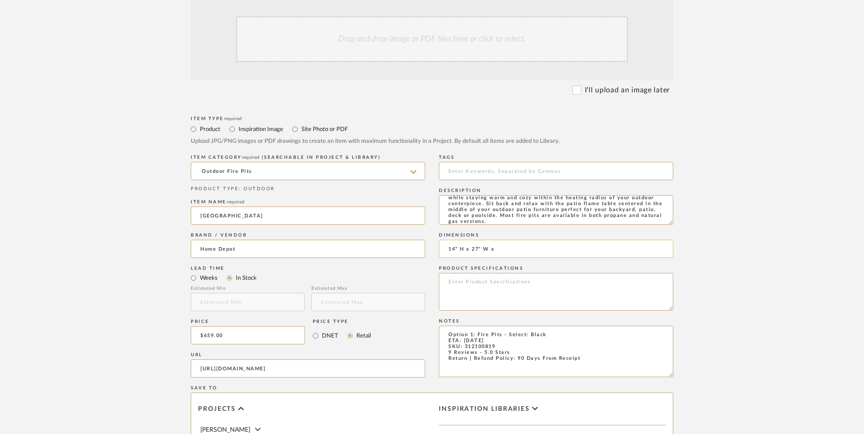
click at [524, 240] on input "14" H x 27" W x" at bounding box center [556, 249] width 234 height 18
type input "14" H x 27" W x 27" D"
click at [507, 273] on textarea at bounding box center [556, 292] width 234 height 38
type textarea "Concrete | Stainless Steel"
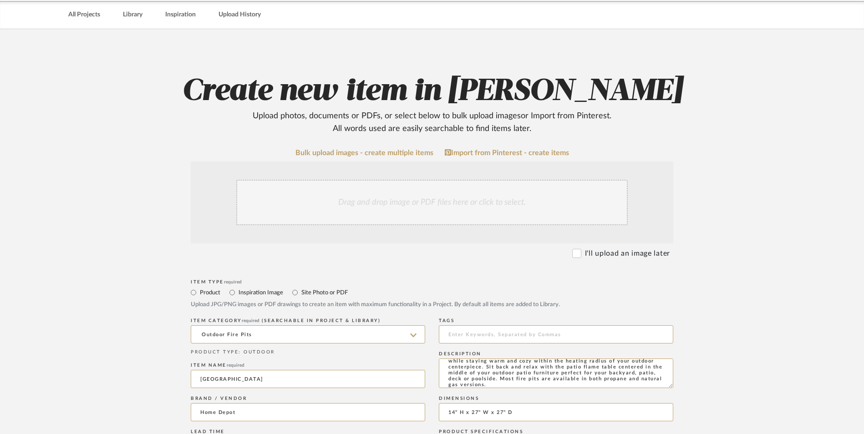
scroll to position [0, 0]
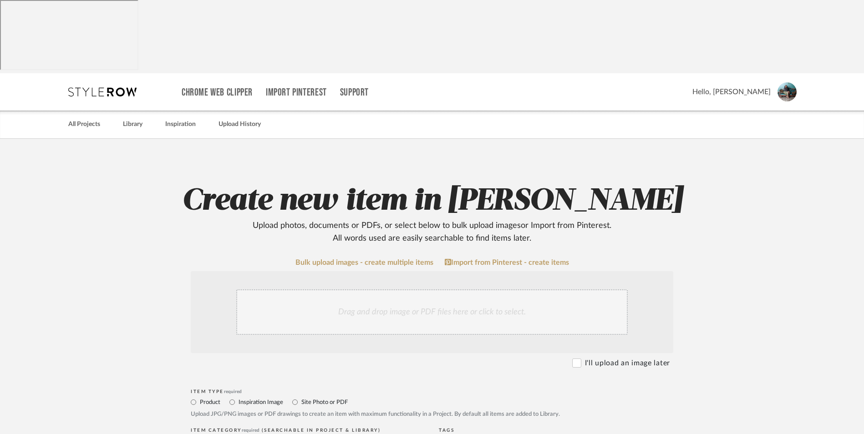
click at [376, 290] on div "Drag and drop image or PDF files here or click to select." at bounding box center [432, 313] width 392 height 46
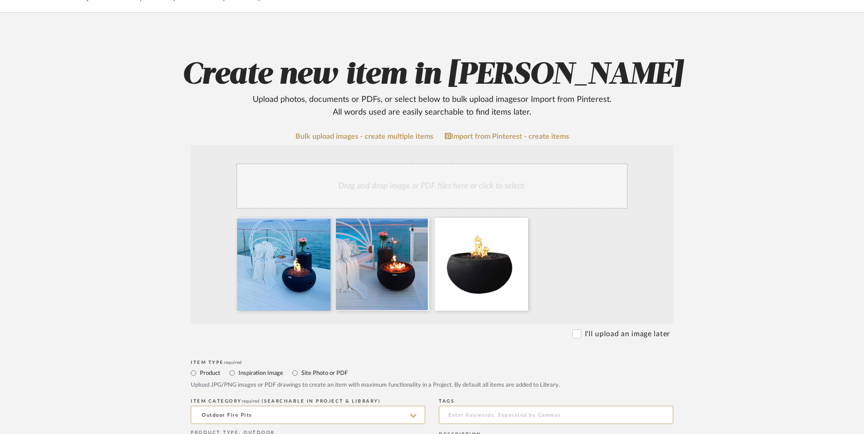
scroll to position [137, 0]
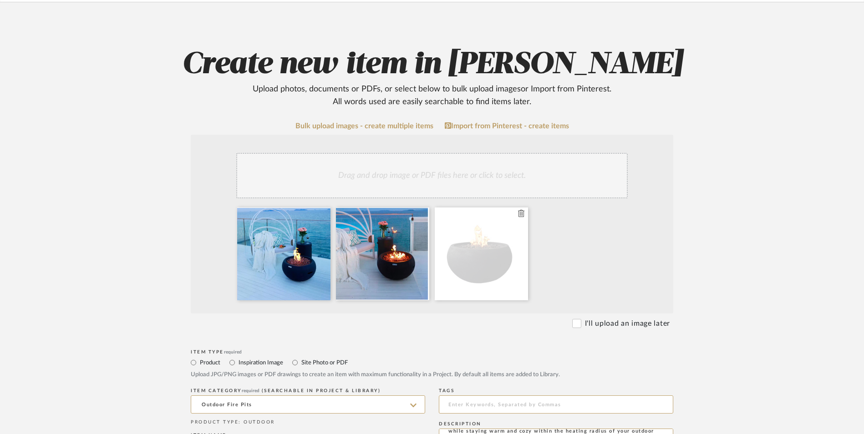
click at [524, 210] on icon at bounding box center [521, 213] width 6 height 7
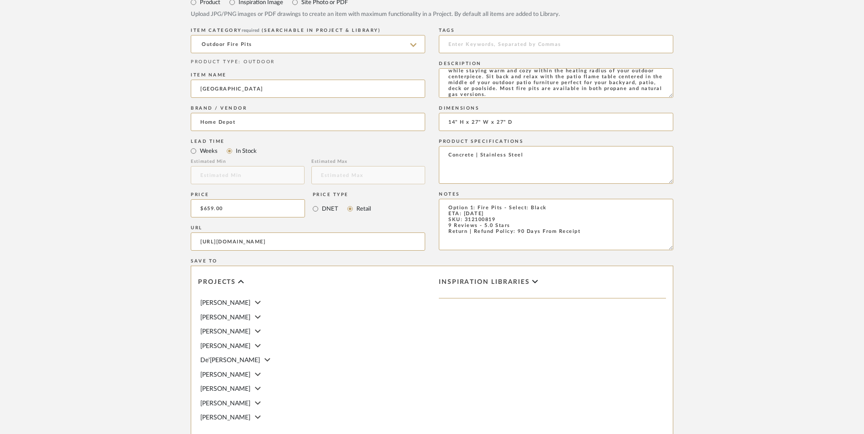
scroll to position [573, 0]
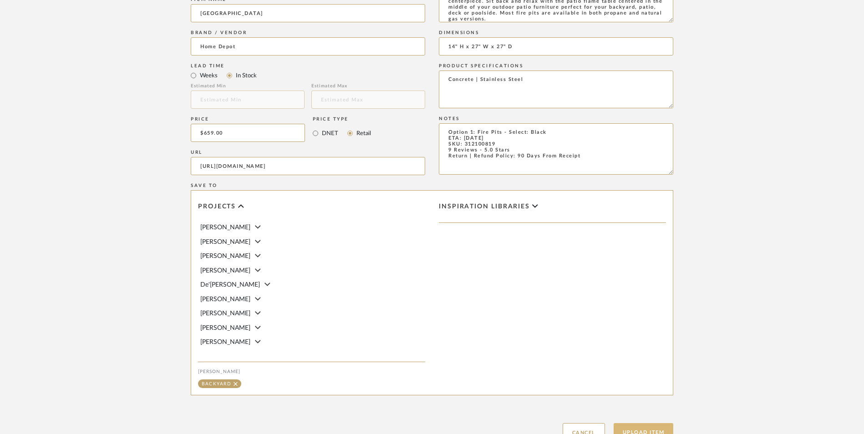
click at [648, 423] on button "Upload Item" at bounding box center [644, 432] width 60 height 19
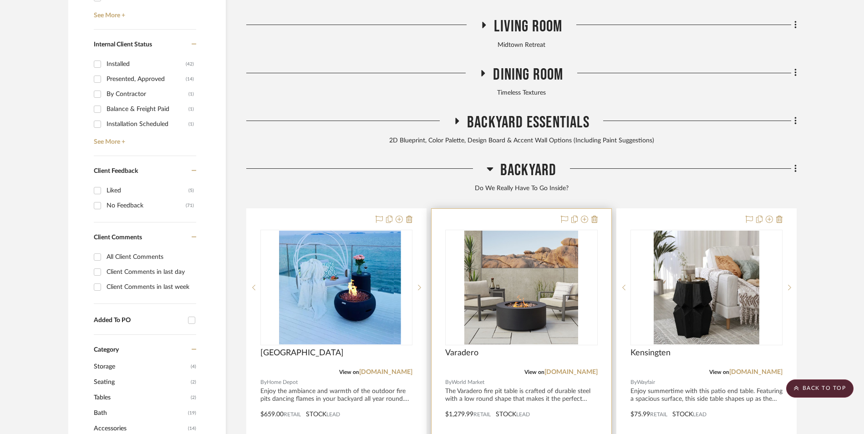
scroll to position [660, 0]
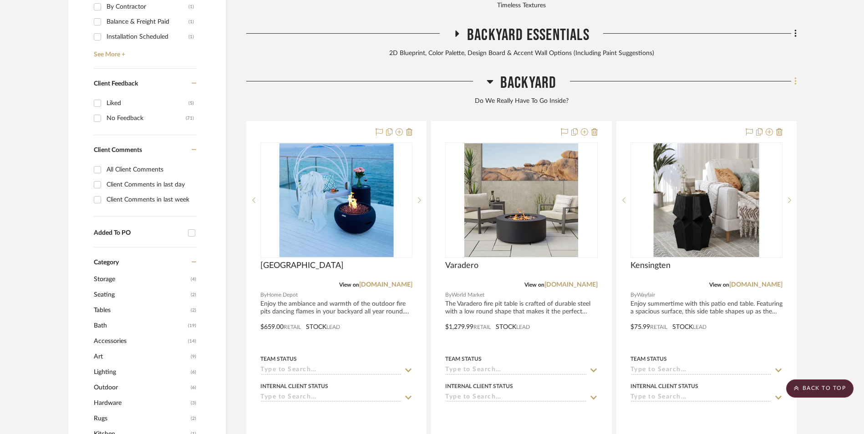
click at [792, 75] on fa-icon at bounding box center [794, 82] width 6 height 15
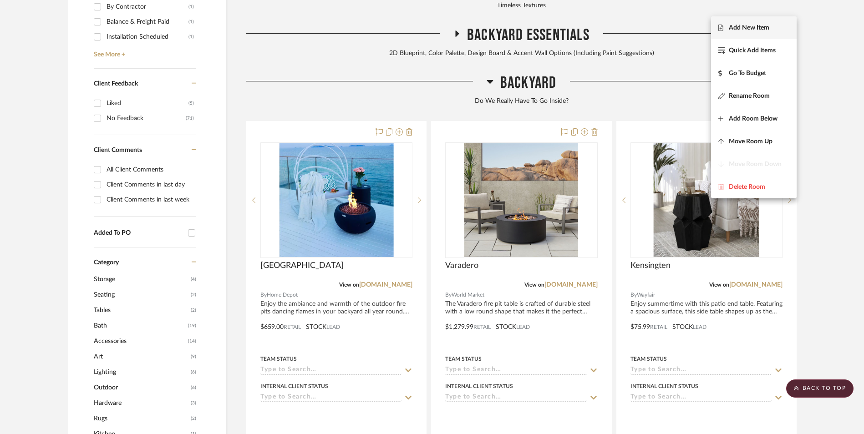
click at [747, 27] on span "Add New Item" at bounding box center [749, 28] width 41 height 8
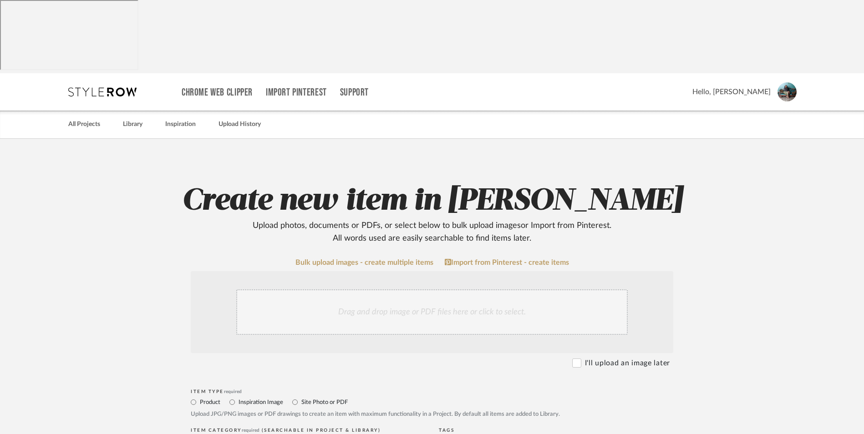
scroll to position [182, 0]
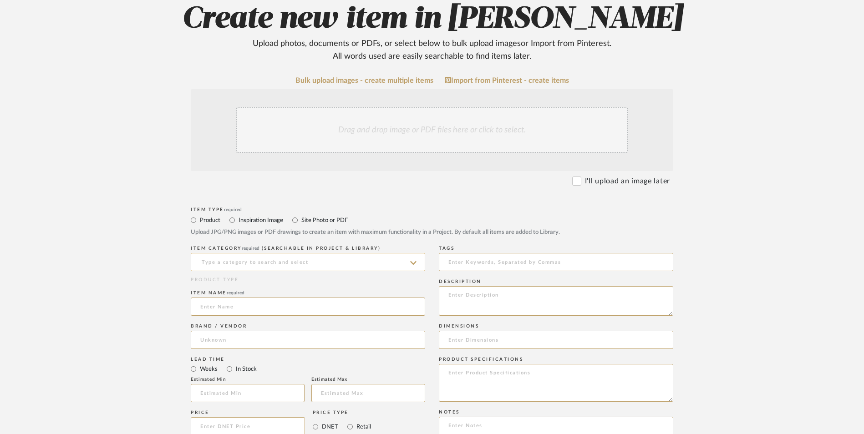
click at [227, 253] on input at bounding box center [308, 262] width 234 height 18
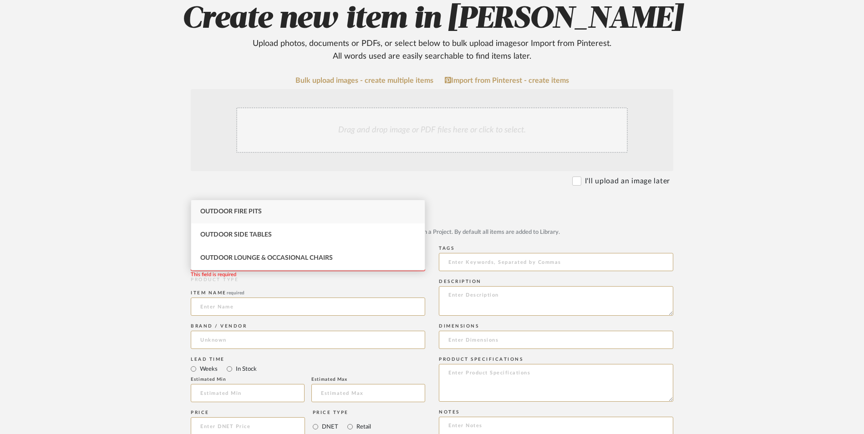
click at [237, 214] on span "Outdoor Fire Pits" at bounding box center [230, 212] width 61 height 6
type input "Outdoor Fire Pits"
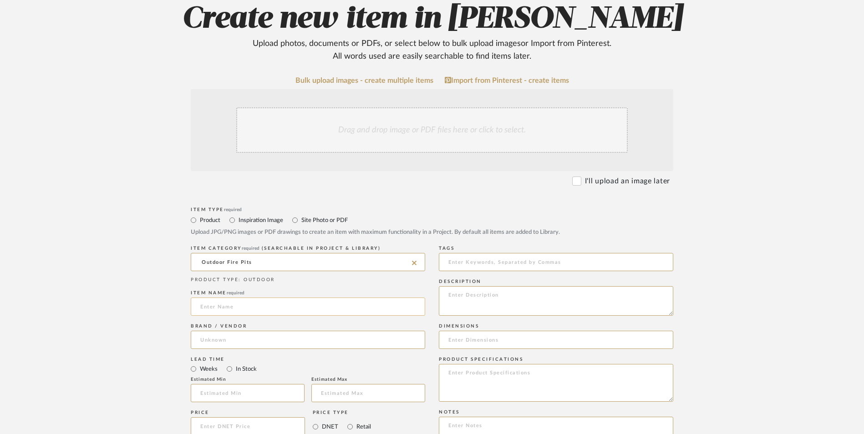
click at [230, 298] on input at bounding box center [308, 307] width 234 height 18
type input "[PERSON_NAME]"
click at [248, 331] on input at bounding box center [308, 340] width 234 height 18
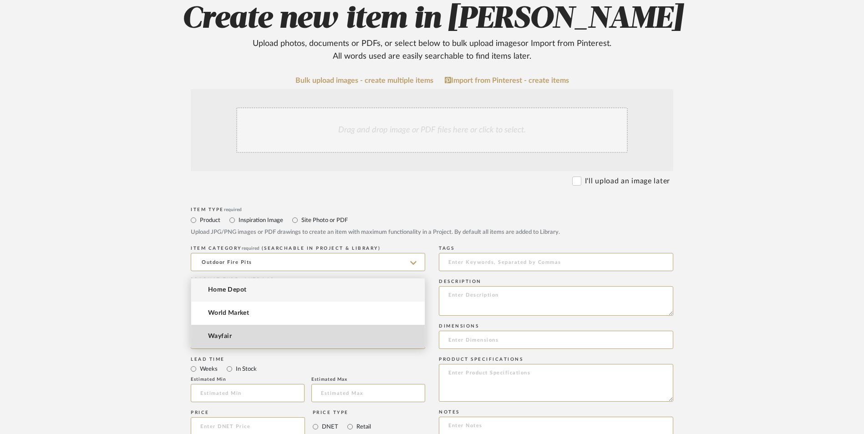
click at [251, 337] on mat-option "Wayfair" at bounding box center [308, 336] width 234 height 23
type input "Wayfair"
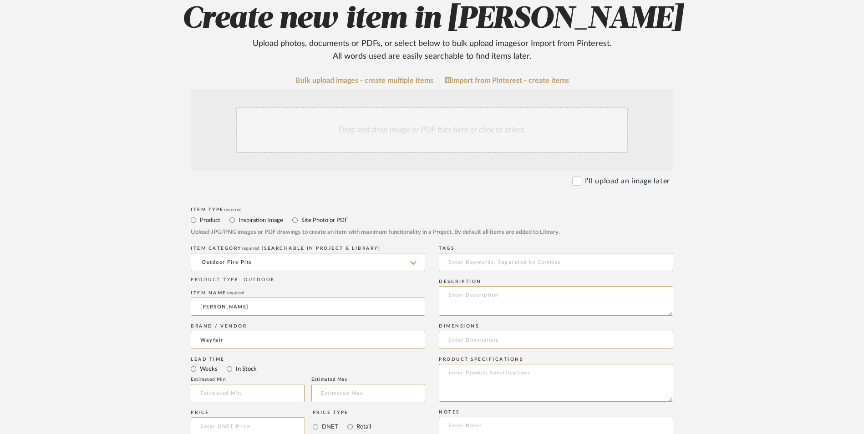
scroll to position [319, 0]
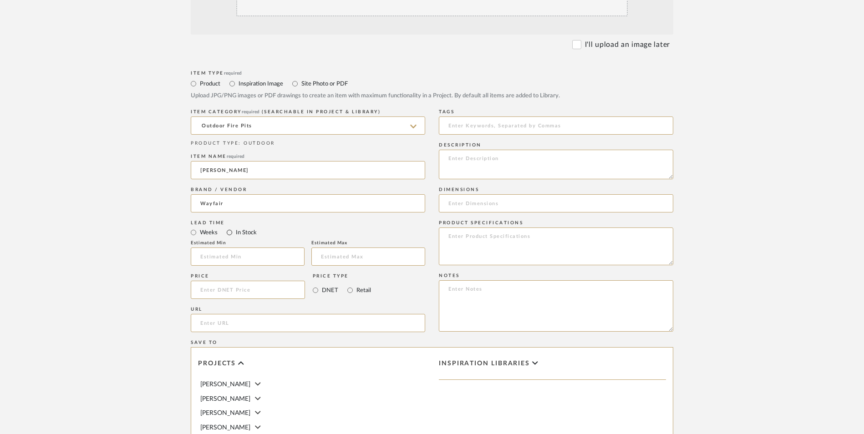
drag, startPoint x: 228, startPoint y: 163, endPoint x: 235, endPoint y: 165, distance: 7.5
click at [228, 227] on input "In Stock" at bounding box center [229, 232] width 11 height 11
radio input "true"
drag, startPoint x: 348, startPoint y: 220, endPoint x: 251, endPoint y: 100, distance: 154.1
click at [348, 285] on input "Retail" at bounding box center [350, 290] width 11 height 11
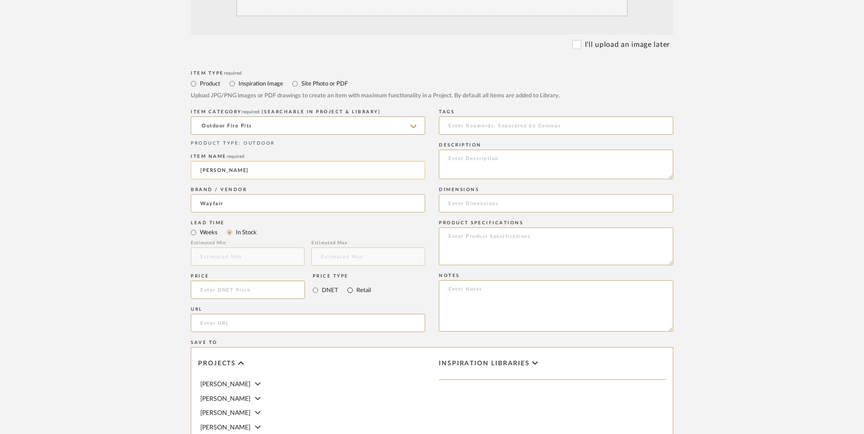
radio input "true"
click at [250, 281] on input at bounding box center [248, 290] width 114 height 18
type input "$999.00"
click at [149, 256] on form "Bulk upload images - create multiple items Import from Pinterest - create items…" at bounding box center [432, 270] width 580 height 660
click at [228, 314] on input "url" at bounding box center [308, 323] width 234 height 18
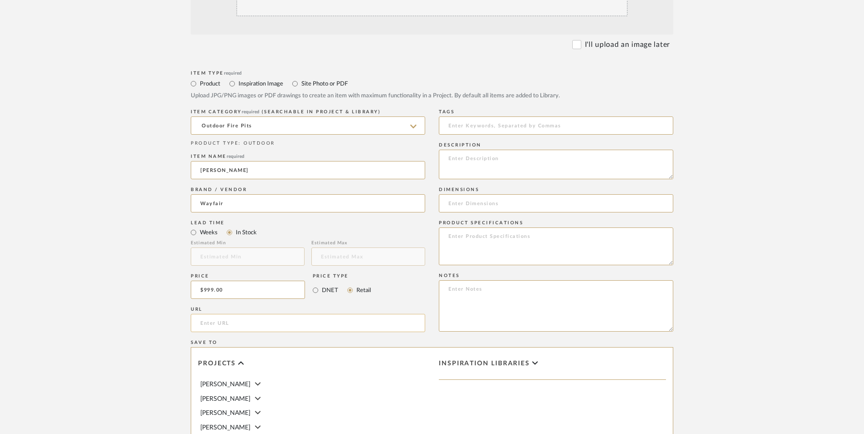
paste input "[URL][DOMAIN_NAME][PERSON_NAME]"
type input "[URL][DOMAIN_NAME][PERSON_NAME]"
click at [140, 207] on upload-items "Create new item in [PERSON_NAME] Upload photos, documents or PDFs, or select be…" at bounding box center [432, 221] width 864 height 803
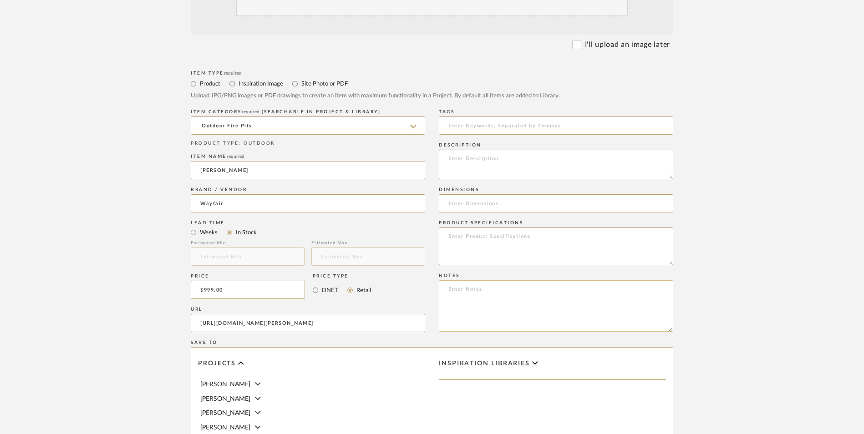
click at [500, 280] on textarea at bounding box center [556, 305] width 234 height 51
paste textarea "Option 1: ETA: SKU: Reviews - Stars Return | Refund Policy:"
click at [471, 280] on textarea "Option 1: ETA: SKU: Reviews - Stars Return | Refund Policy: 30 Days From Delive…" at bounding box center [556, 305] width 234 height 51
click at [473, 280] on textarea "Option 1: ETA: SKU: Reviews - Stars Return | Refund Policy: 30 Days From Delive…" at bounding box center [556, 305] width 234 height 51
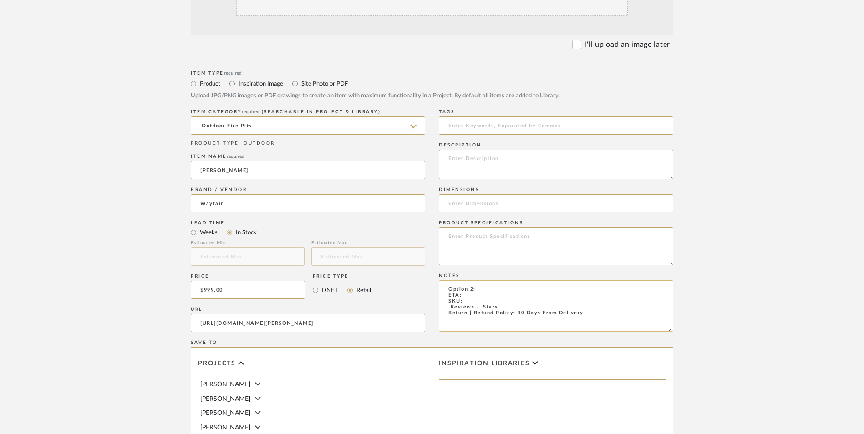
click at [480, 280] on textarea "Option 2: ETA: SKU: Reviews - Stars Return | Refund Policy: 30 Days From Delive…" at bounding box center [556, 305] width 234 height 51
click at [466, 280] on textarea "Option 2: Fire Pits - Select: ETA: SKU: Reviews - Stars Return | Refund Policy:…" at bounding box center [556, 305] width 234 height 51
click at [446, 280] on textarea "Option 2: Fire Pits - Select: ETA: [DATE] SKU: Reviews - Stars Return | Refund …" at bounding box center [556, 305] width 234 height 51
click at [482, 280] on textarea "Option 2: Fire Pits - Select: ETA: [DATE] SKU: 169 Reviews - 4.8 Stars Return |…" at bounding box center [556, 305] width 234 height 51
paste textarea "W002672065"
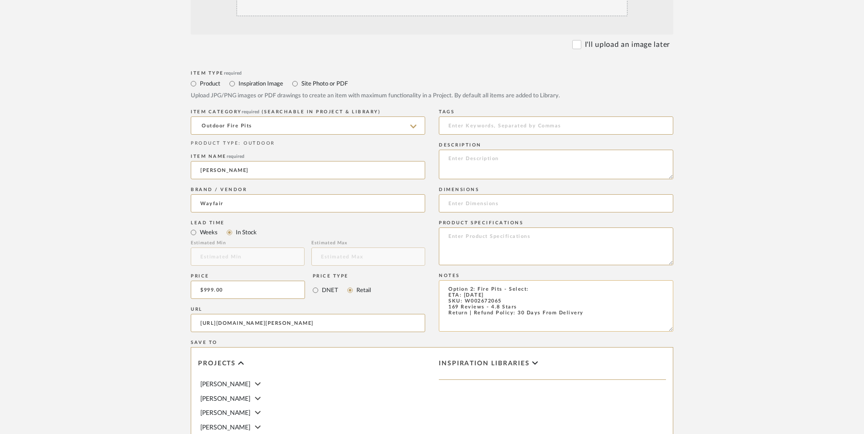
click at [519, 280] on textarea "Option 2: Fire Pits - Select: ETA: [DATE] SKU: W002672065 169 Reviews - 4.8 Sta…" at bounding box center [556, 305] width 234 height 51
click at [538, 280] on textarea "Option 2: Fire Pits - Select: ETA: [DATE] SKU: W002672065 169 Reviews - 4.8 Sta…" at bounding box center [556, 305] width 234 height 51
type textarea "Option 2: Fire Pits - Select: Black | Natural Gas ETA: [DATE] SKU: W002672065 1…"
click at [482, 150] on textarea at bounding box center [556, 165] width 234 height 30
paste textarea "Transform your patio into a warm, inviting oasis with our beautifully crafted f…"
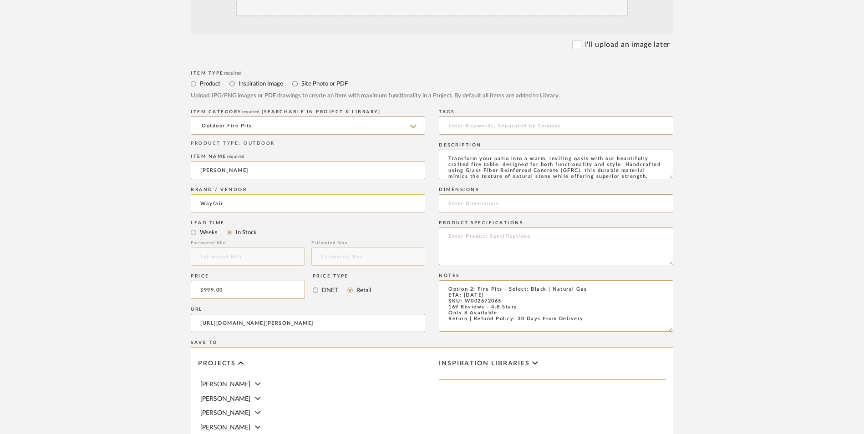
scroll to position [12, 0]
type textarea "Transform your patio into a warm, inviting oasis with our beautifully crafted f…"
click at [478, 194] on input at bounding box center [556, 203] width 234 height 18
paste input "14'' H X 34'' W X 34'' D"
type input "14'' H X 34'' W X 34'' D"
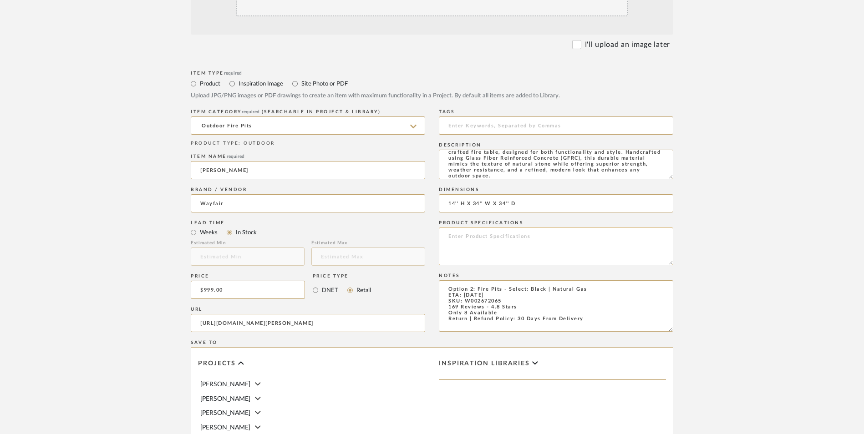
click at [462, 228] on textarea at bounding box center [556, 247] width 234 height 38
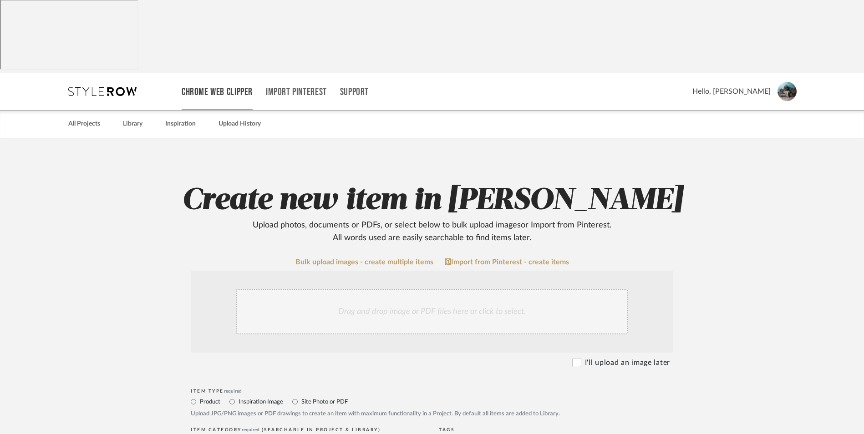
scroll to position [0, 0]
type textarea "Stainless Steel | Concrete"
click at [451, 290] on div "Drag and drop image or PDF files here or click to select." at bounding box center [432, 313] width 392 height 46
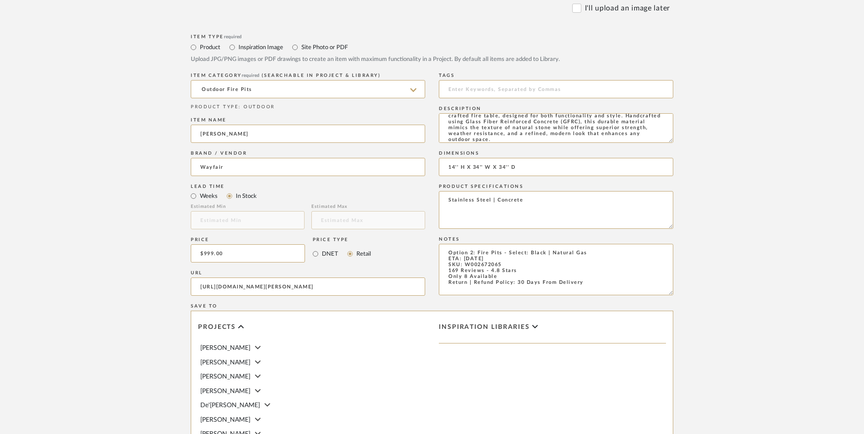
scroll to position [501, 0]
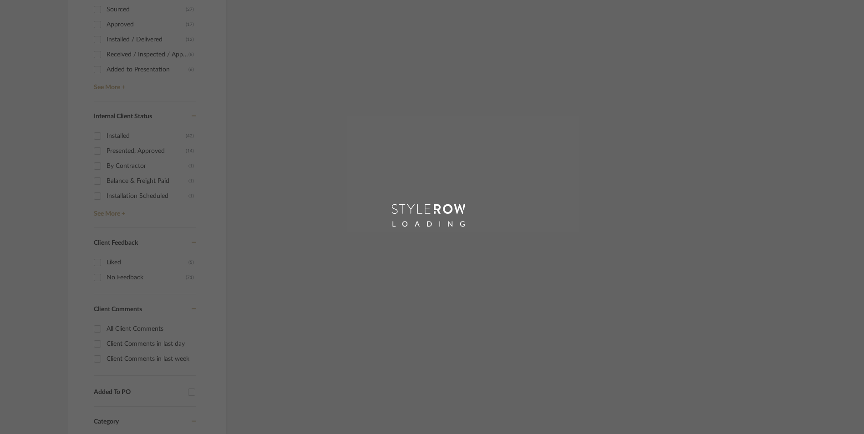
scroll to position [341, 0]
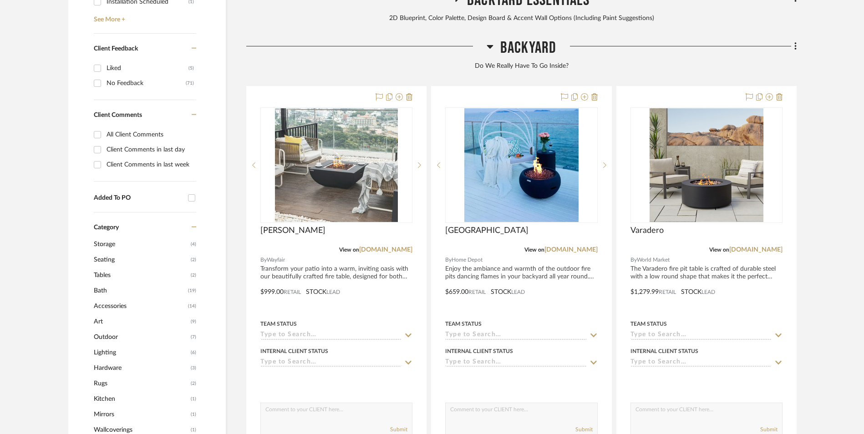
scroll to position [706, 0]
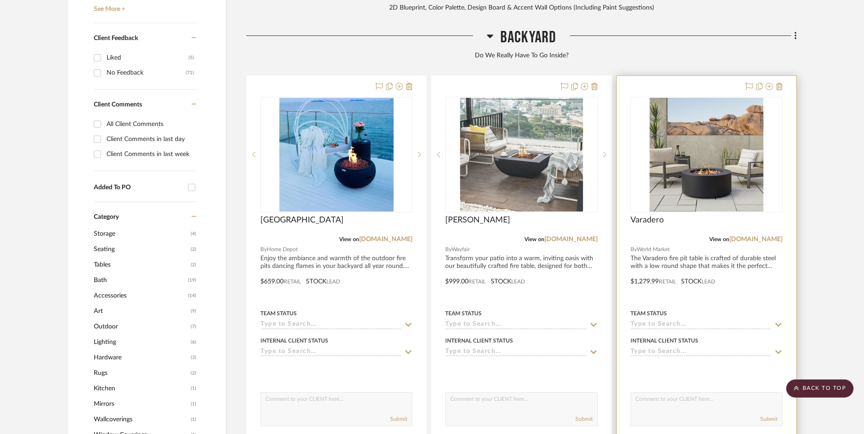
click at [721, 98] on img at bounding box center [707, 155] width 114 height 114
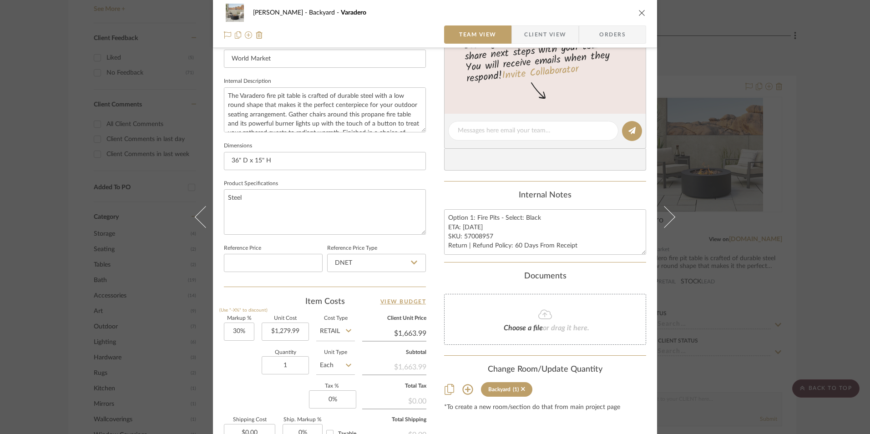
scroll to position [319, 0]
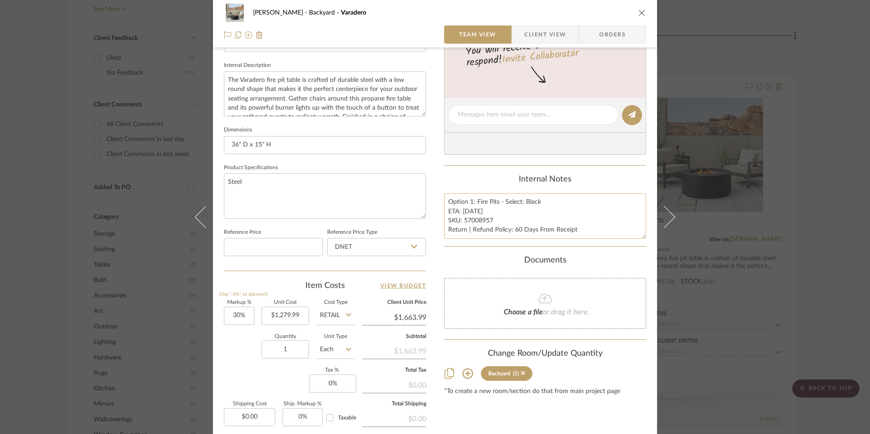
drag, startPoint x: 490, startPoint y: 220, endPoint x: 460, endPoint y: 221, distance: 30.1
click at [460, 221] on textarea "Option 1: Fire Pits - Select: Black ETA: [DATE] SKU: 57008957 Return | Refund P…" at bounding box center [545, 215] width 202 height 45
click at [469, 221] on textarea "Option 1: Fire Pits - Select: Black ETA: [DATE] SKU: 57008957 Return | Refund P…" at bounding box center [545, 215] width 202 height 45
click at [486, 225] on textarea "Option 1: Fire Pits - Select: Black ETA: [DATE] SKU: 57008957 Return | Refund P…" at bounding box center [545, 215] width 202 height 45
drag, startPoint x: 489, startPoint y: 220, endPoint x: 463, endPoint y: 221, distance: 26.9
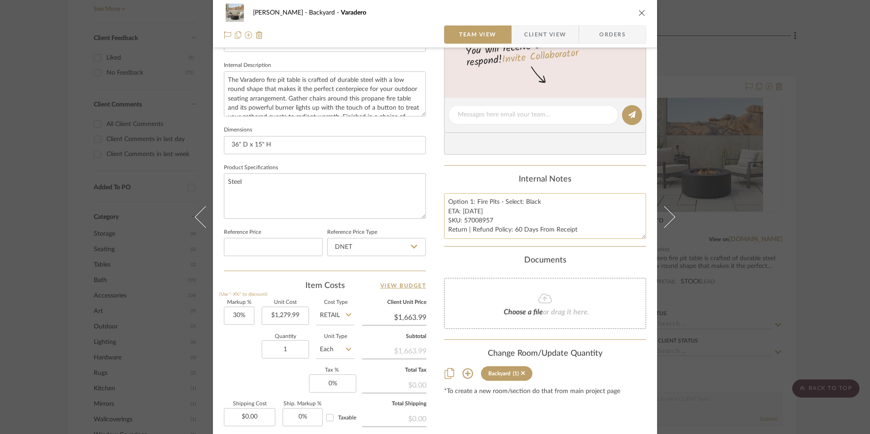
click at [463, 221] on textarea "Option 1: Fire Pits - Select: Black ETA: [DATE] SKU: 57008957 Return | Refund P…" at bounding box center [545, 215] width 202 height 45
click at [469, 202] on textarea "Option 1: Fire Pits - Select: Black ETA: [DATE] SKU: 57008957 Return | Refund P…" at bounding box center [545, 215] width 202 height 45
type textarea "Option 3: Fire Pits - Select: Black ETA: [DATE] SKU: 57008957 Return | Refund P…"
click at [432, 219] on div "[PERSON_NAME] Backyard Varadero Team View Client View Orders Team-Facing Detail…" at bounding box center [435, 108] width 444 height 841
click at [371, 251] on input "DNET" at bounding box center [376, 247] width 99 height 18
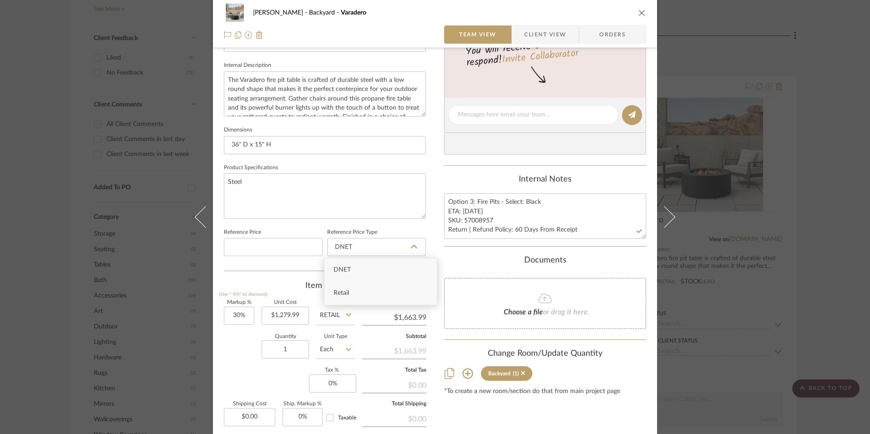
click at [351, 289] on div "Retail" at bounding box center [381, 293] width 112 height 23
type input "Retail"
type input "30"
click at [245, 316] on input "30" at bounding box center [239, 316] width 31 height 18
drag, startPoint x: 245, startPoint y: 344, endPoint x: 259, endPoint y: 352, distance: 16.3
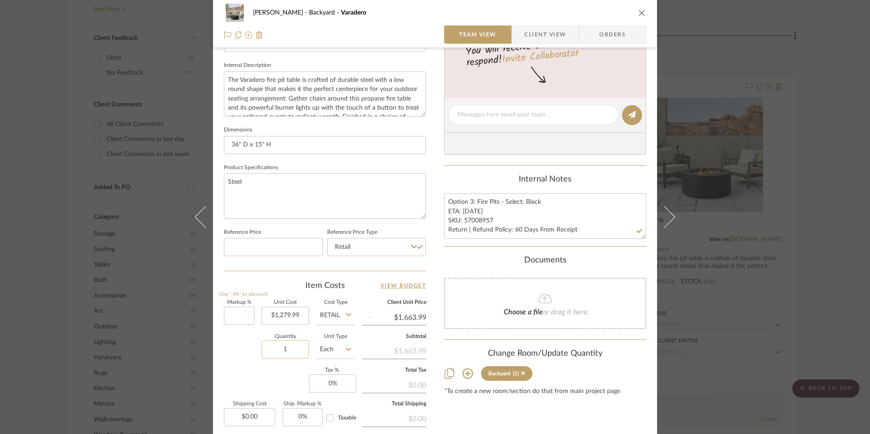
click at [245, 344] on div "Quantity 1 Unit Type Each" at bounding box center [289, 351] width 131 height 32
type input "0%"
type input "$1,279.99"
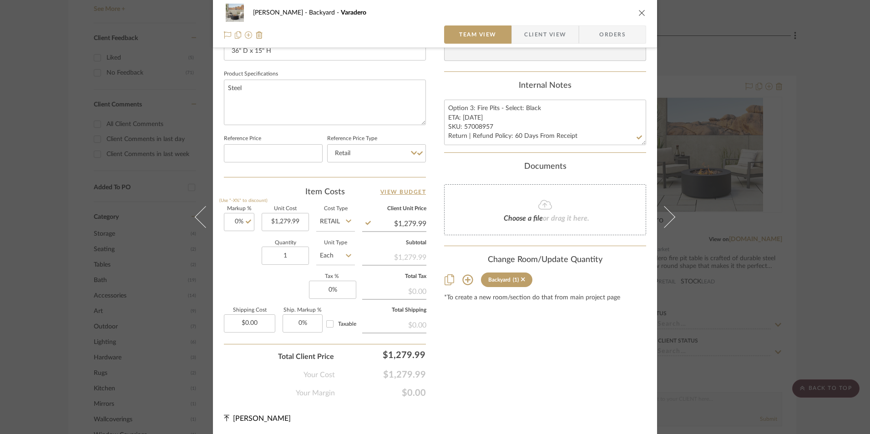
scroll to position [413, 0]
click at [331, 284] on input "0" at bounding box center [332, 289] width 47 height 18
type input "8.25%"
click at [481, 368] on div "Content here copies to Client View - confirm visibility there. Show in Client D…" at bounding box center [545, 23] width 202 height 749
click at [612, 41] on span "Orders" at bounding box center [613, 34] width 46 height 18
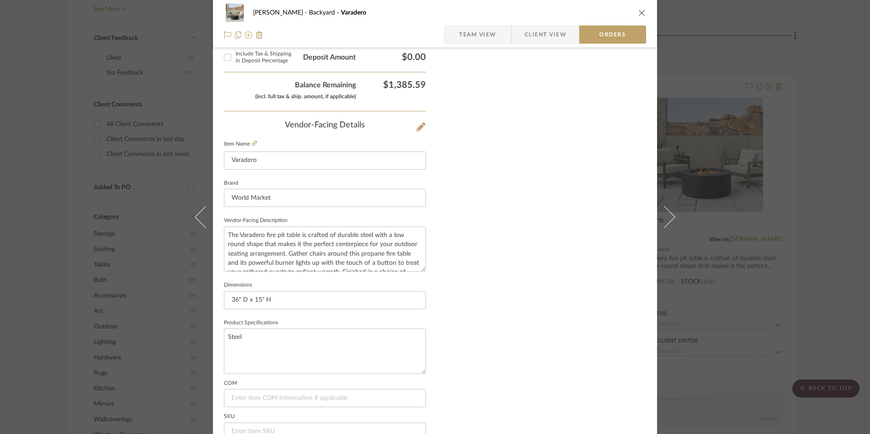
scroll to position [534, 0]
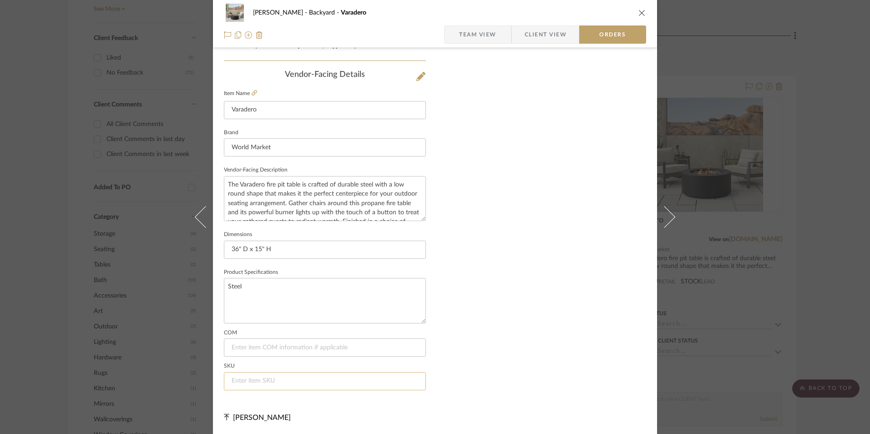
click at [278, 379] on input at bounding box center [325, 381] width 202 height 18
paste input "57008957"
type input "57008957"
click at [641, 11] on icon "close" at bounding box center [642, 12] width 7 height 7
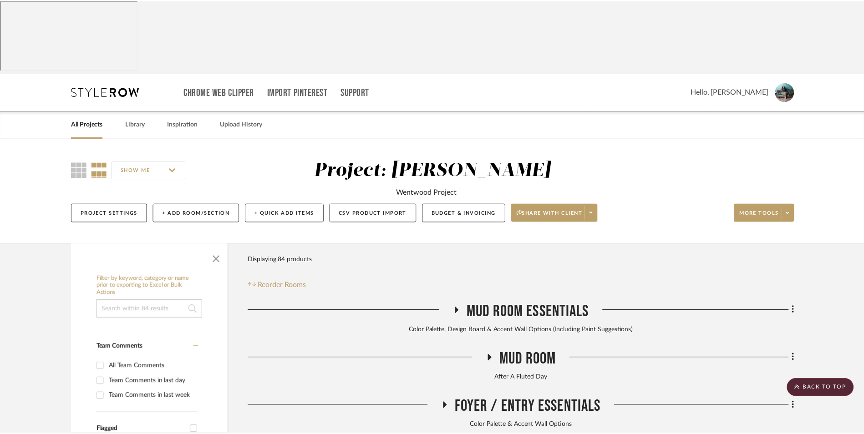
scroll to position [706, 0]
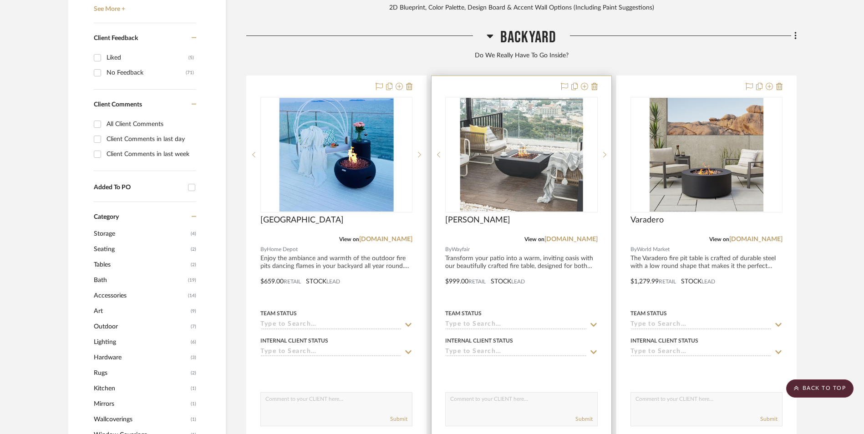
click at [500, 106] on img "0" at bounding box center [521, 155] width 123 height 114
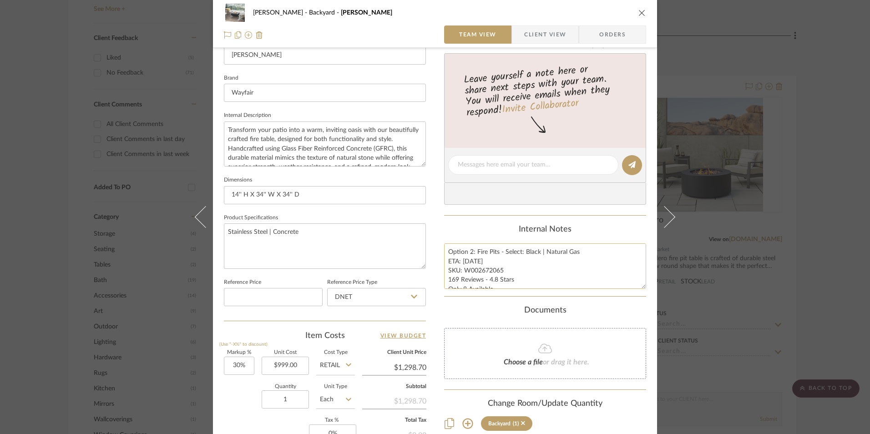
scroll to position [273, 0]
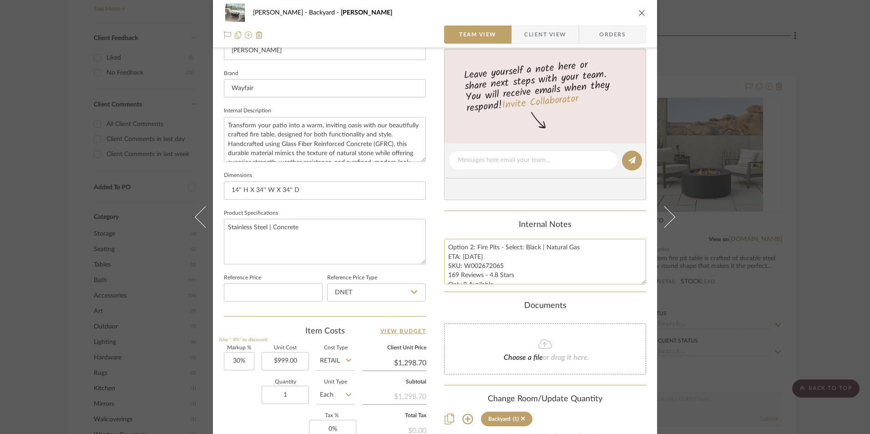
click at [492, 270] on textarea "Option 2: Fire Pits - Select: Black | Natural Gas ETA: [DATE] SKU: W002672065 1…" at bounding box center [545, 261] width 202 height 45
drag, startPoint x: 499, startPoint y: 266, endPoint x: 467, endPoint y: 264, distance: 32.4
click at [462, 264] on textarea "Option 2: Fire Pits - Select: Black | Natural Gas ETA: [DATE] SKU: W002672065 1…" at bounding box center [545, 261] width 202 height 45
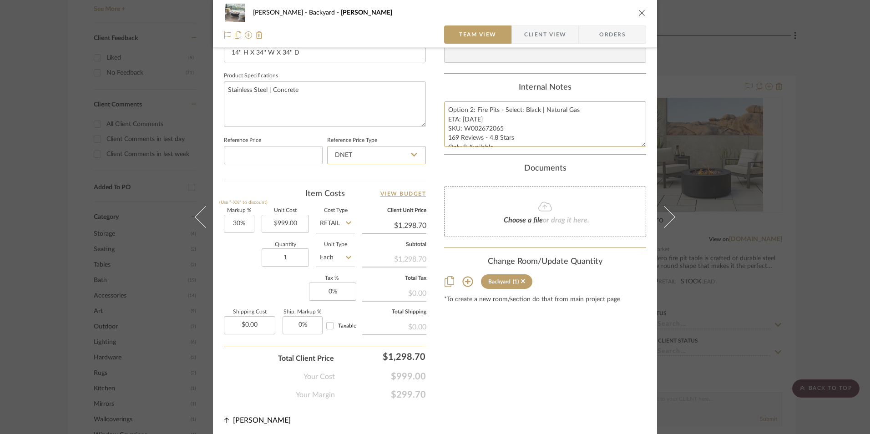
scroll to position [413, 0]
click at [357, 153] on input "DNET" at bounding box center [376, 152] width 99 height 18
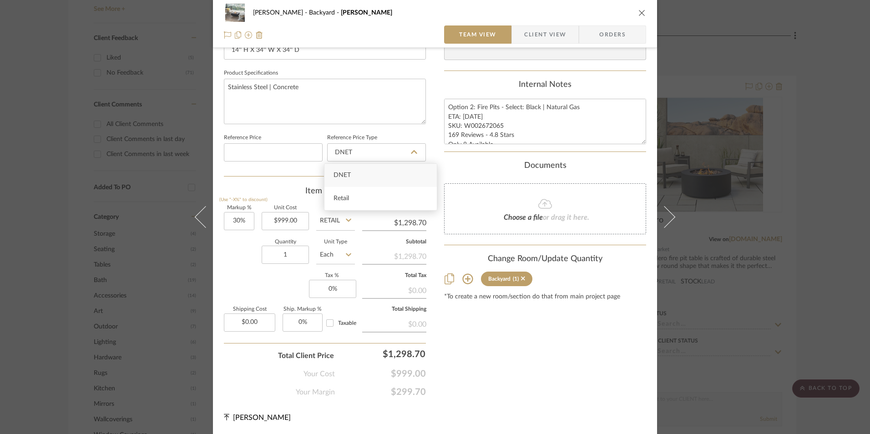
drag, startPoint x: 348, startPoint y: 197, endPoint x: 310, endPoint y: 209, distance: 39.7
click at [344, 199] on span "Retail" at bounding box center [341, 198] width 15 height 6
type input "Retail"
type input "30"
drag, startPoint x: 234, startPoint y: 227, endPoint x: 252, endPoint y: 260, distance: 37.9
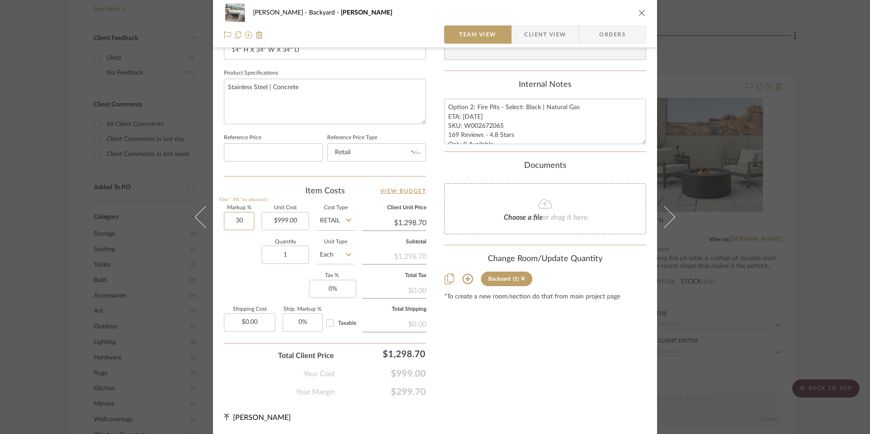
click at [234, 226] on input "30" at bounding box center [239, 221] width 31 height 18
click at [252, 295] on div "Markup % (Use "-X%" to discount) Unit Cost $999.00 Cost Type Retail Client Unit…" at bounding box center [325, 272] width 202 height 133
type input "0%"
type input "$999.00"
click at [346, 289] on input "0" at bounding box center [332, 289] width 47 height 18
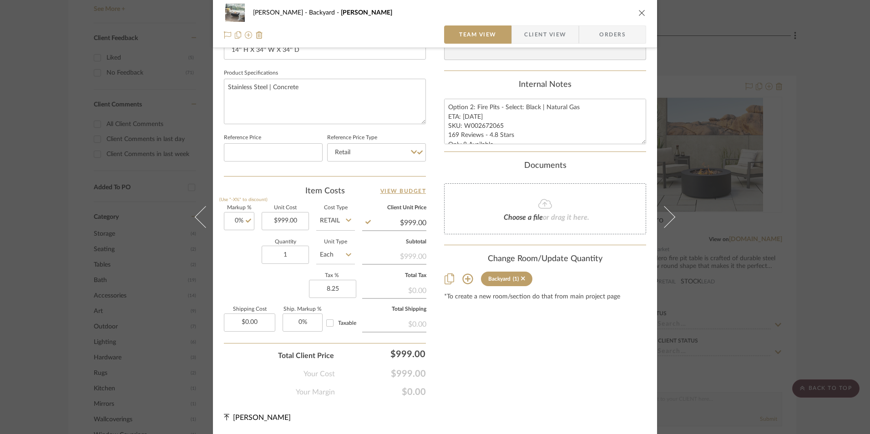
type input "8.25%"
click at [483, 332] on div "Content here copies to Client View - confirm visibility there. Show in Client D…" at bounding box center [545, 23] width 202 height 749
click at [620, 37] on span "Orders" at bounding box center [613, 34] width 46 height 18
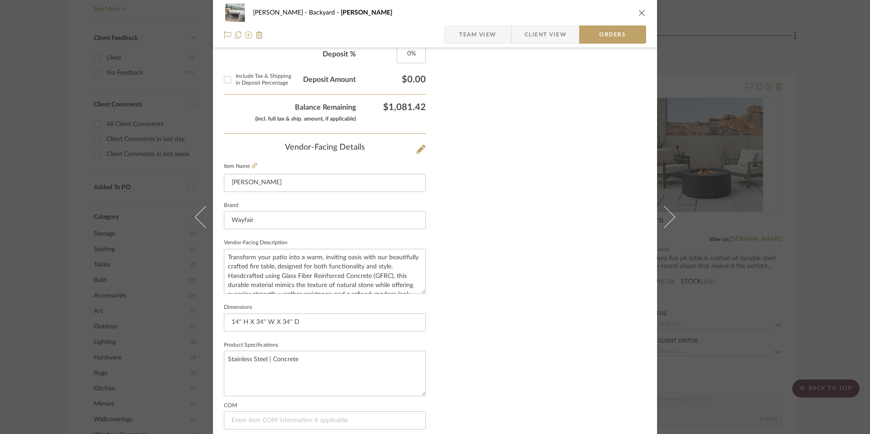
scroll to position [534, 0]
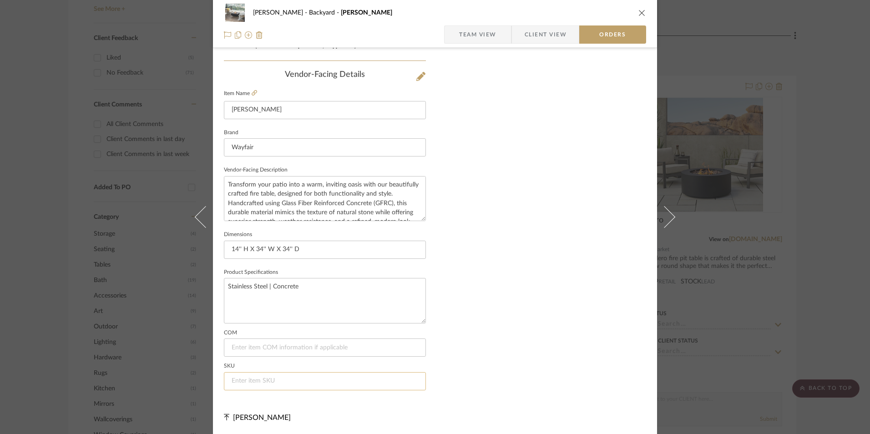
click at [272, 382] on input at bounding box center [325, 381] width 202 height 18
paste input "W002672065"
type input "W002672065"
click at [639, 11] on icon "close" at bounding box center [642, 12] width 7 height 7
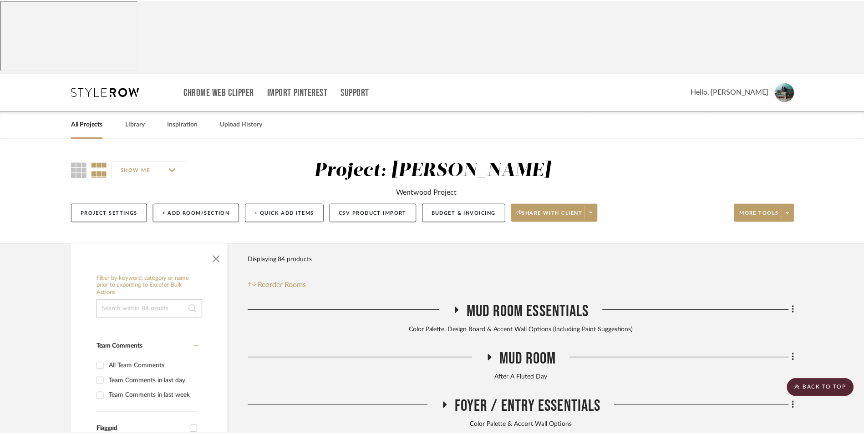
scroll to position [706, 0]
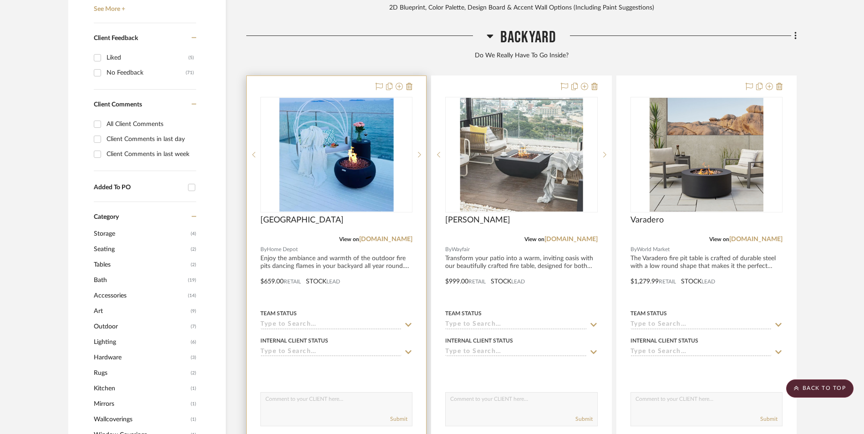
click at [313, 99] on img "0" at bounding box center [336, 155] width 114 height 114
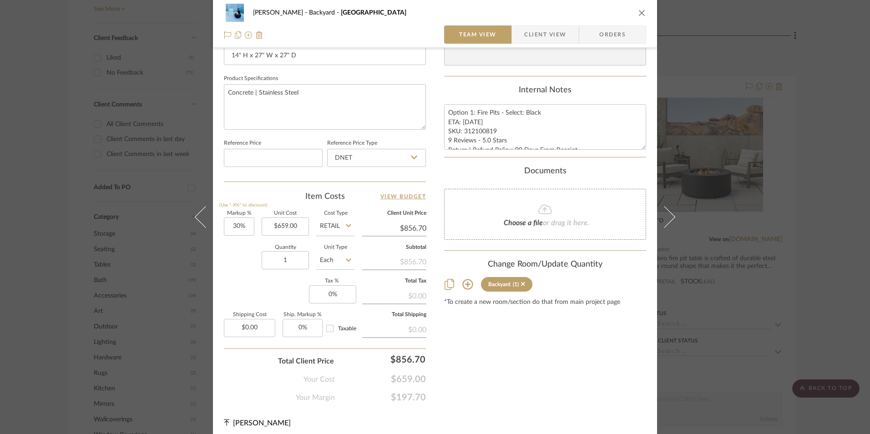
scroll to position [410, 0]
click at [482, 127] on textarea "Option 1: Fire Pits - Select: Black ETA: [DATE] SKU: 312100819 9 Reviews - 5.0 …" at bounding box center [545, 124] width 202 height 45
drag, startPoint x: 493, startPoint y: 129, endPoint x: 462, endPoint y: 129, distance: 30.5
click at [462, 129] on textarea "Option 1: Fire Pits - Select: Black ETA: [DATE] SKU: 312100819 9 Reviews - 5.0 …" at bounding box center [545, 124] width 202 height 45
type input "30"
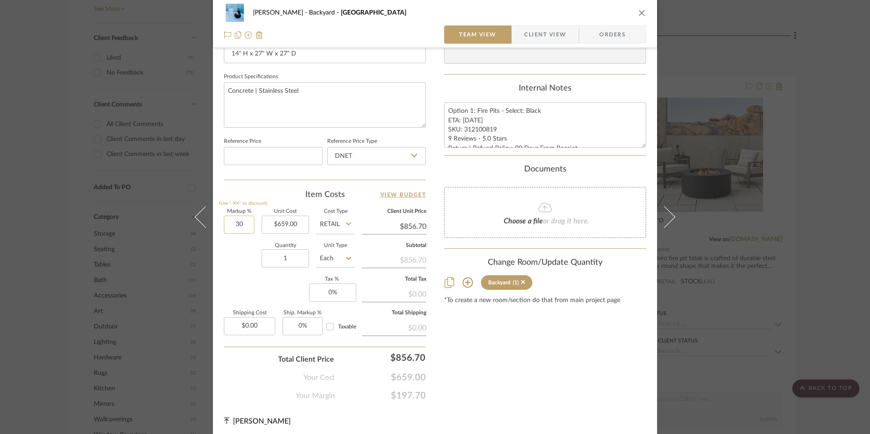
click at [236, 227] on input "30" at bounding box center [239, 225] width 31 height 18
click at [238, 259] on div "Quantity 1 Unit Type Each" at bounding box center [289, 260] width 131 height 32
type input "0%"
type input "$659.00"
click at [330, 292] on input "0" at bounding box center [332, 293] width 47 height 18
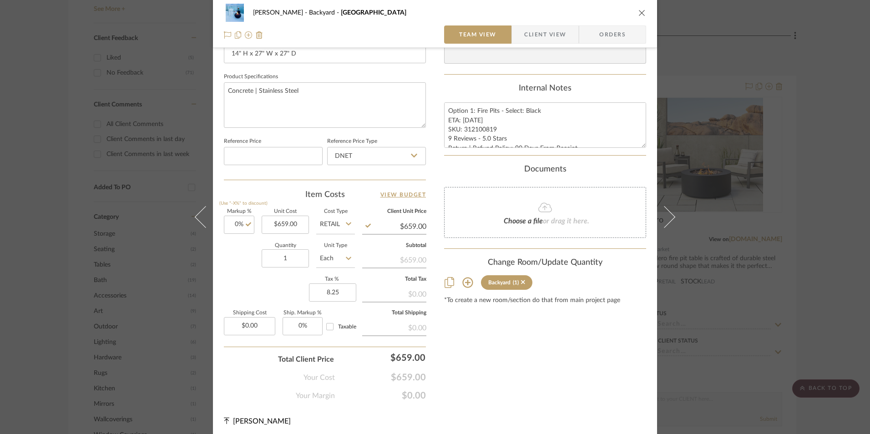
type input "8.25%"
click at [581, 373] on div "Content here copies to Client View - confirm visibility there. Show in Client D…" at bounding box center [545, 26] width 202 height 749
click at [604, 36] on span "Orders" at bounding box center [613, 34] width 46 height 18
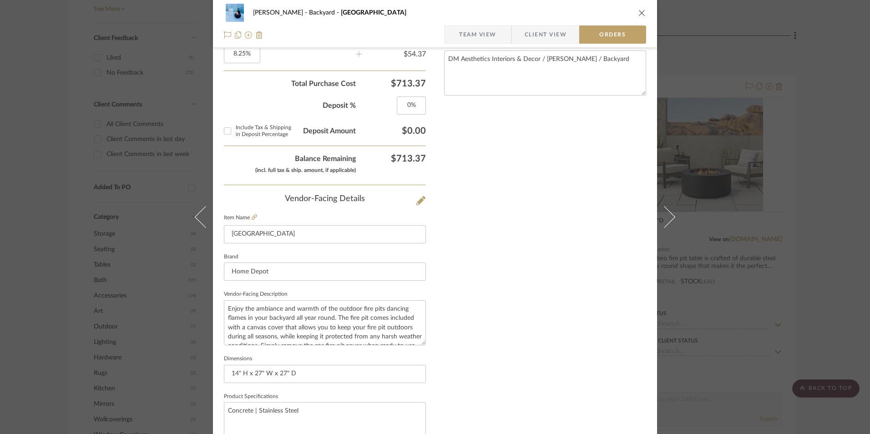
scroll to position [534, 0]
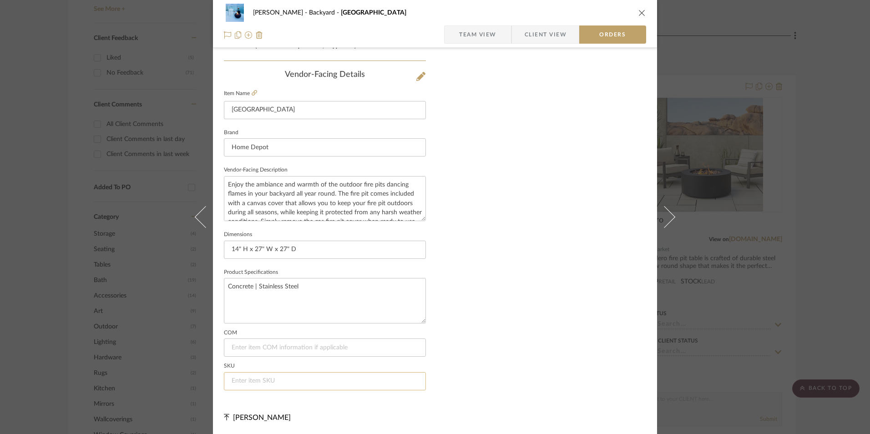
click at [300, 386] on input at bounding box center [325, 381] width 202 height 18
paste input "312100819"
type input "312100819"
click at [639, 13] on icon "close" at bounding box center [642, 12] width 7 height 7
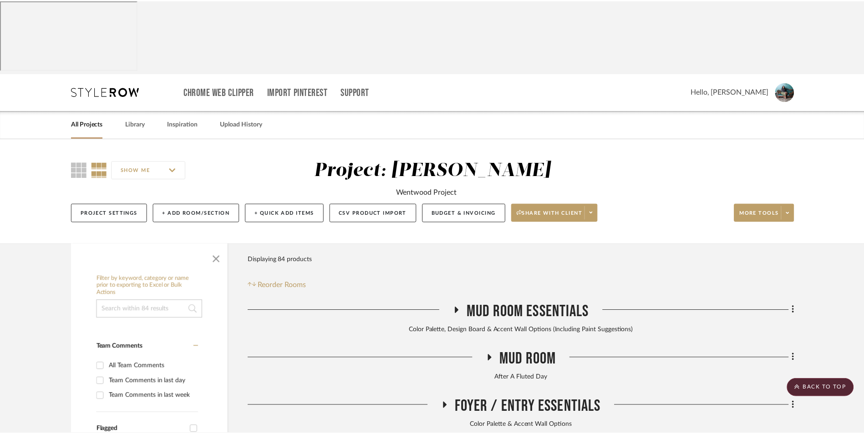
scroll to position [706, 0]
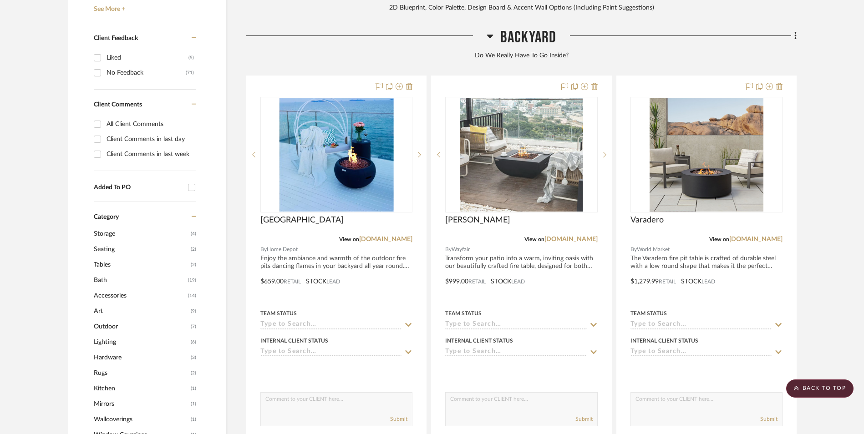
click at [841, 168] on project-details-page "SHOW ME Project: [PERSON_NAME] Wentwood Project Project Settings + Add Room/Sec…" at bounding box center [432, 385] width 864 height 1904
